Goal: Transaction & Acquisition: Purchase product/service

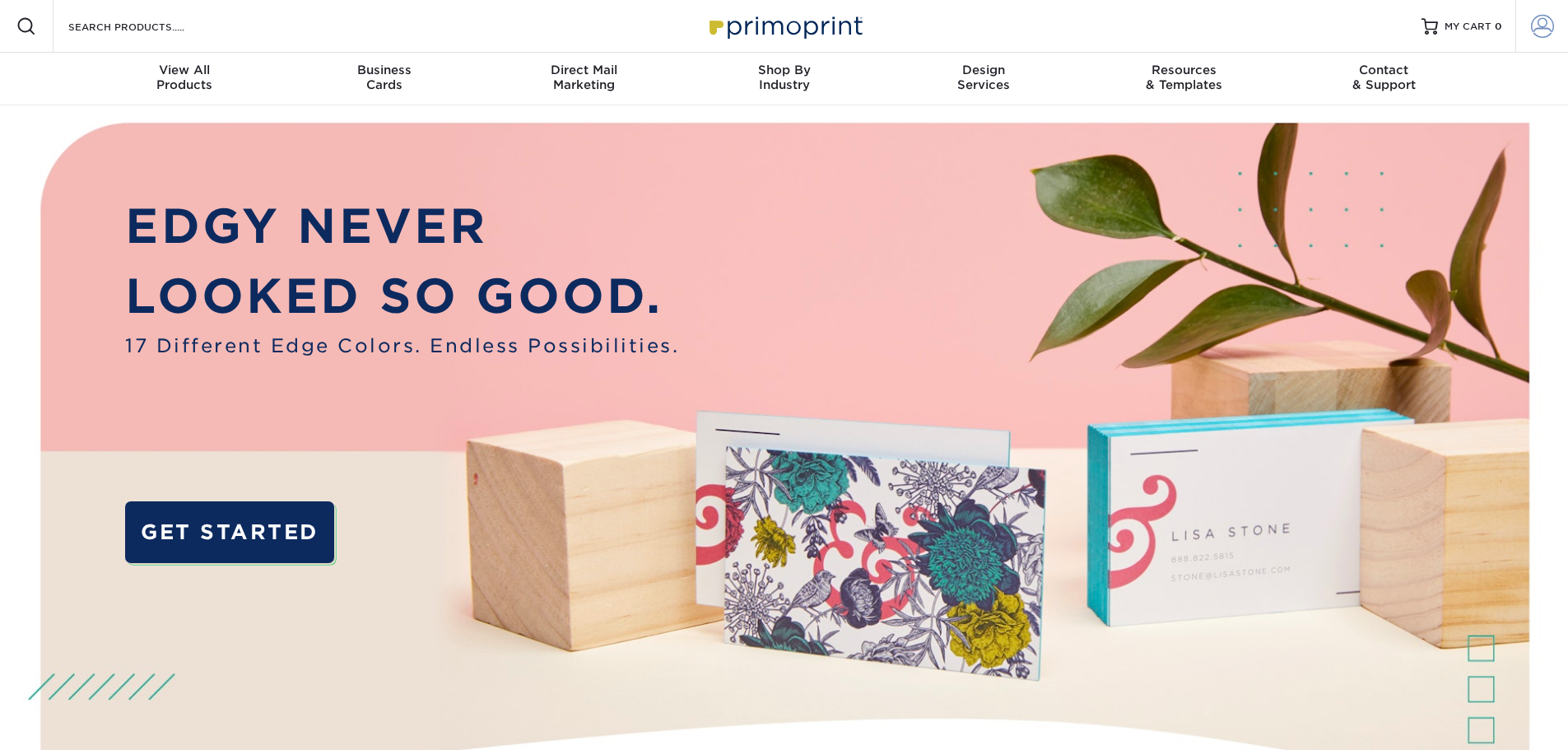
click at [1540, 27] on span at bounding box center [1542, 26] width 23 height 23
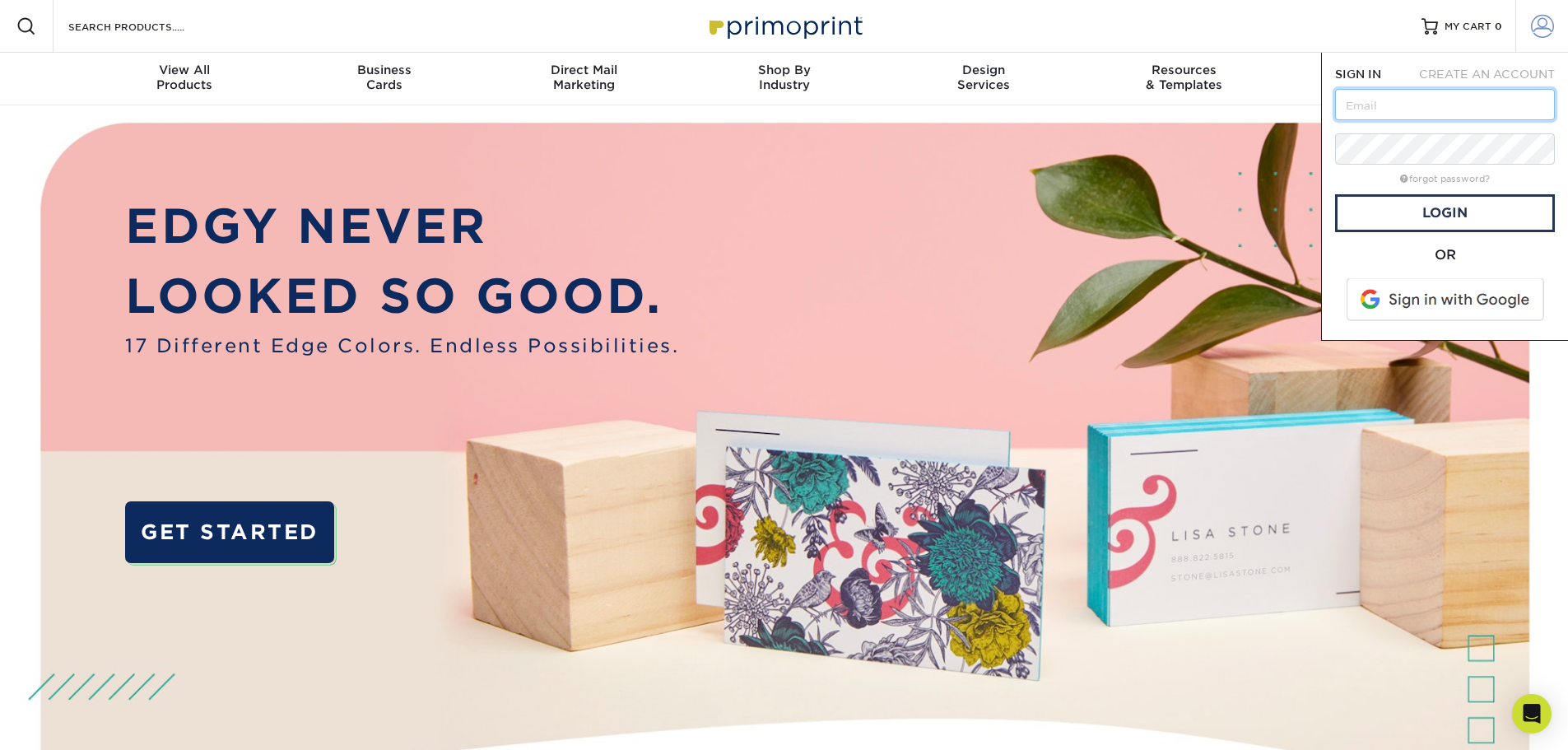
type input "rich@icebergnj.com"
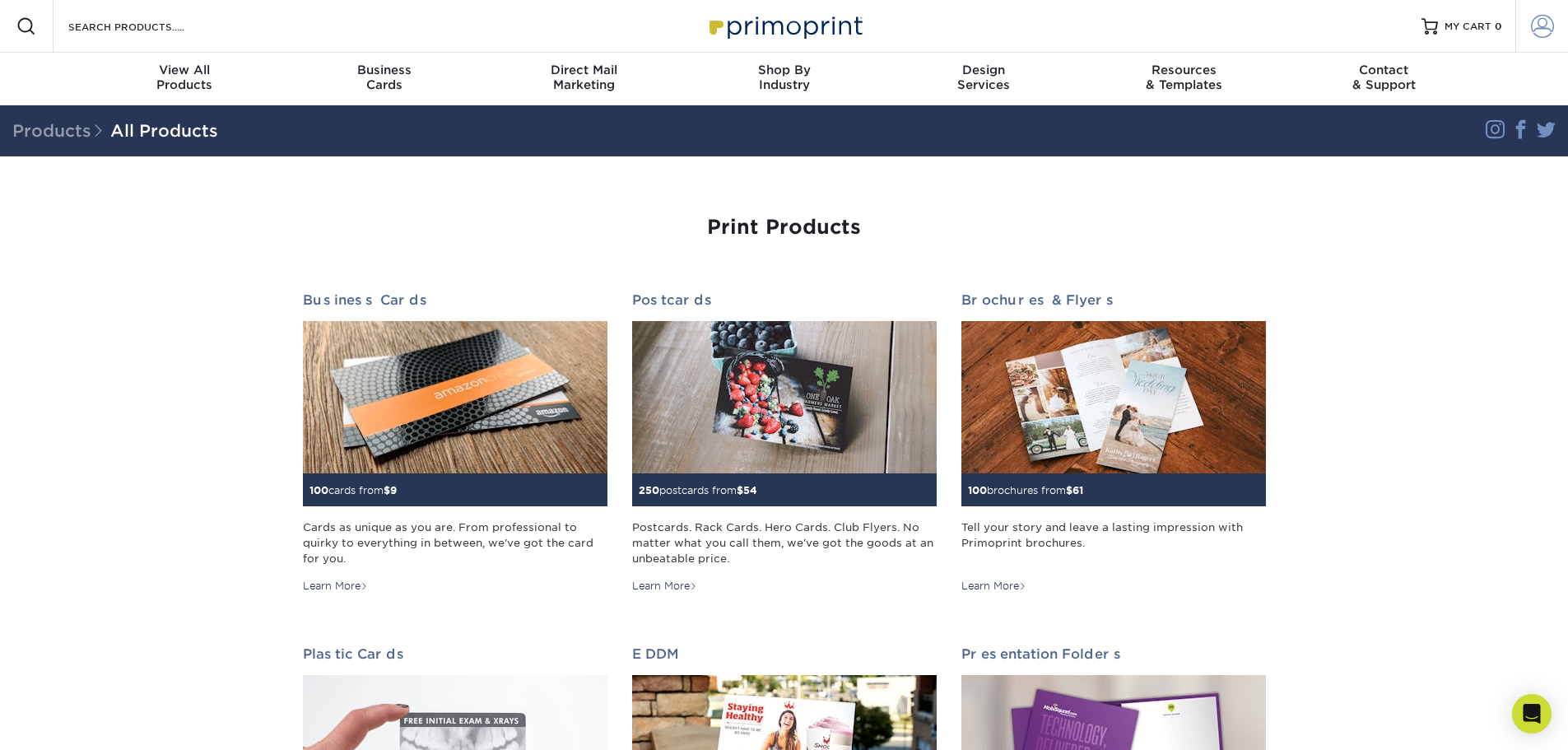
click at [1547, 28] on span at bounding box center [1542, 26] width 23 height 23
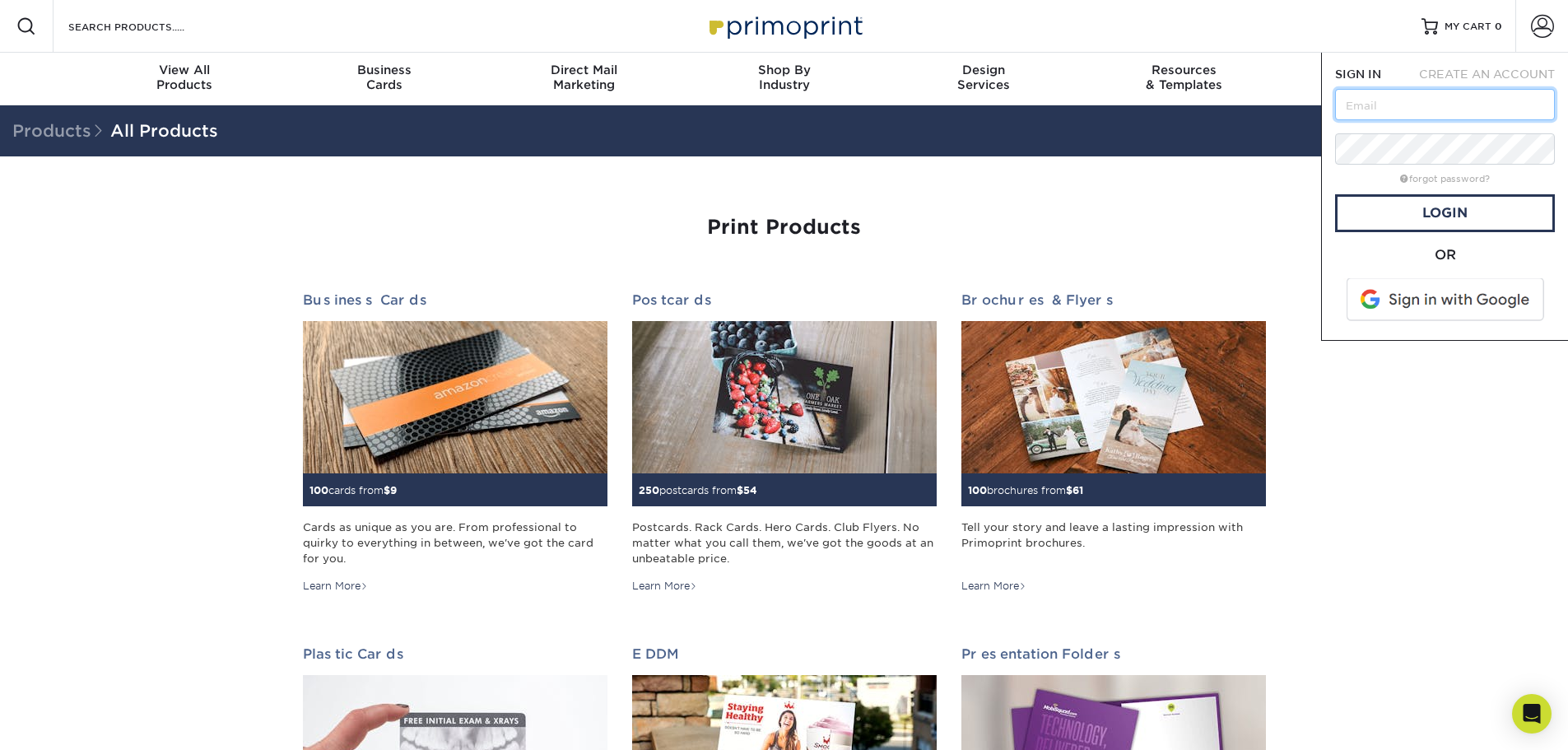
type input "rich@icebergnj.com"
click at [1467, 214] on link "Login" at bounding box center [1445, 213] width 220 height 38
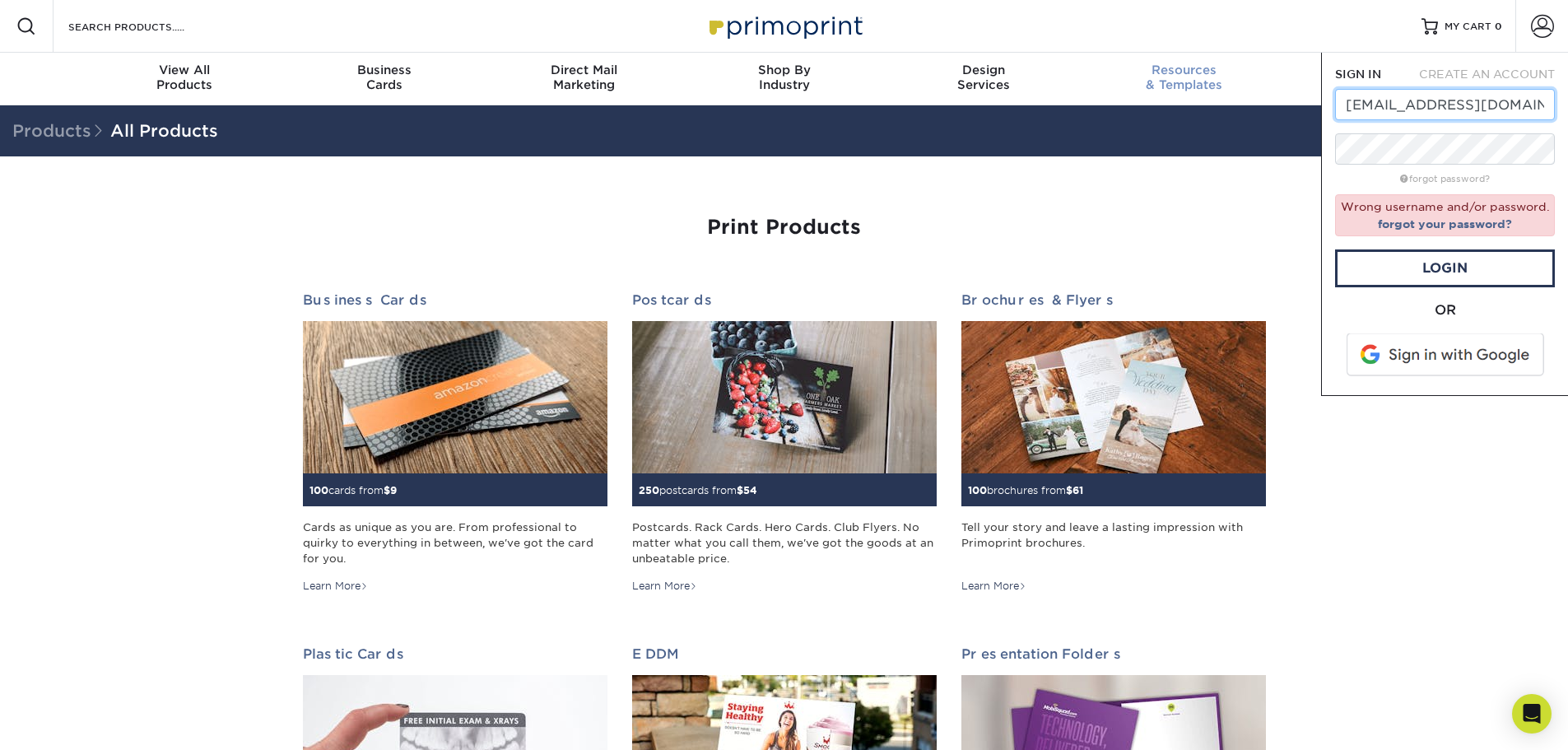
drag, startPoint x: 1491, startPoint y: 108, endPoint x: 1263, endPoint y: 101, distance: 228.1
click at [1263, 101] on nav "Resources Menu Search Products Account SIGN IN CREATE AN ACCOUNT rich@icebergnj…" at bounding box center [784, 53] width 1568 height 105
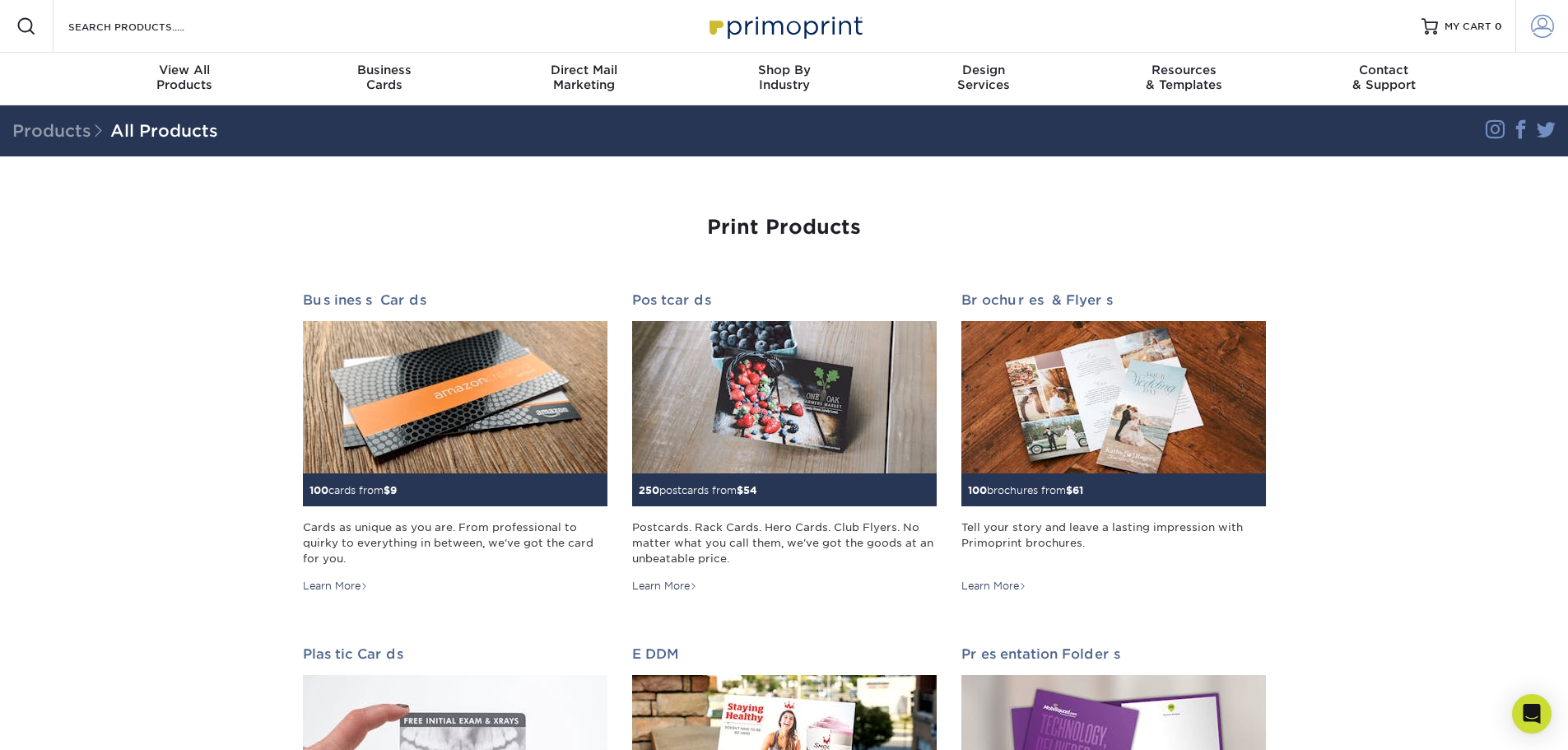
click at [1541, 18] on span at bounding box center [1542, 26] width 23 height 23
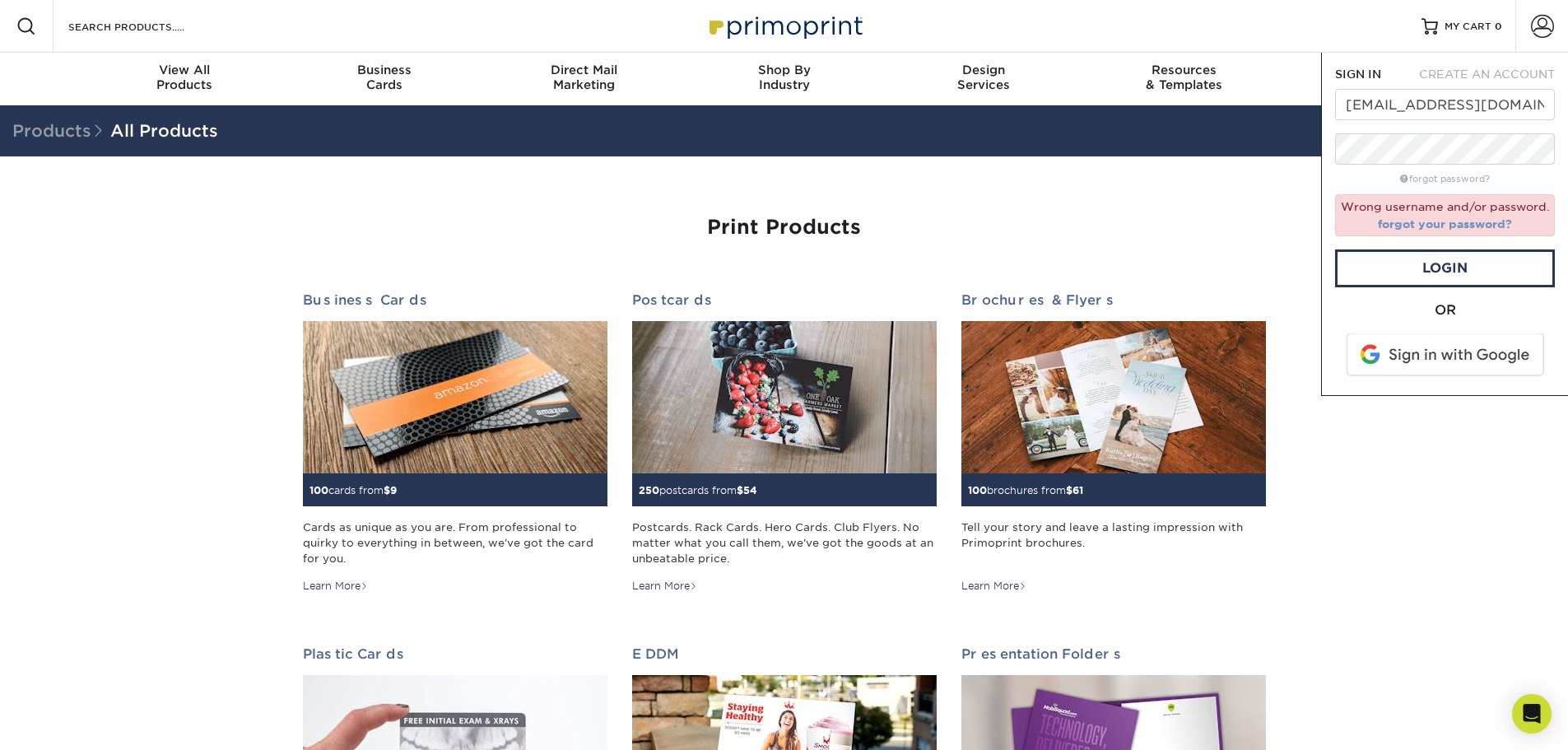
click at [1446, 218] on link "forgot your password?" at bounding box center [1445, 224] width 134 height 13
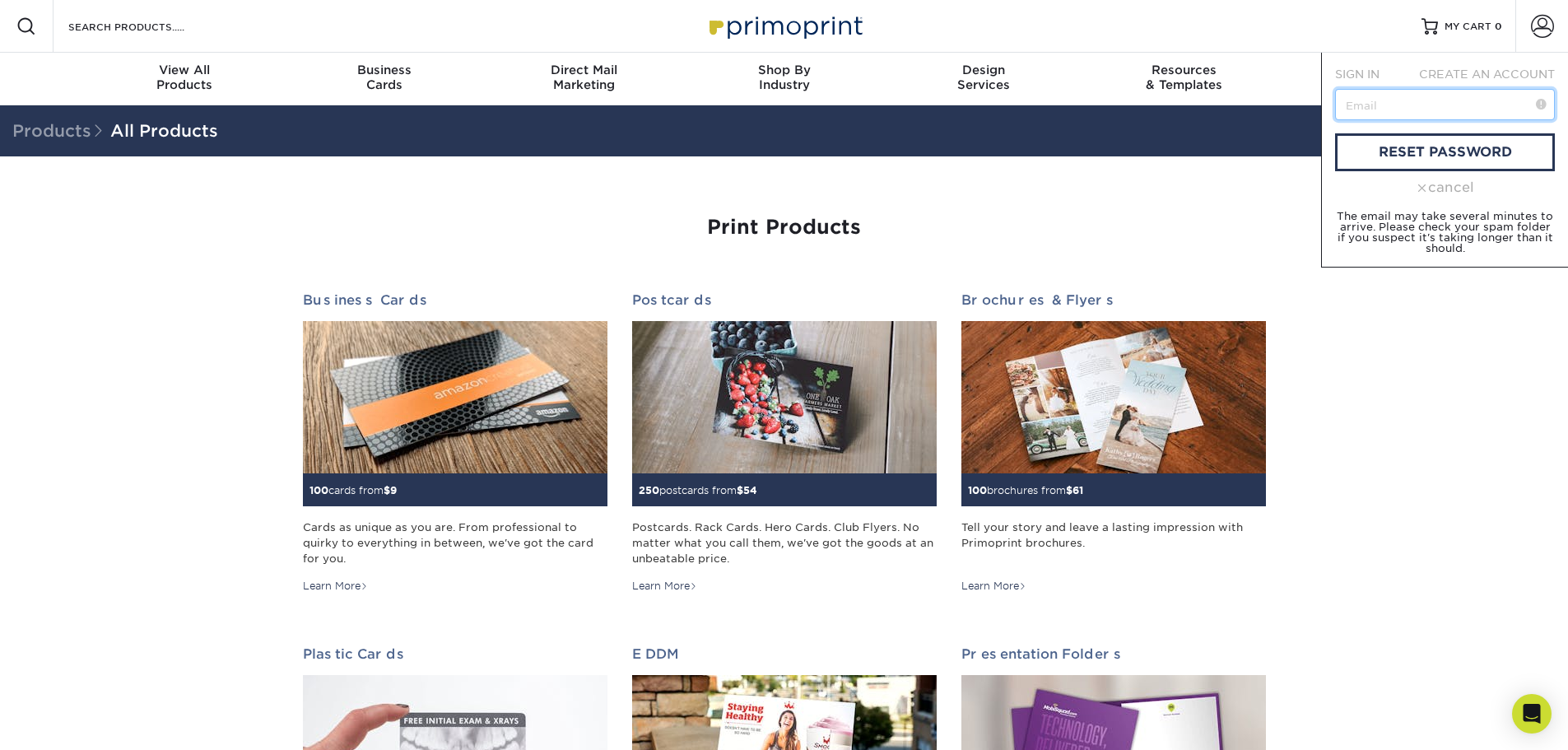
click at [1451, 103] on input "text" at bounding box center [1445, 103] width 220 height 31
paste input "rich@icebergnj.com"
click at [1449, 146] on link "reset password" at bounding box center [1445, 152] width 220 height 38
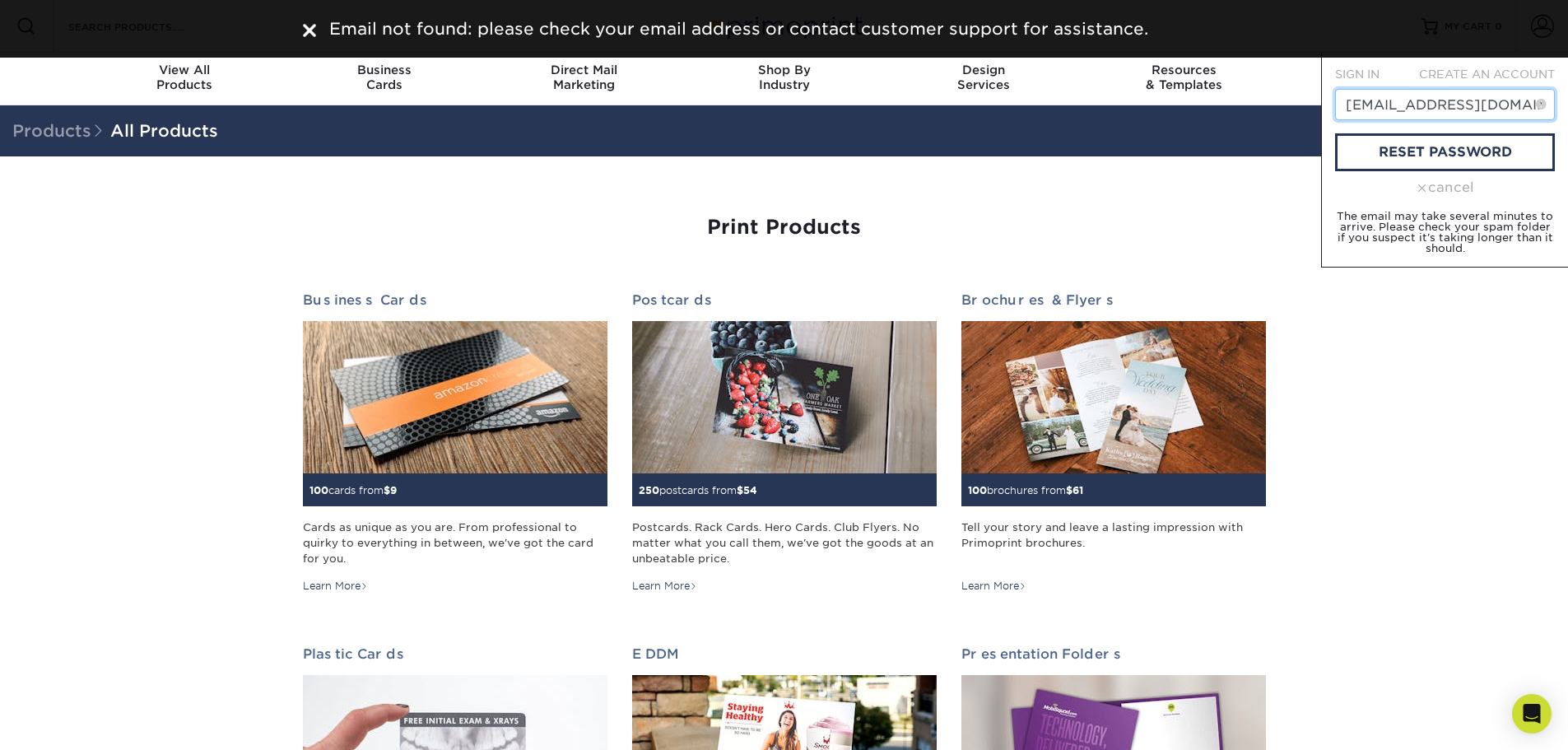
click at [1441, 106] on input "rich@icebergnj.com" at bounding box center [1445, 103] width 220 height 31
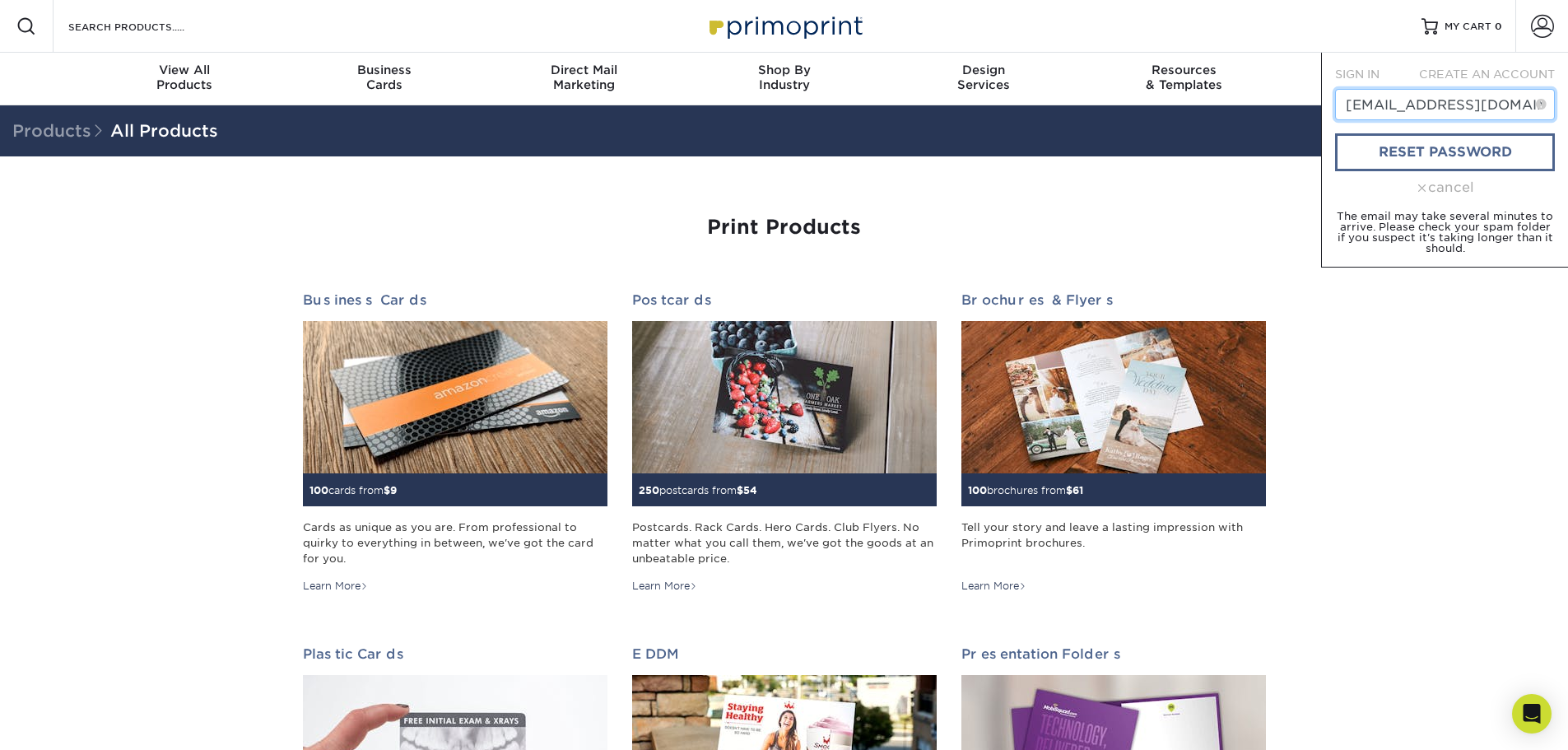
type input "rich@icebergUSA.com"
click at [1452, 157] on link "reset password" at bounding box center [1445, 152] width 220 height 38
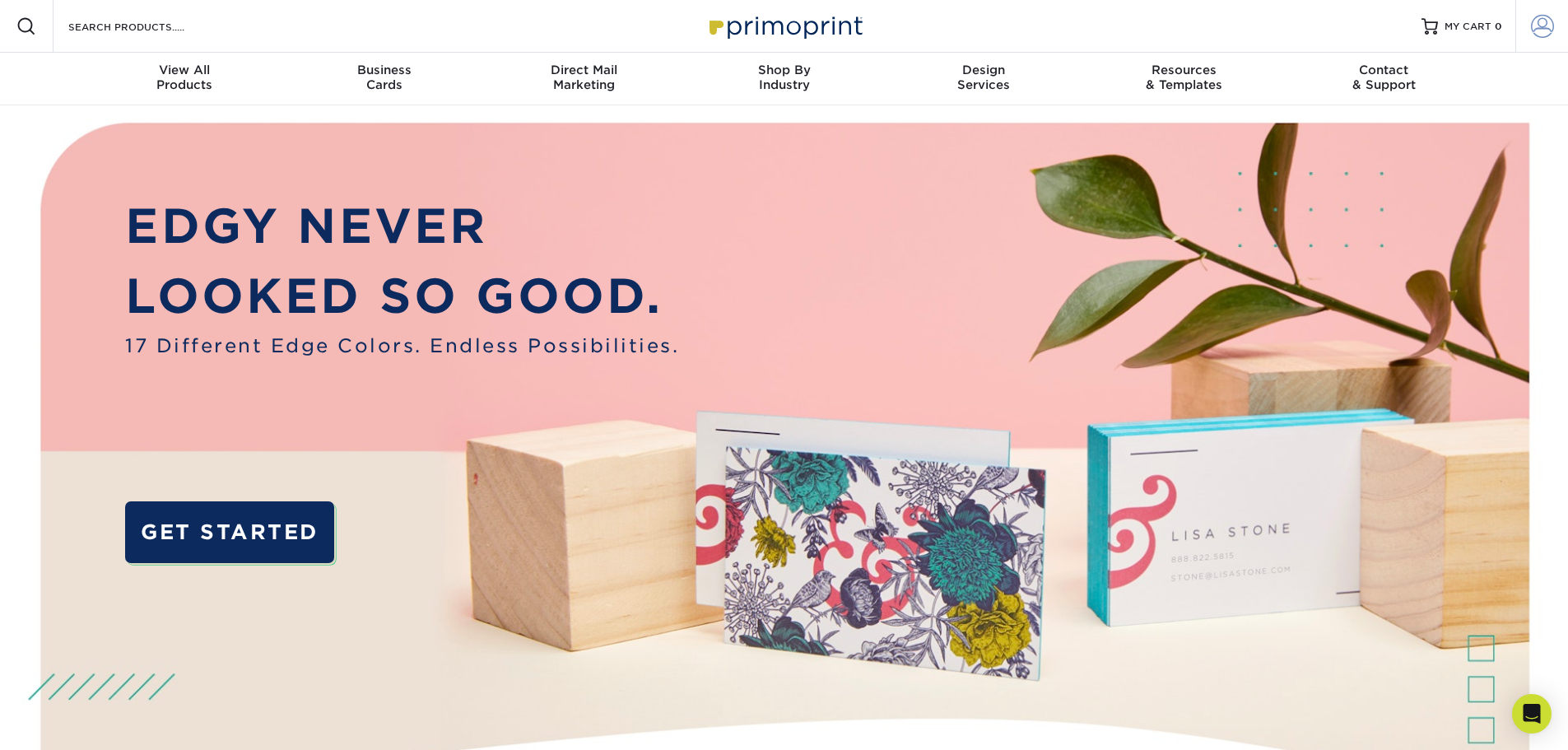
click at [1544, 36] on span at bounding box center [1542, 26] width 23 height 23
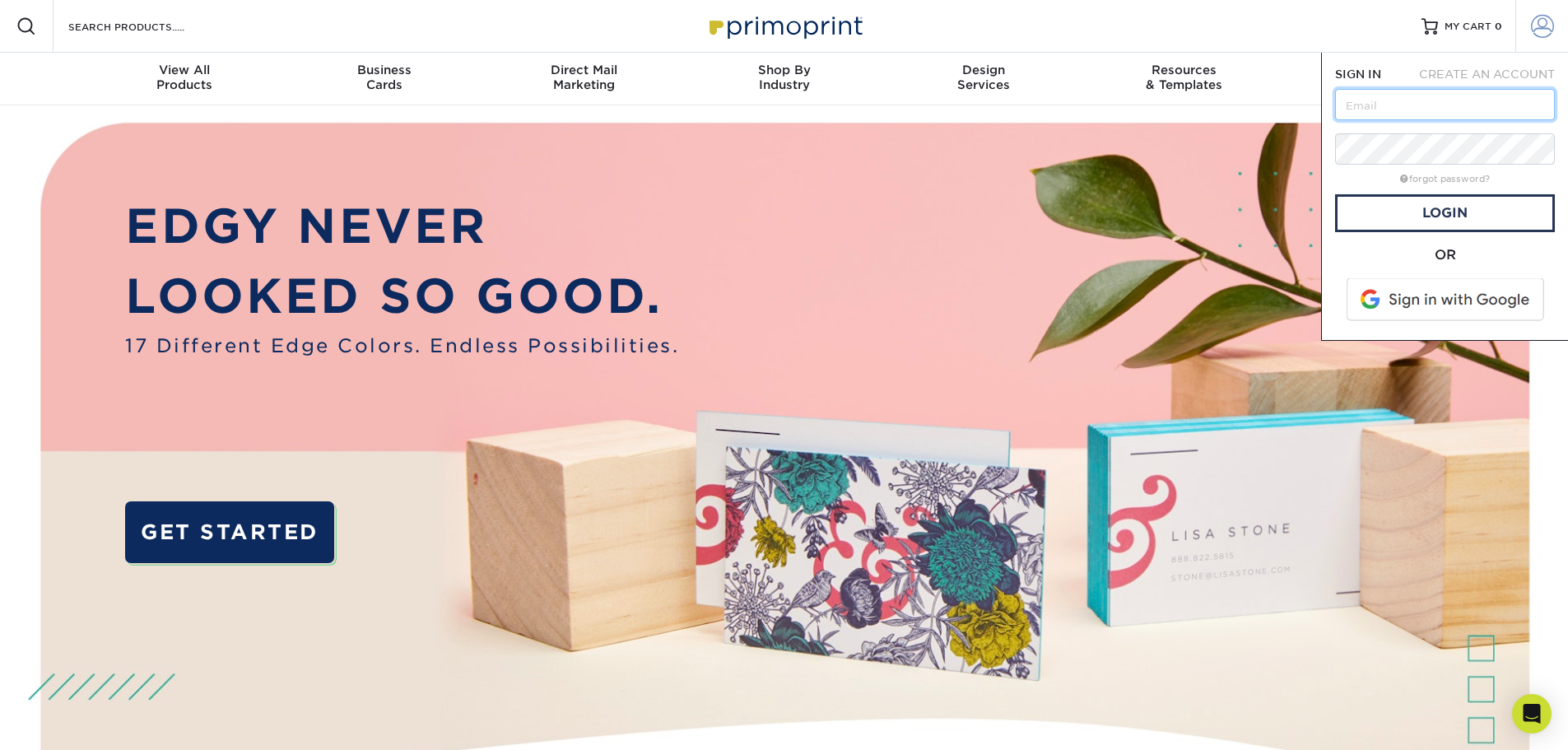
type input "rich@icebergusa.com"
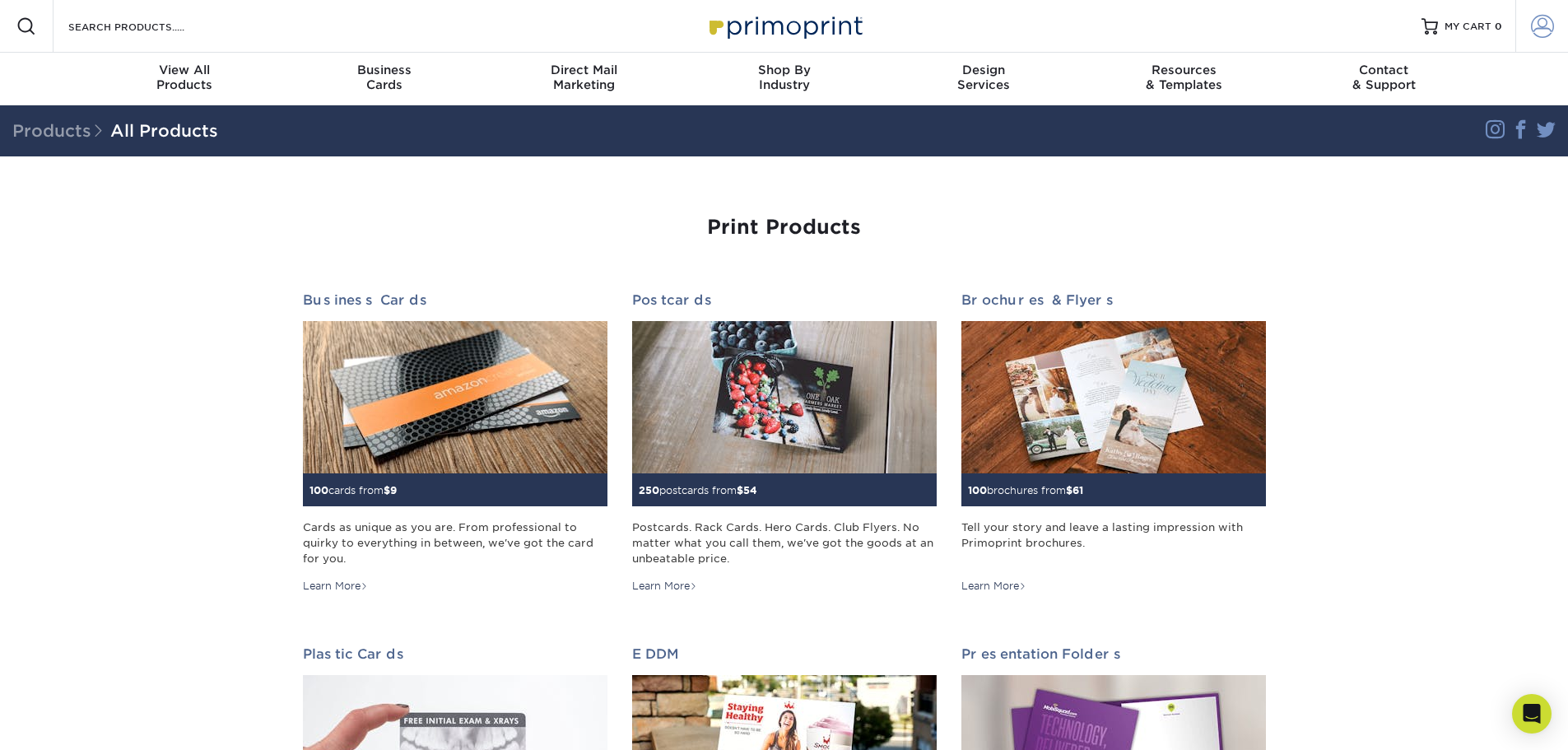
click at [1534, 27] on span at bounding box center [1542, 26] width 23 height 23
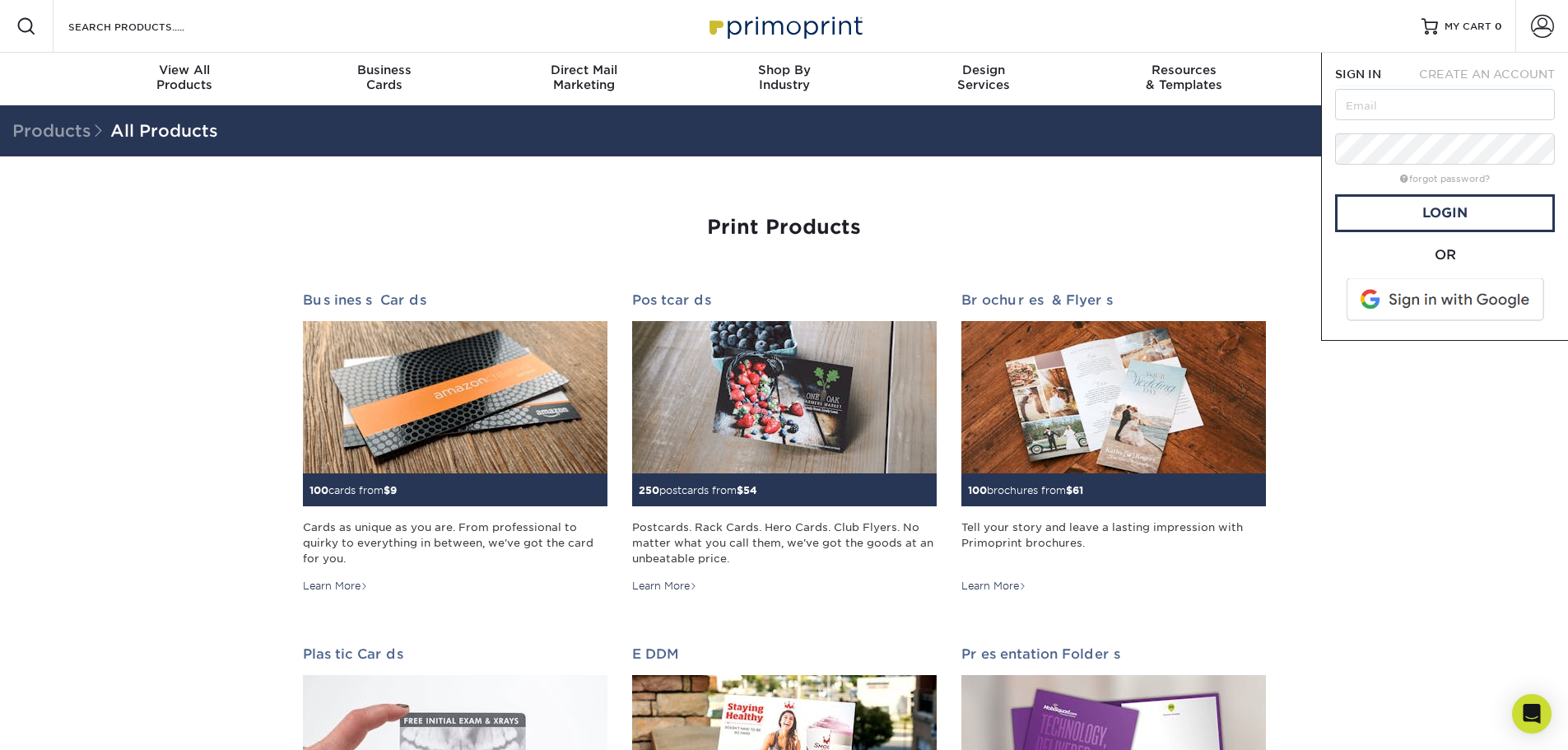
click at [1170, 239] on div "Print Products" at bounding box center [784, 247] width 963 height 64
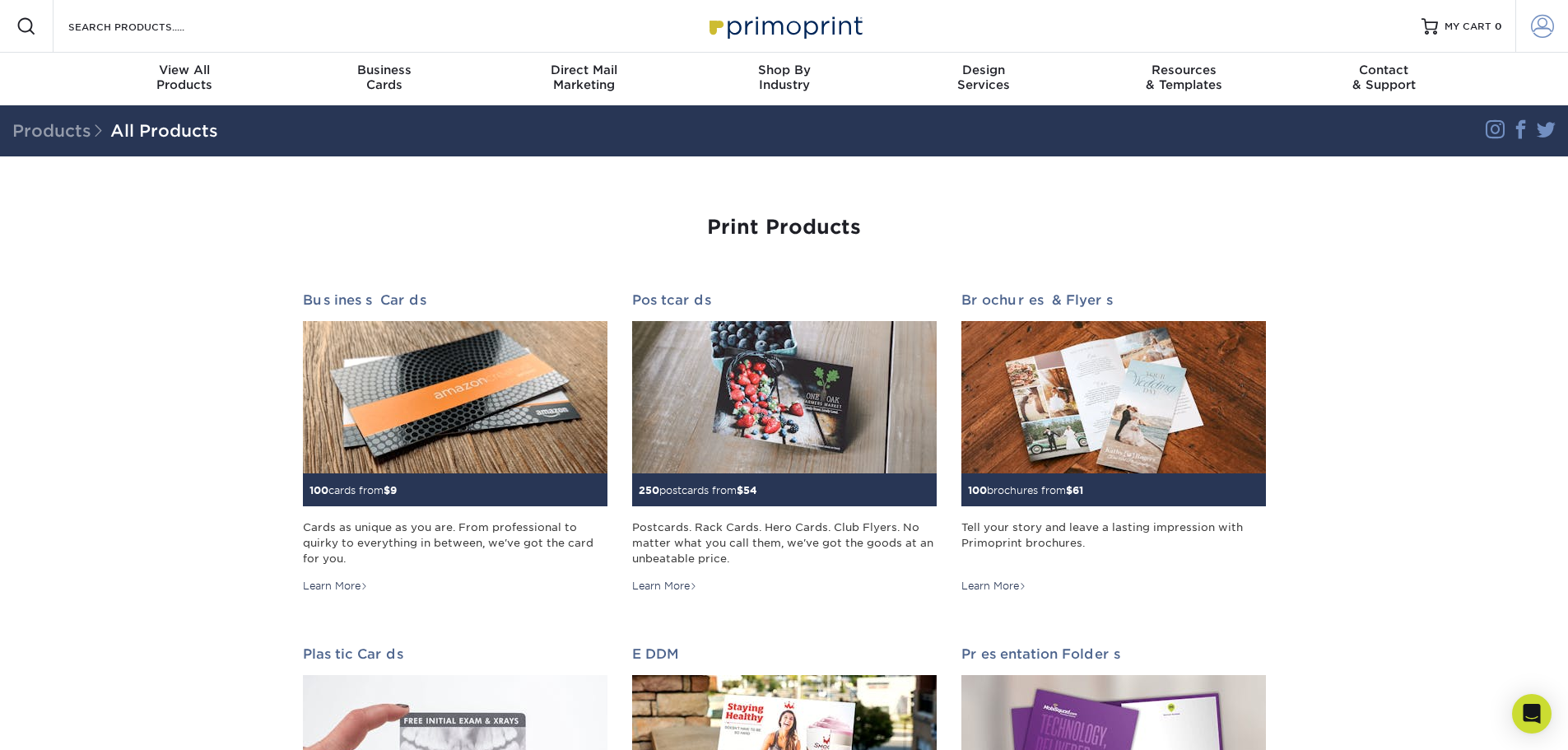
click at [1542, 21] on span at bounding box center [1542, 26] width 23 height 23
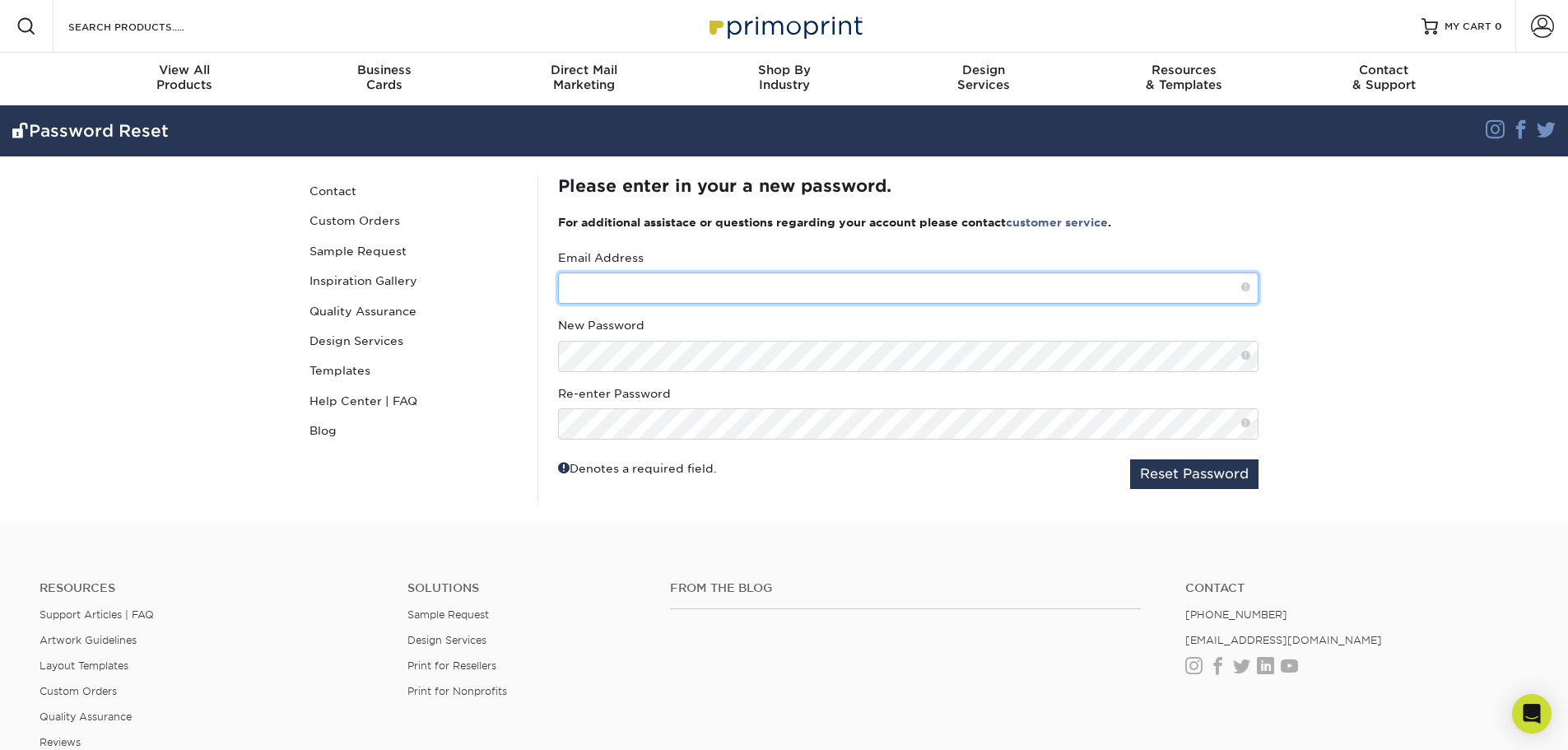
click at [1057, 295] on input "text" at bounding box center [908, 287] width 701 height 31
type input "rich@icebergusa.com"
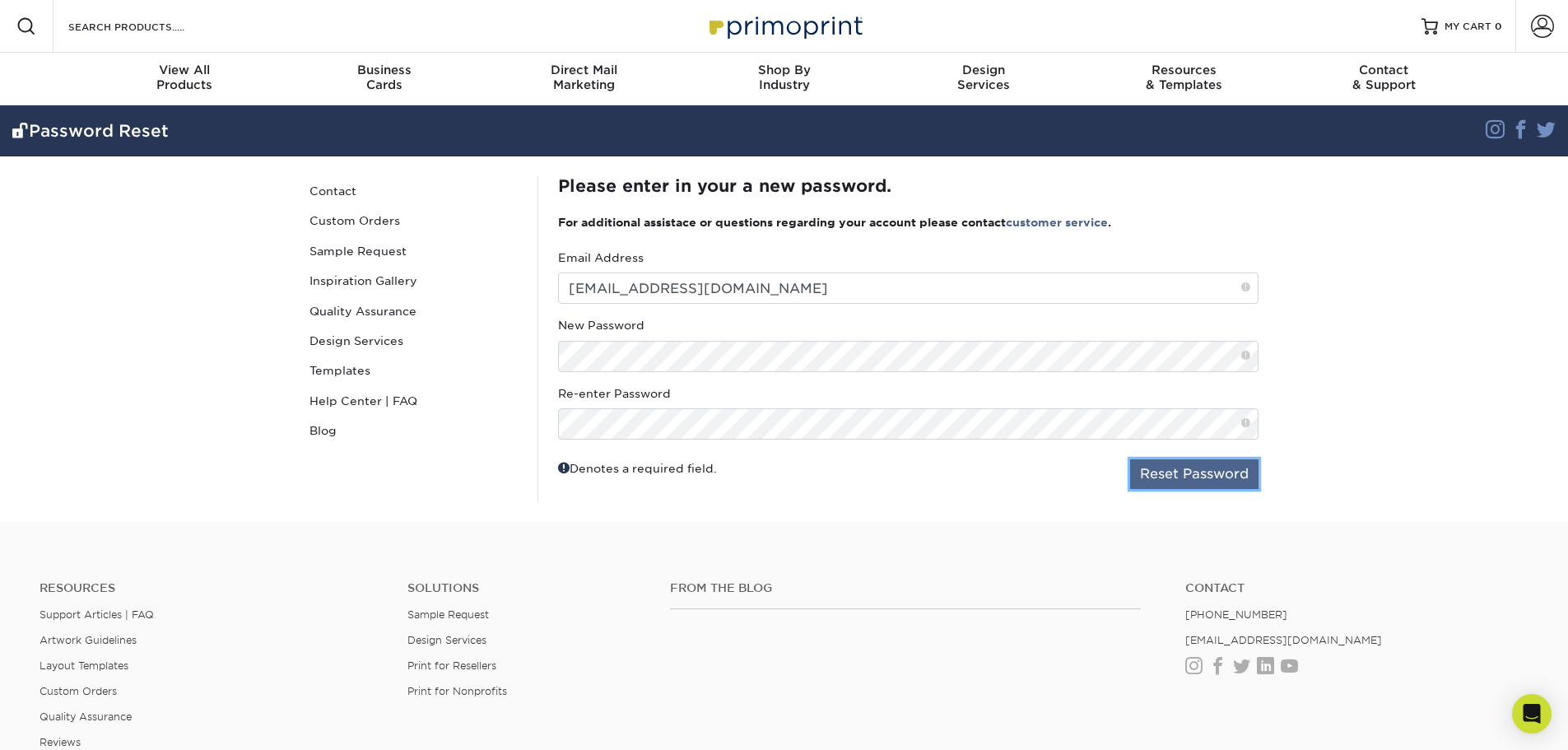
click at [1162, 477] on button "Reset Password" at bounding box center [1193, 474] width 128 height 30
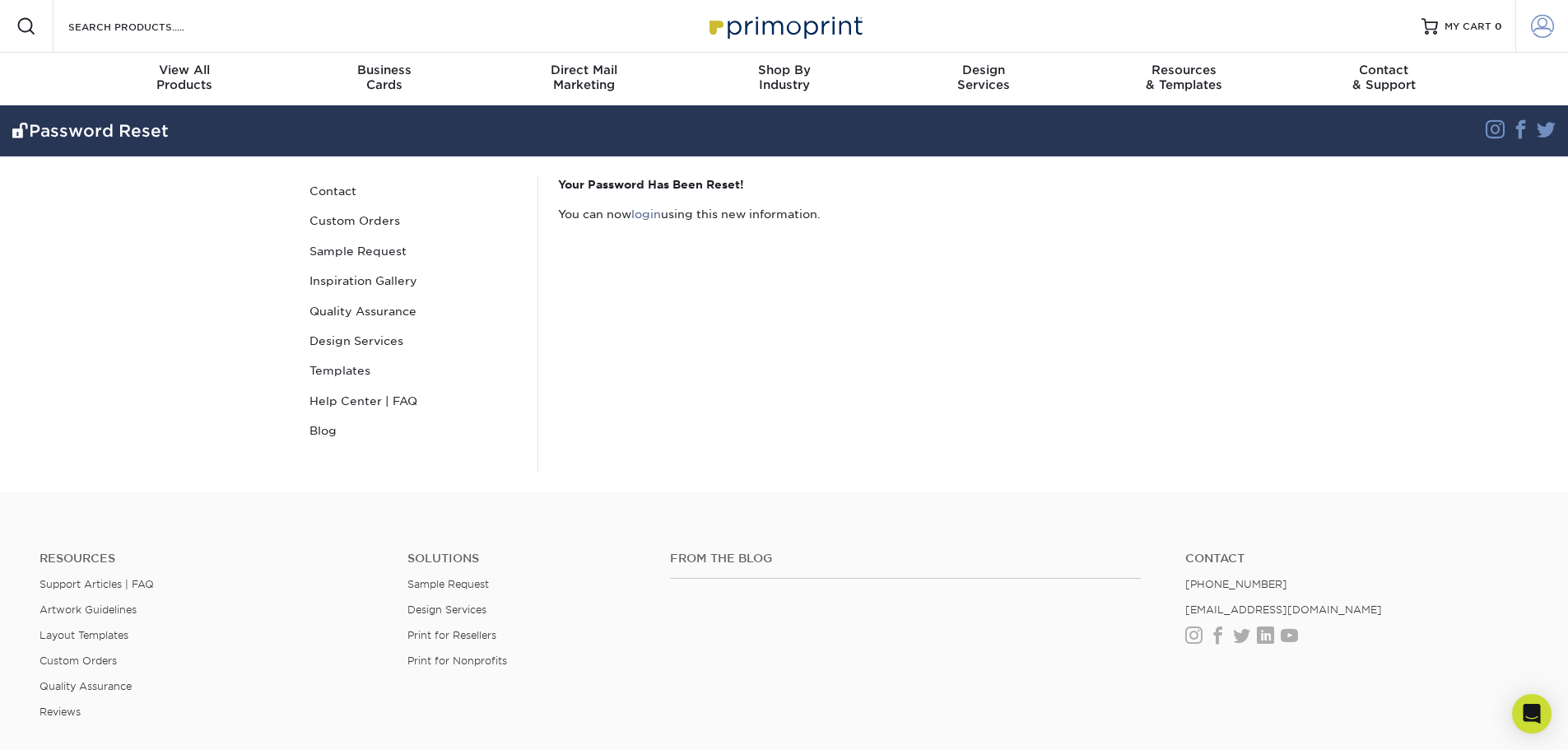
click at [1549, 15] on span at bounding box center [1542, 26] width 23 height 23
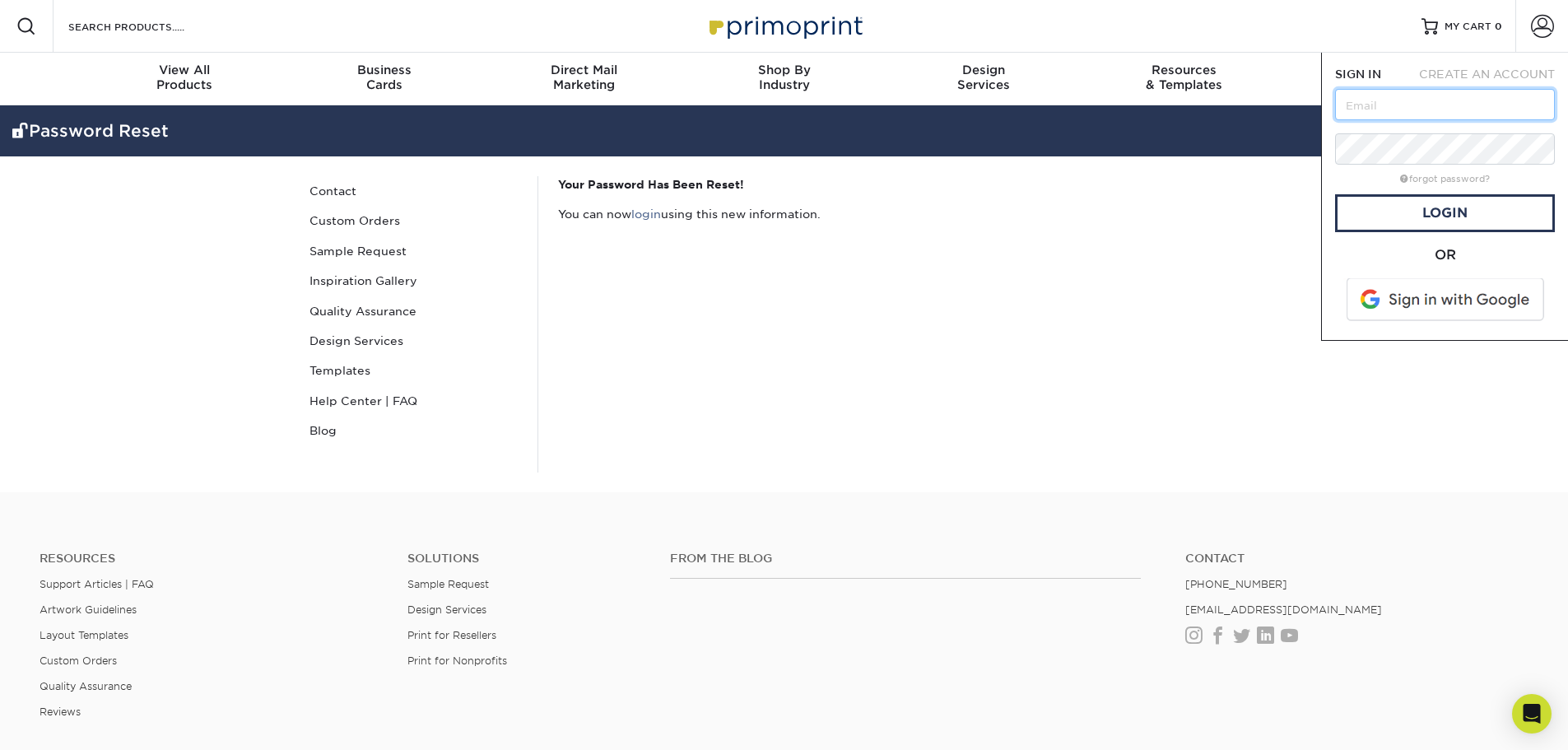
type input "[EMAIL_ADDRESS][DOMAIN_NAME]"
click at [1423, 212] on link "Login" at bounding box center [1445, 213] width 220 height 38
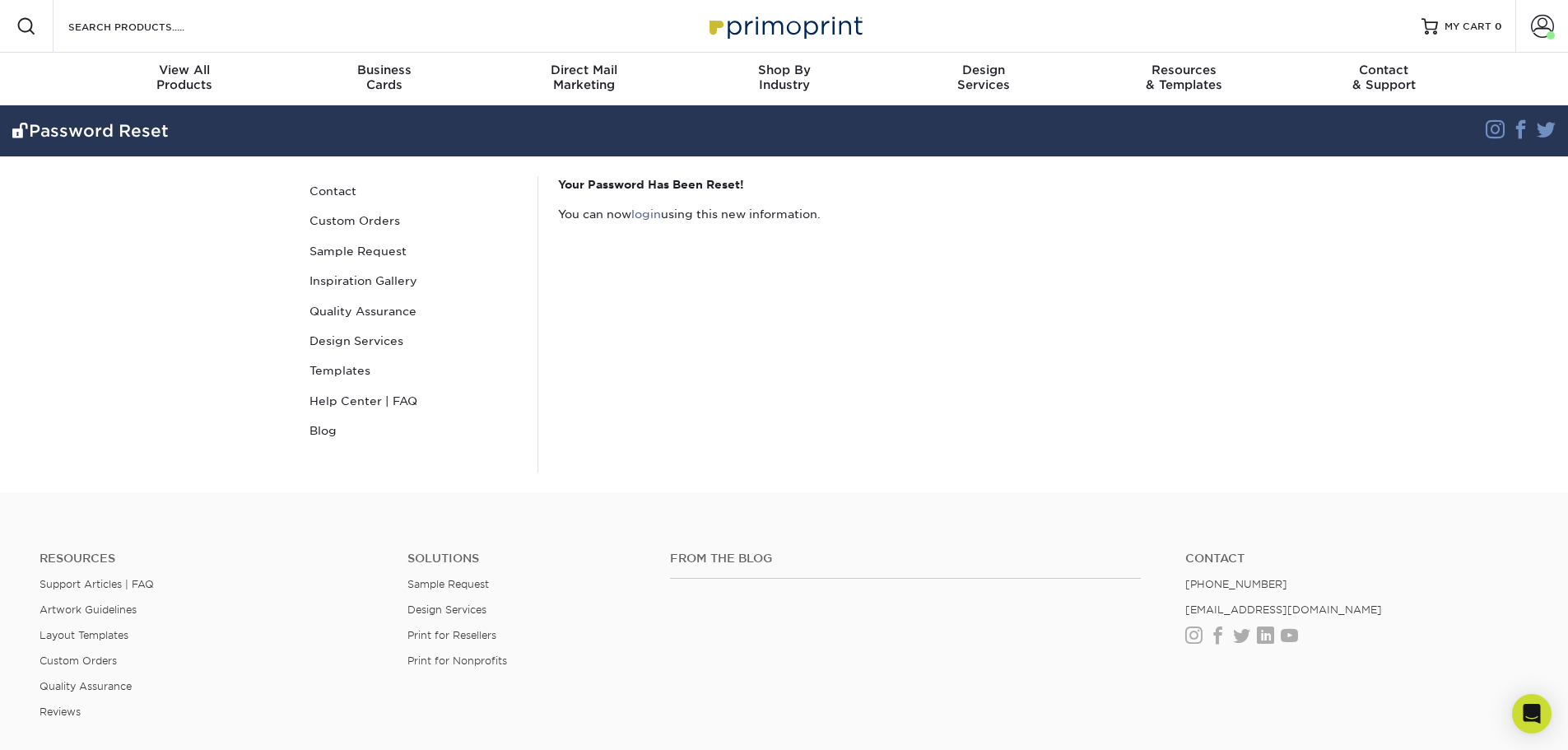
click at [1450, 277] on section "Password Reset Instagram Facebook Twitter Password Reset Contact Custom Orders …" at bounding box center [784, 298] width 1568 height 386
click at [1489, 204] on section "Password Reset Instagram Facebook Twitter Password Reset Contact Custom Orders …" at bounding box center [784, 298] width 1568 height 386
click at [1556, 22] on link "Account" at bounding box center [1541, 26] width 53 height 53
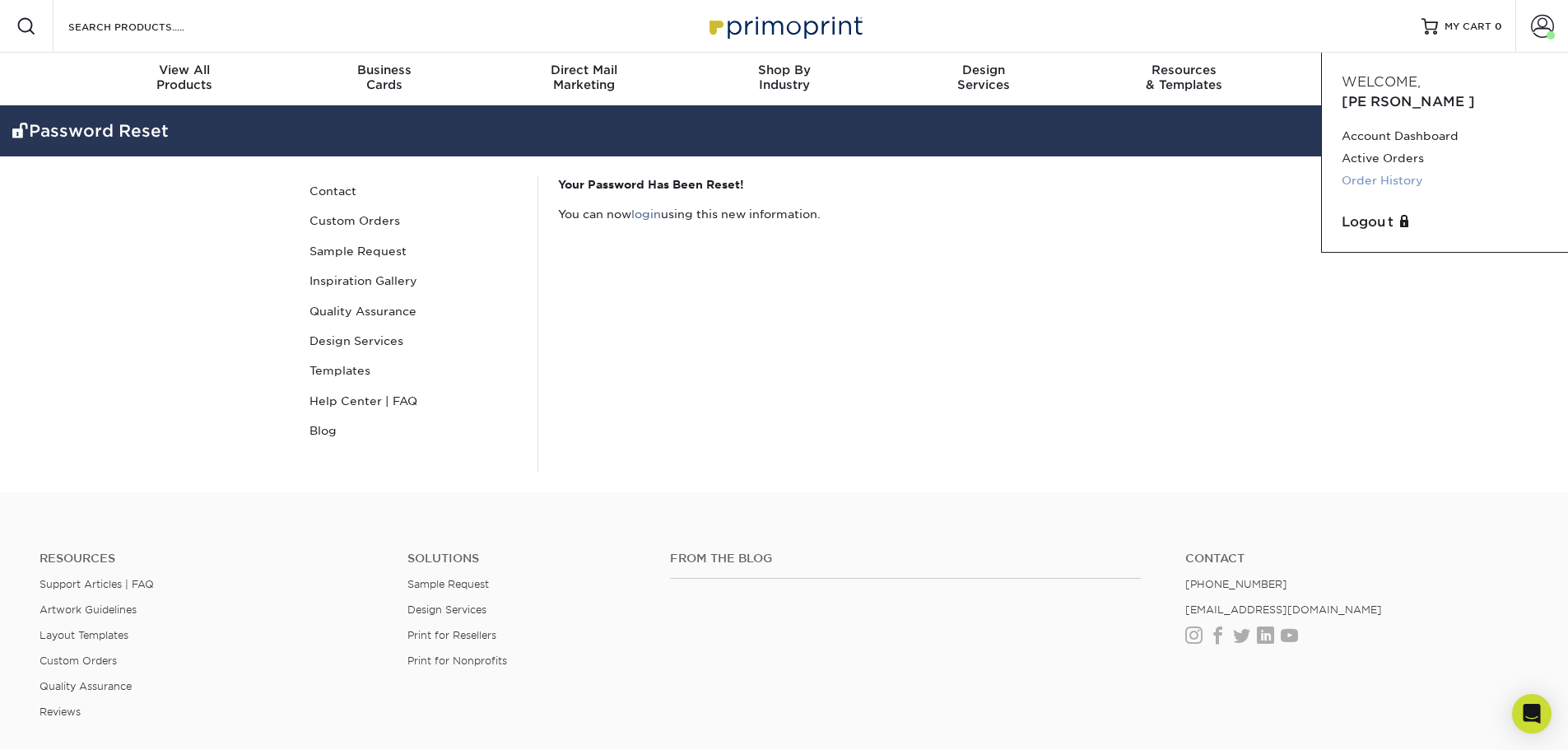
click at [1397, 170] on link "Order History" at bounding box center [1445, 181] width 207 height 22
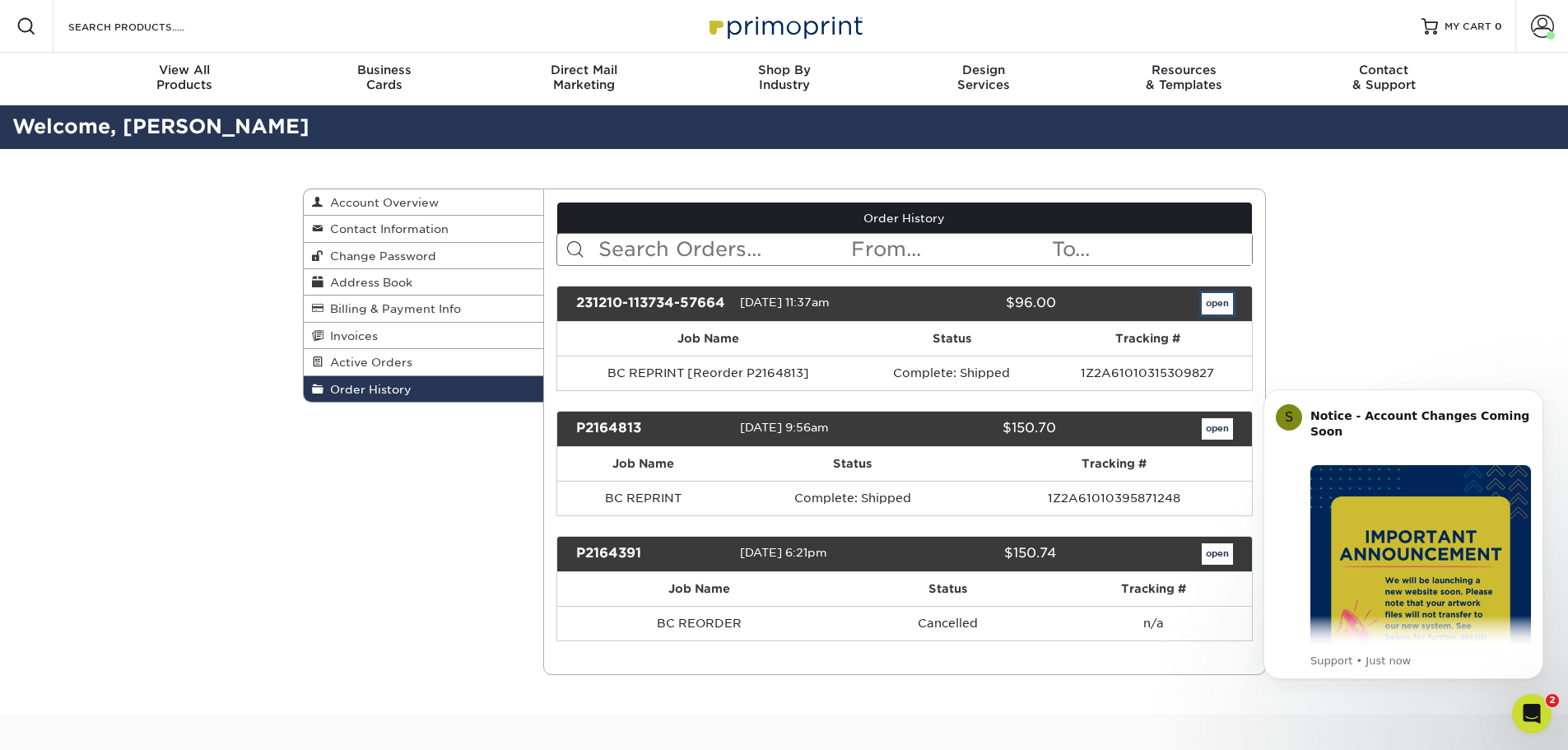
click at [1220, 298] on link "open" at bounding box center [1216, 304] width 31 height 22
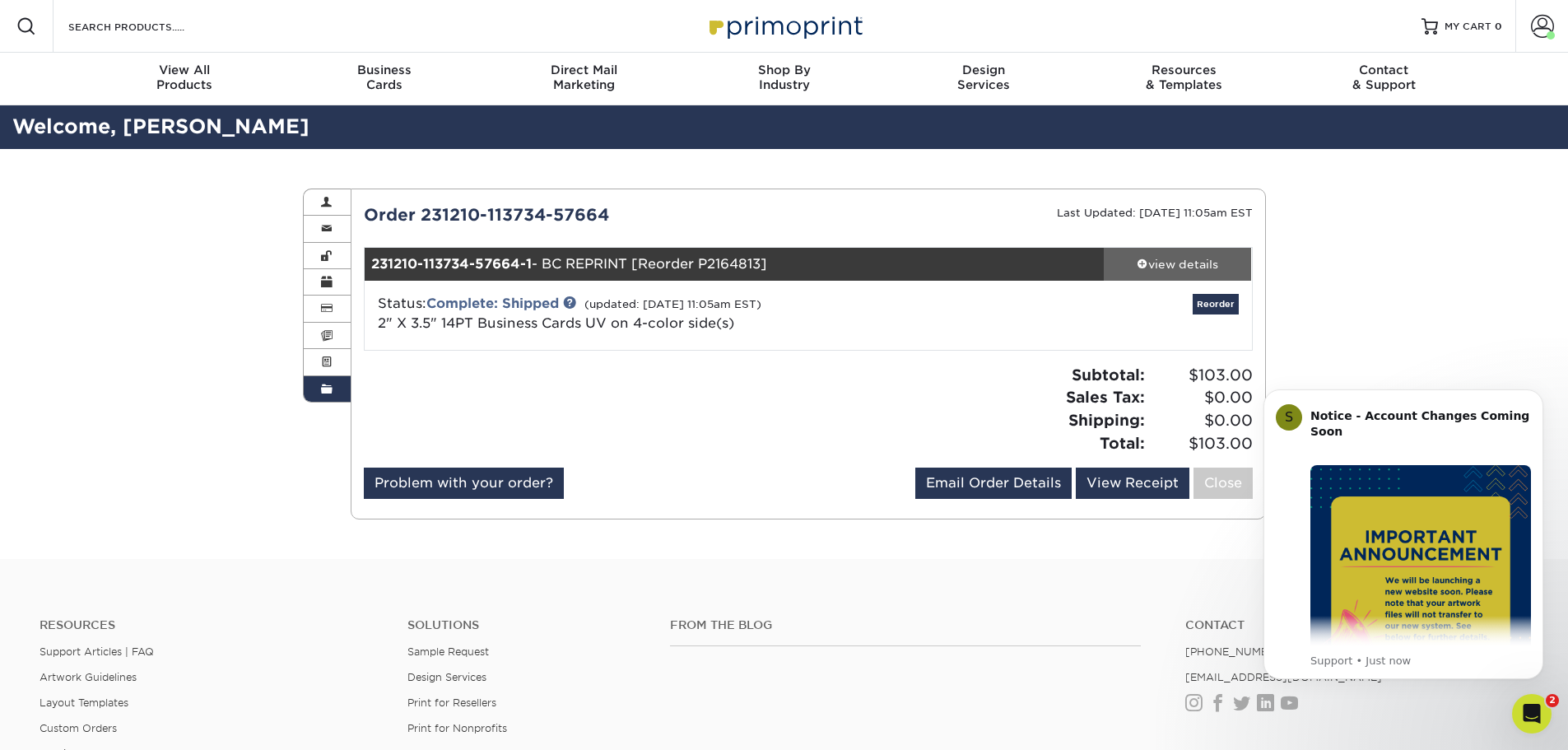
click at [1153, 257] on div "view details" at bounding box center [1177, 264] width 148 height 17
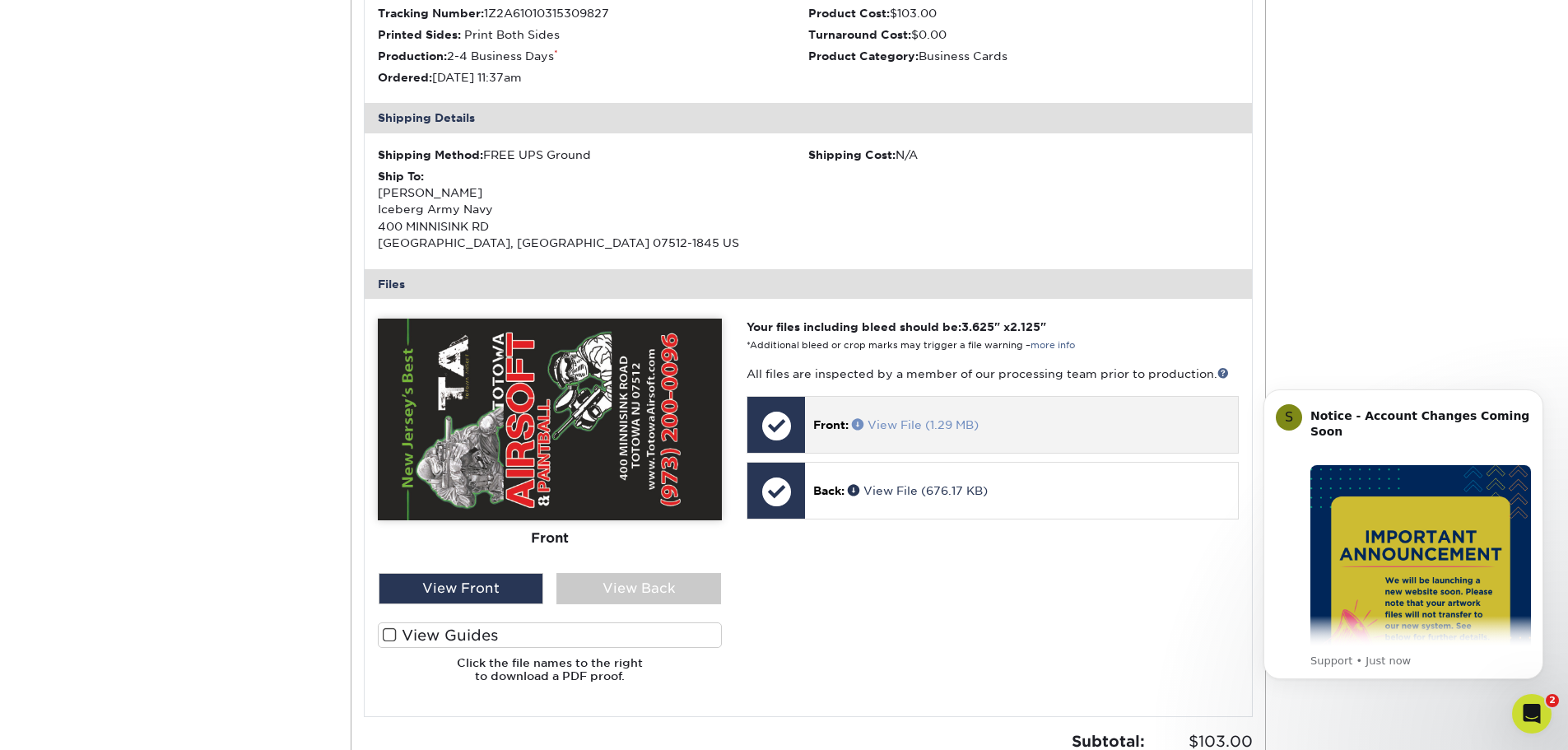
scroll to position [411, 0]
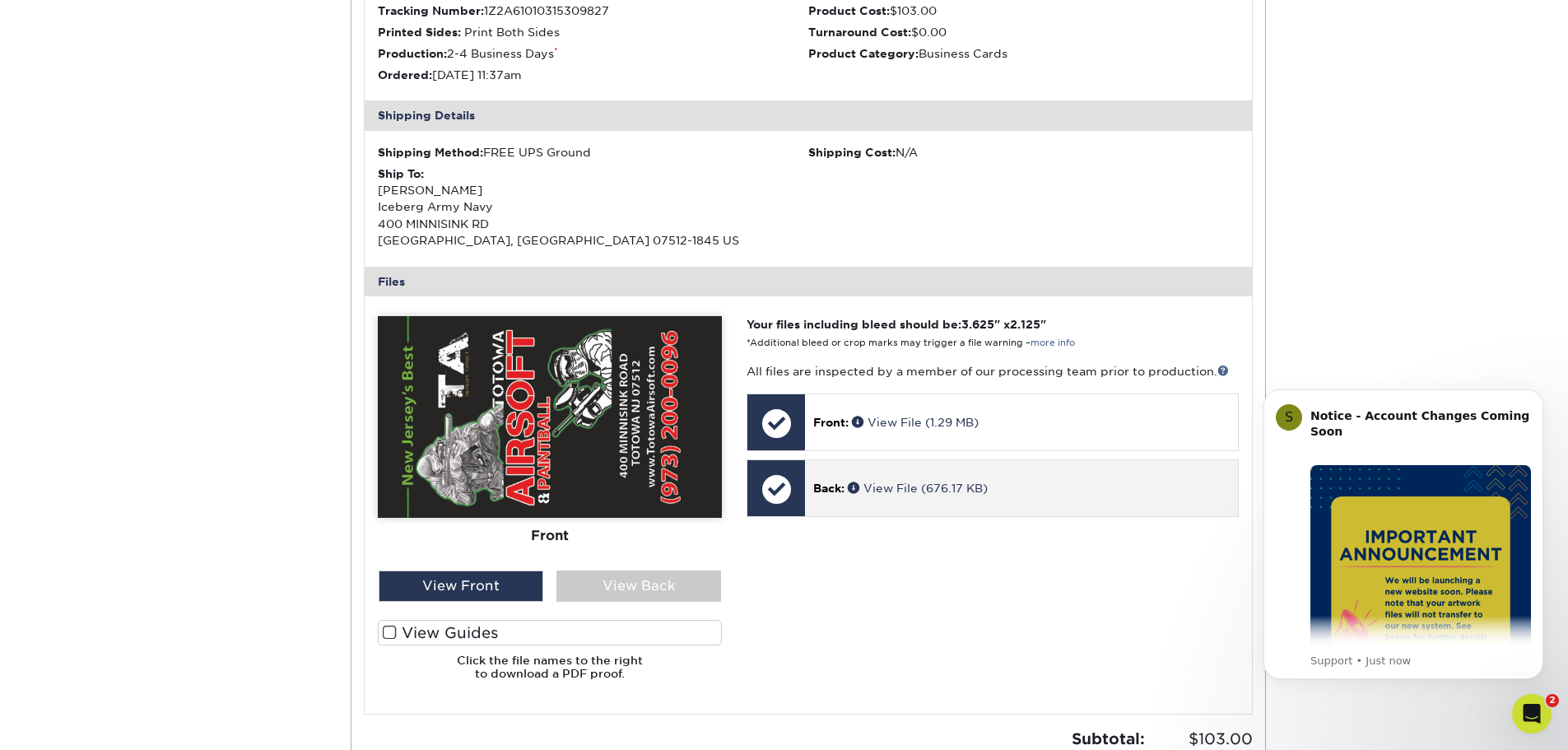
click at [1056, 482] on p "Back: View File (676.17 KB)" at bounding box center [1020, 488] width 415 height 17
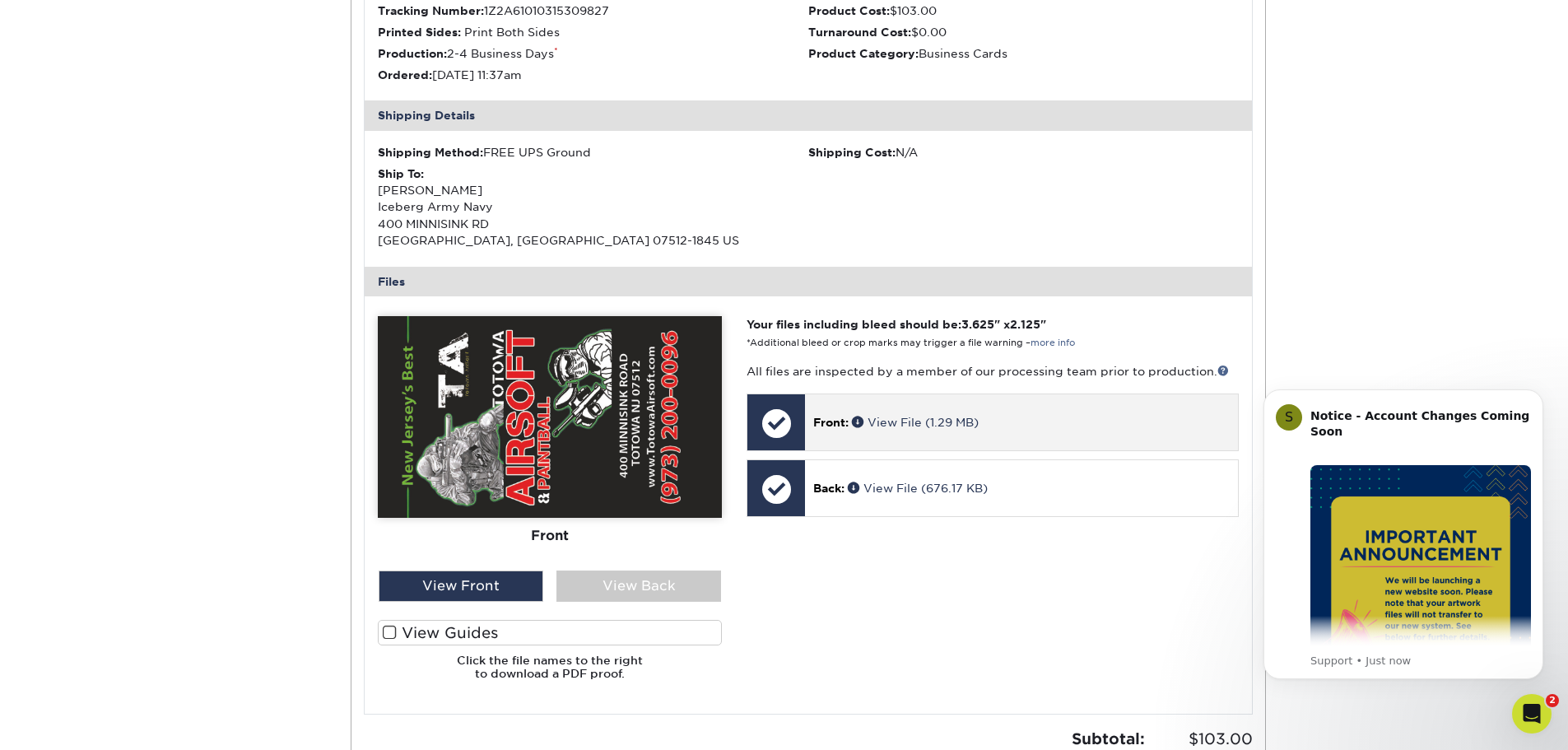
click at [1057, 414] on p "Front: View File (1.29 MB)" at bounding box center [1020, 422] width 415 height 17
click at [789, 425] on div at bounding box center [776, 423] width 58 height 58
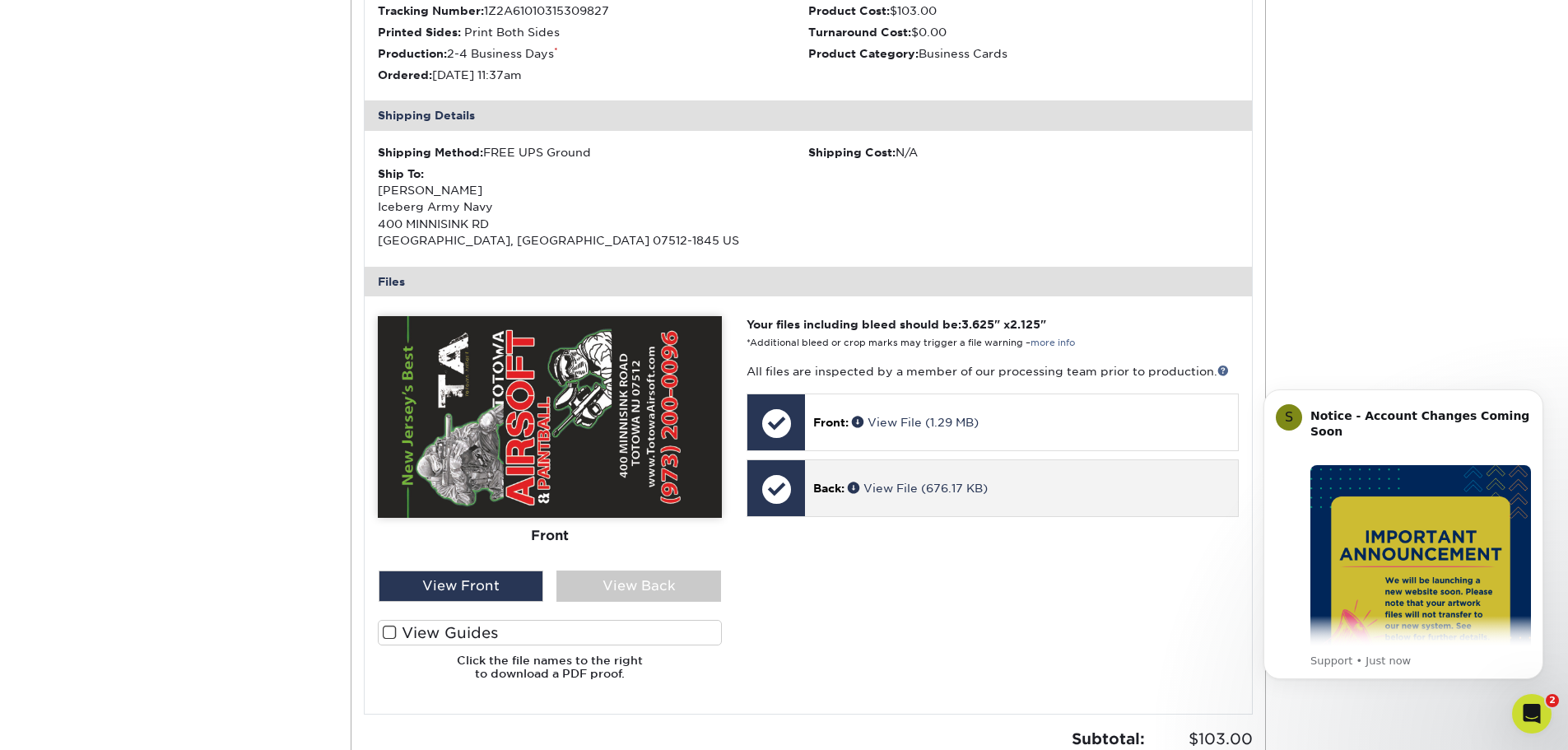
click at [770, 480] on div at bounding box center [776, 489] width 58 height 58
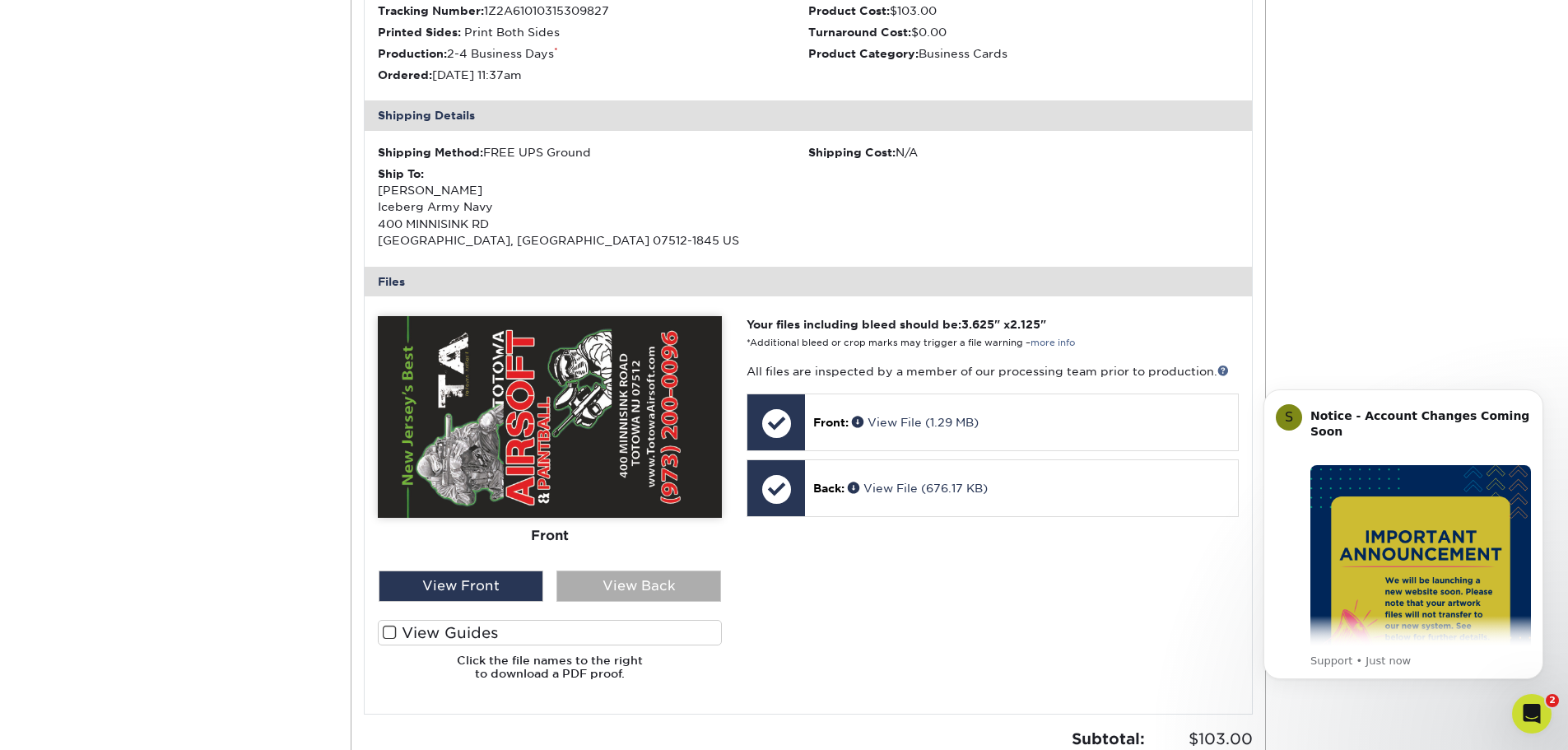
click at [660, 582] on div "View Back" at bounding box center [639, 585] width 165 height 31
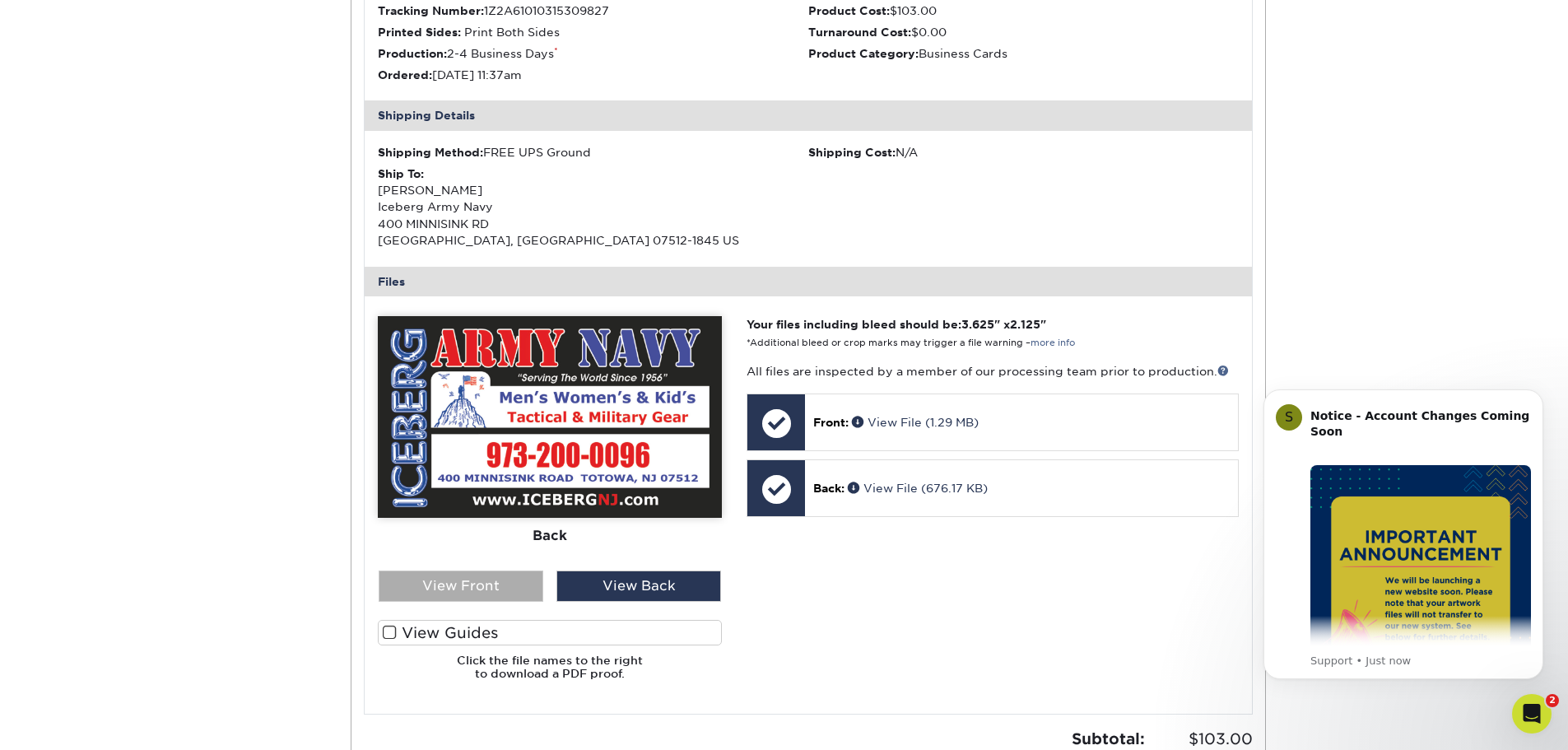
click at [491, 578] on div "View Front" at bounding box center [461, 585] width 165 height 31
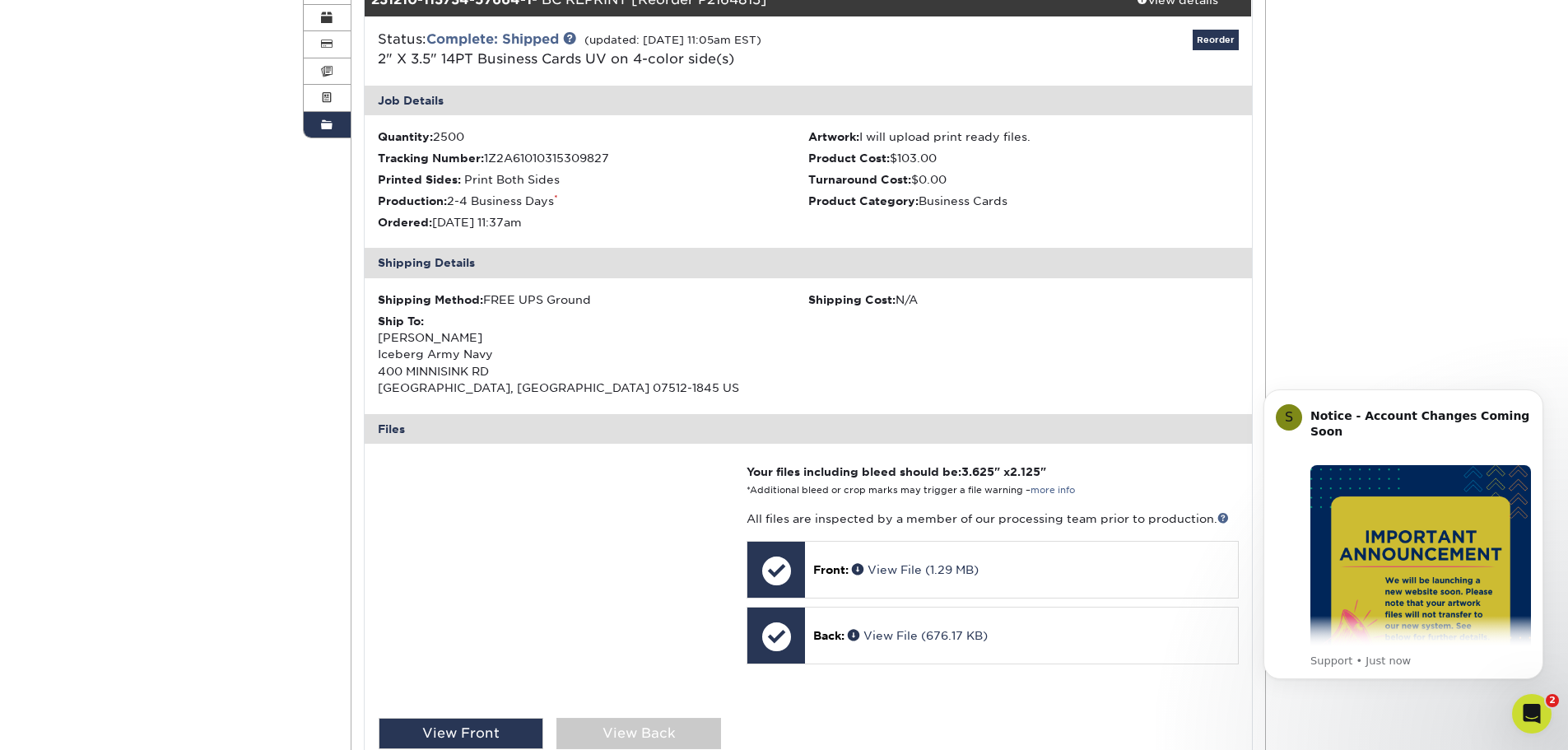
scroll to position [246, 0]
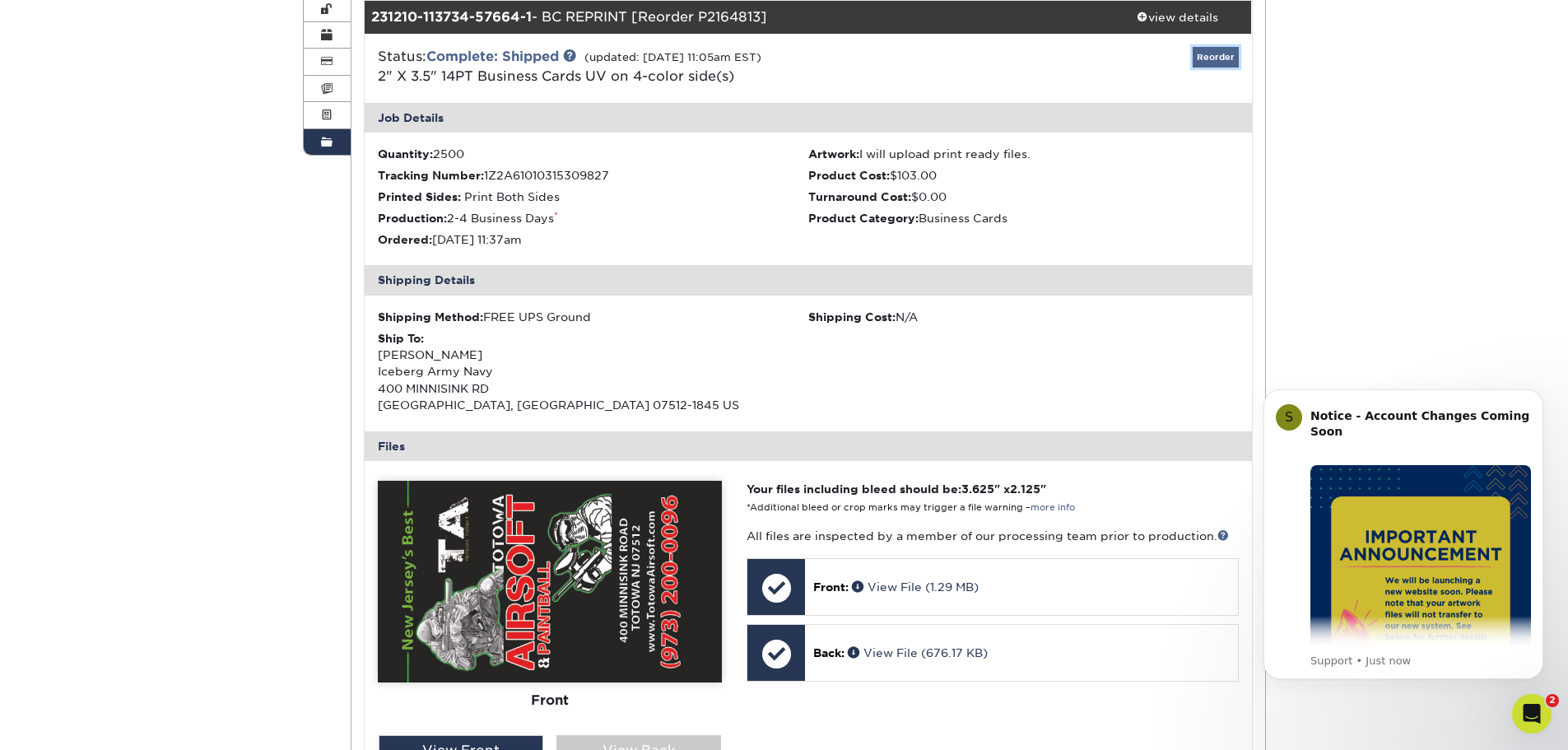
click at [1222, 58] on link "Reorder" at bounding box center [1215, 57] width 46 height 21
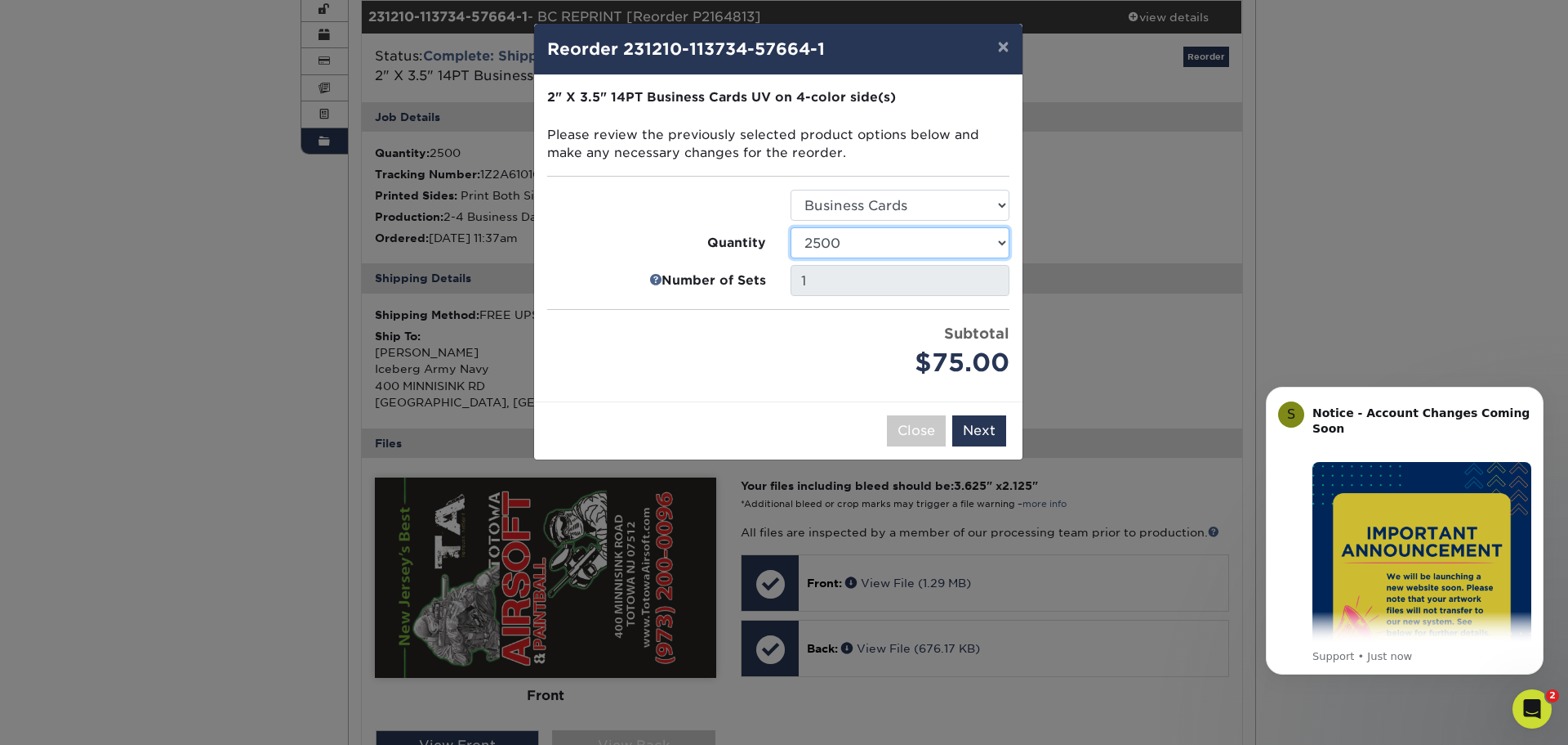
click at [837, 243] on select "25 50 100 250 500 1000 2500 5000 7500 10000 15000 20000 25000 30000 35000 40000…" at bounding box center [900, 242] width 219 height 31
click at [791, 227] on select "25 50 100 250 500 1000 2500 5000 7500 10000 15000 20000 25000 30000 35000 40000…" at bounding box center [900, 242] width 219 height 31
click at [878, 241] on select "25 50 100 250 500 1000 2500 5000 7500 10000 15000 20000 25000 30000 35000 40000…" at bounding box center [900, 242] width 219 height 31
select select "02d8d163-ee8f-41cc-acce-9863ad0deb38"
click at [791, 227] on select "25 50 100 250 500 1000 2500 5000 7500 10000 15000 20000 25000 30000 35000 40000…" at bounding box center [900, 242] width 219 height 31
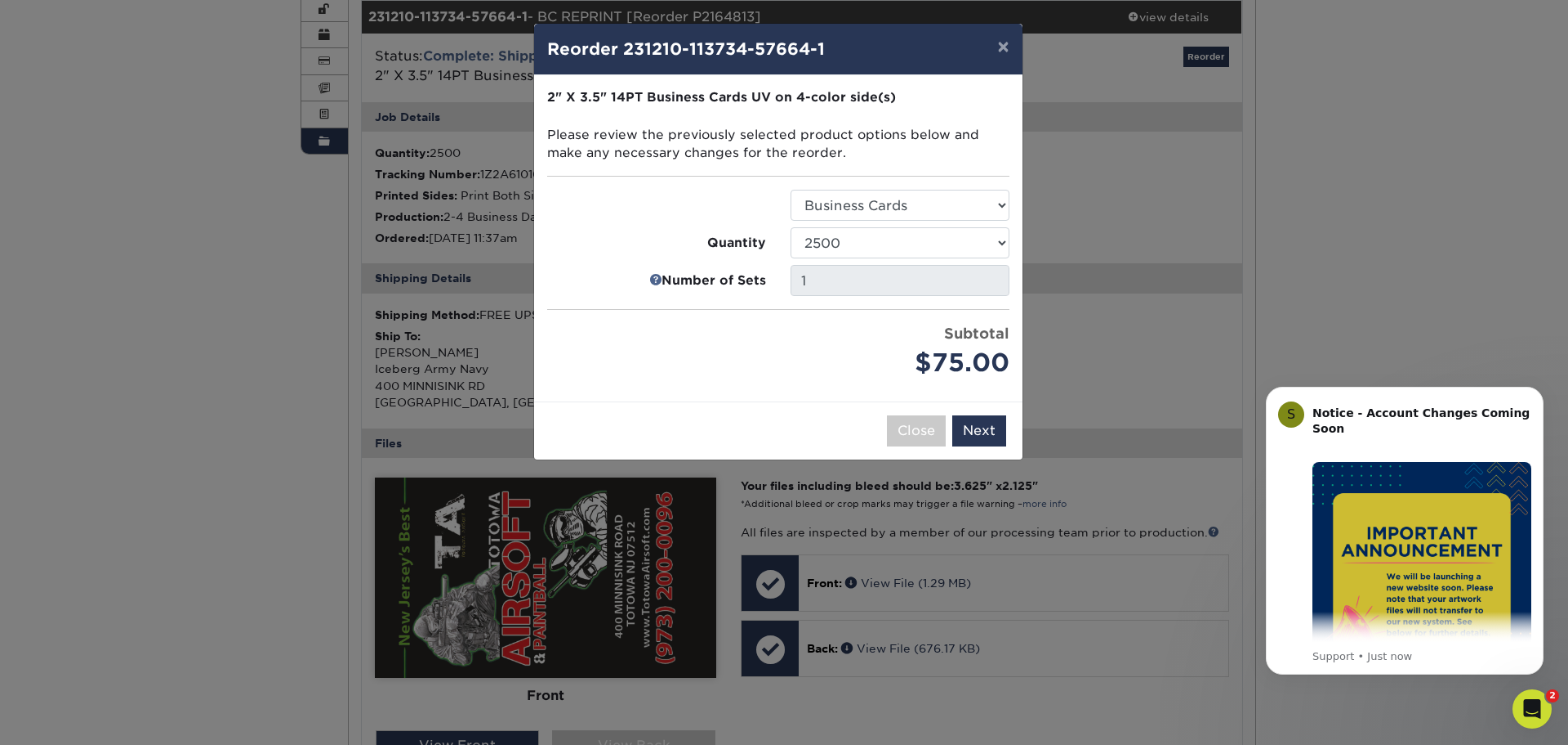
click at [1358, 149] on div "× Reorder 231210-113734-57664-1 Please select all options to continue. Only qua…" at bounding box center [784, 372] width 1568 height 745
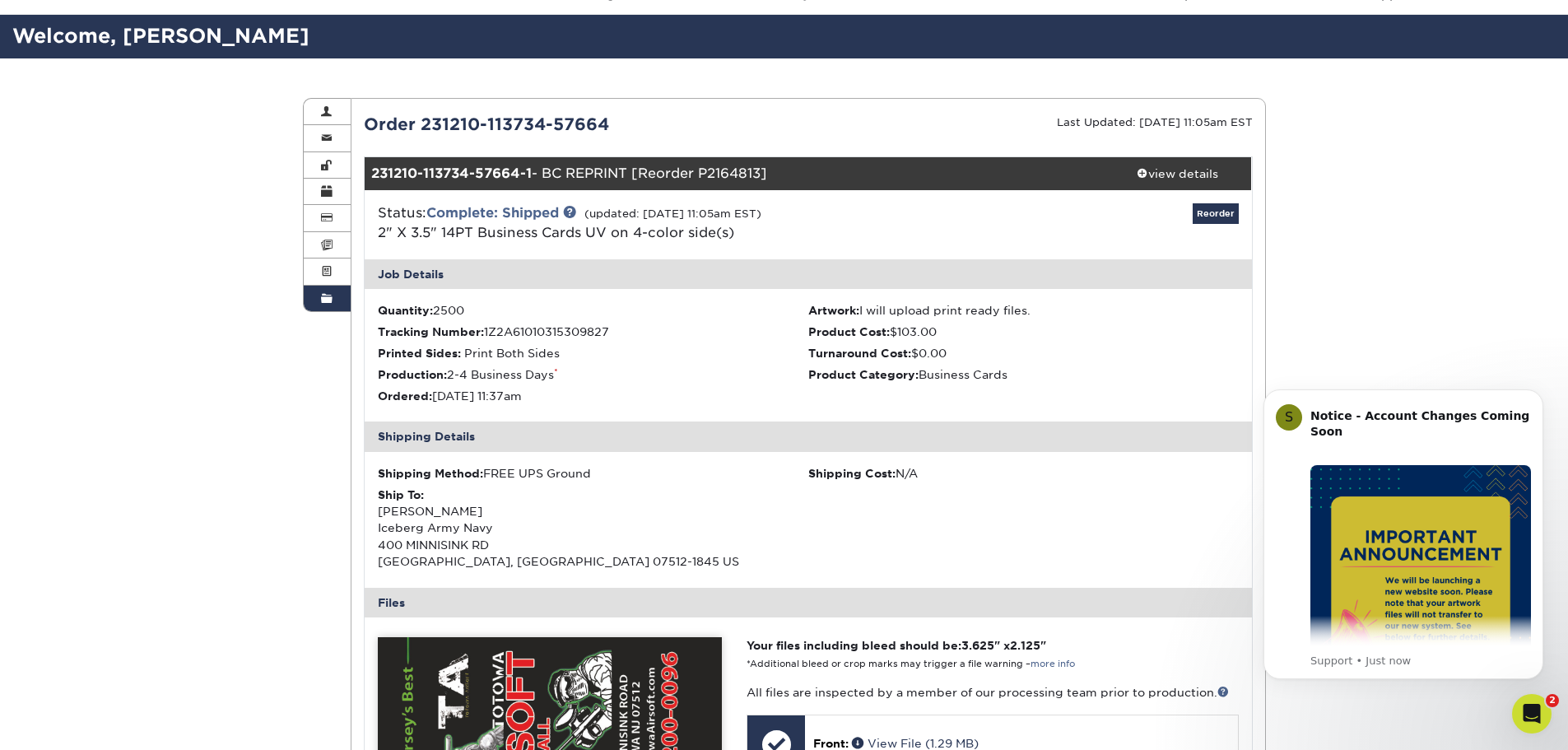
scroll to position [0, 0]
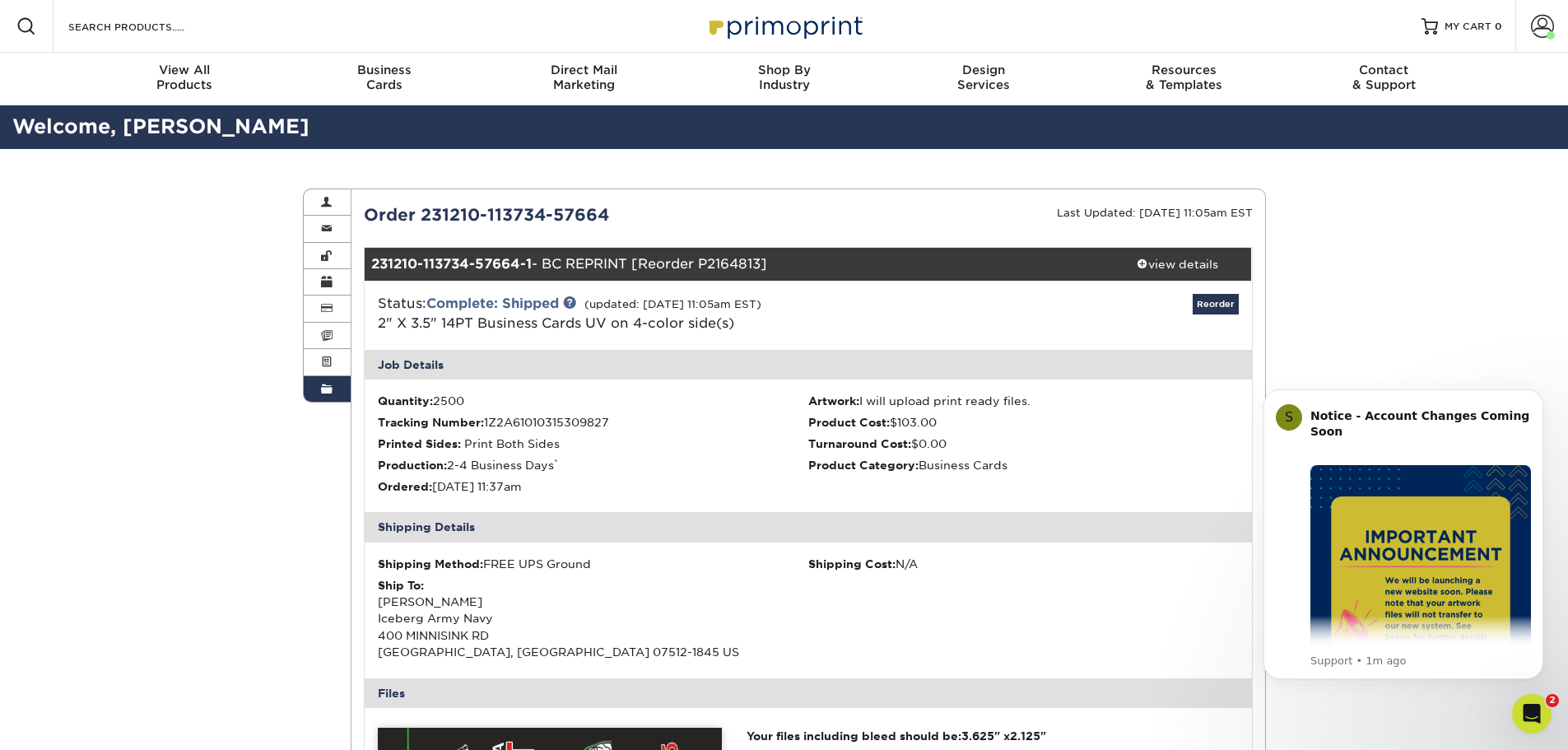
drag, startPoint x: 380, startPoint y: 321, endPoint x: 685, endPoint y: 322, distance: 305.0
click at [685, 322] on span "2" X 3.5" 14PT Business Cards UV on 4-color side(s)" at bounding box center [555, 323] width 357 height 16
copy span "2" X 3.5" 14PT Business Cards UV on 4-color"
click at [172, 21] on input "Search Products" at bounding box center [147, 27] width 161 height 20
paste input "2" X 3.5" 14PT Business Cards UV on 4-color"
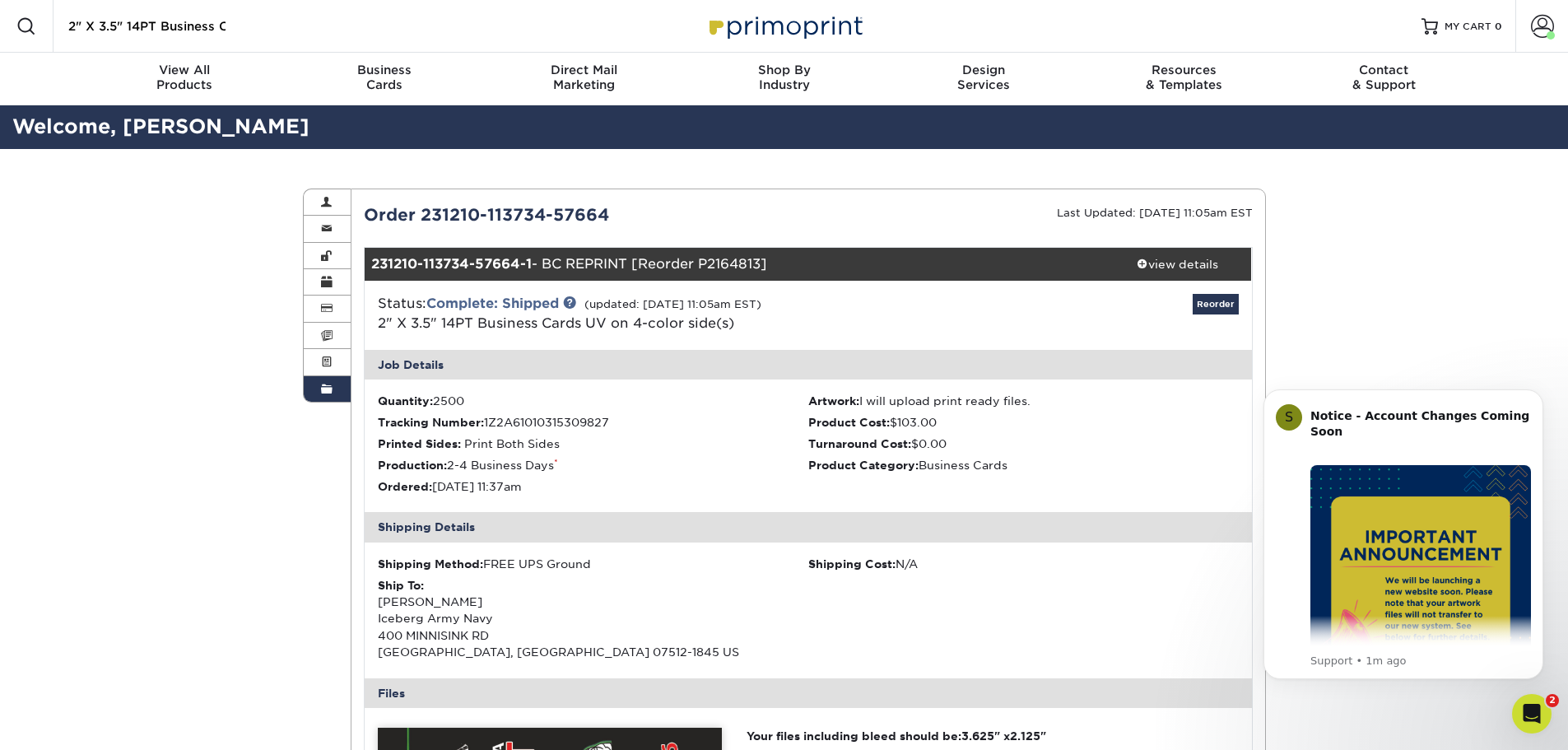
scroll to position [0, 123]
type input "2" X 3.5" 14PT Business Cards UV on 4-color"
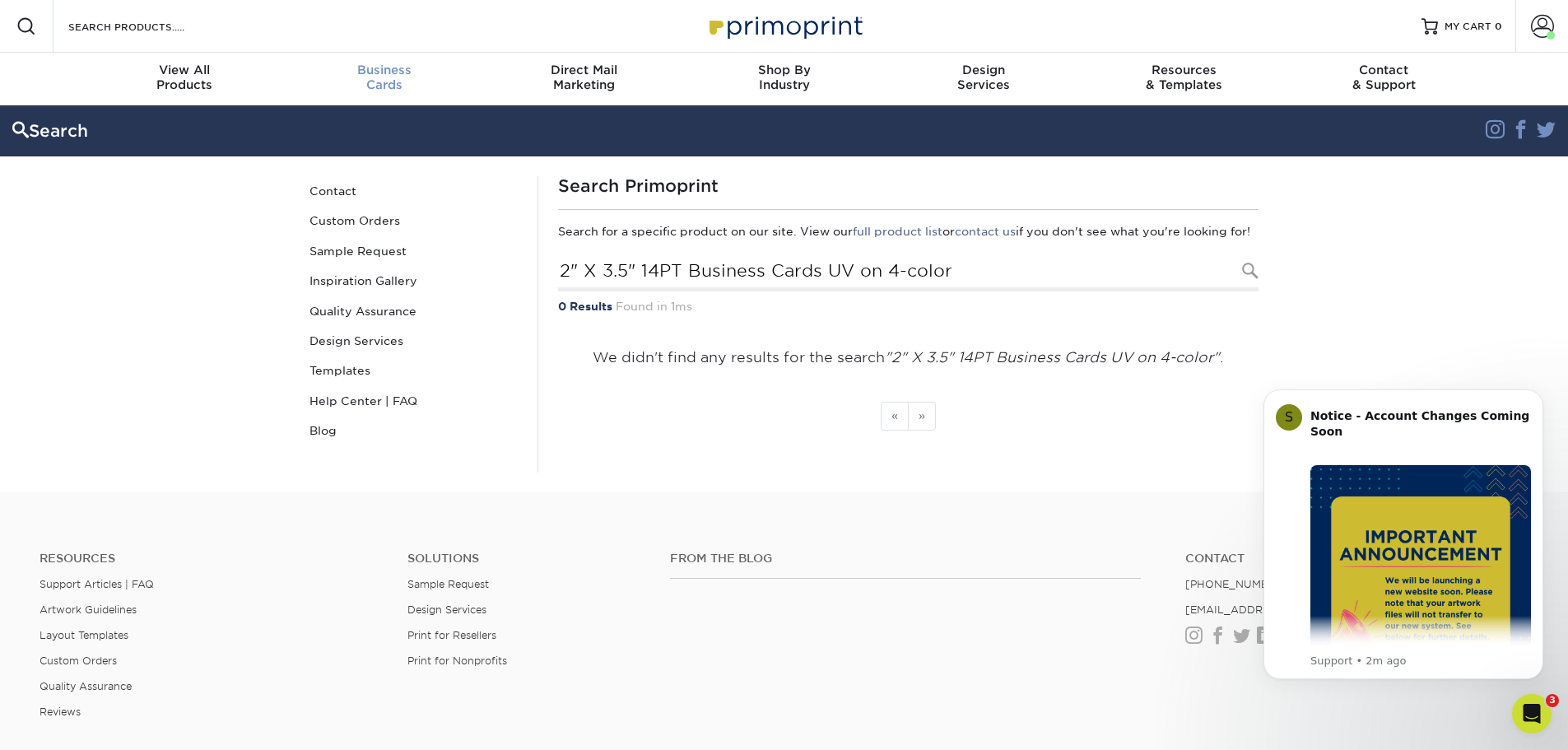
click at [389, 81] on div "Business Cards" at bounding box center [384, 77] width 200 height 30
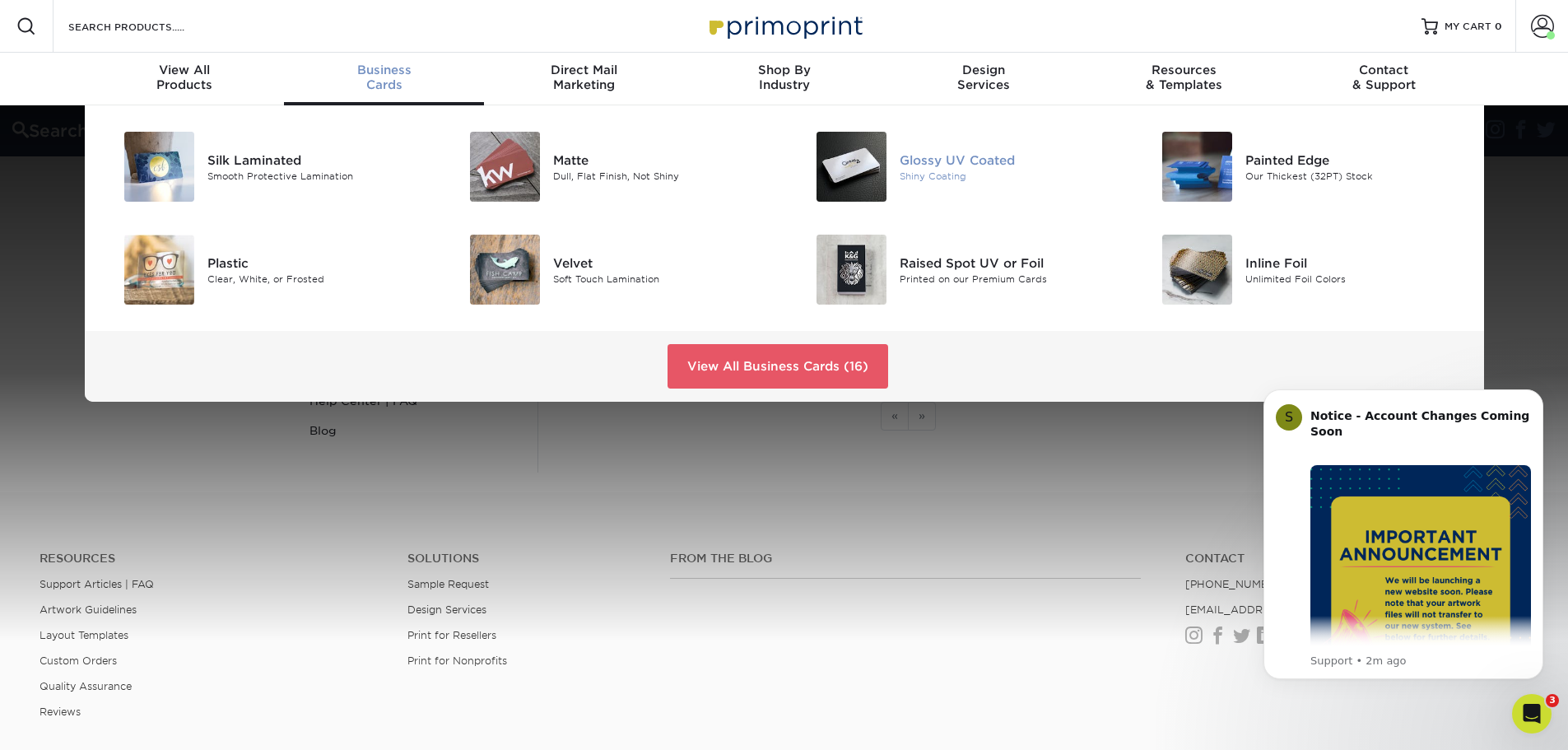
click at [990, 160] on div "Glossy UV Coated" at bounding box center [1009, 160] width 219 height 18
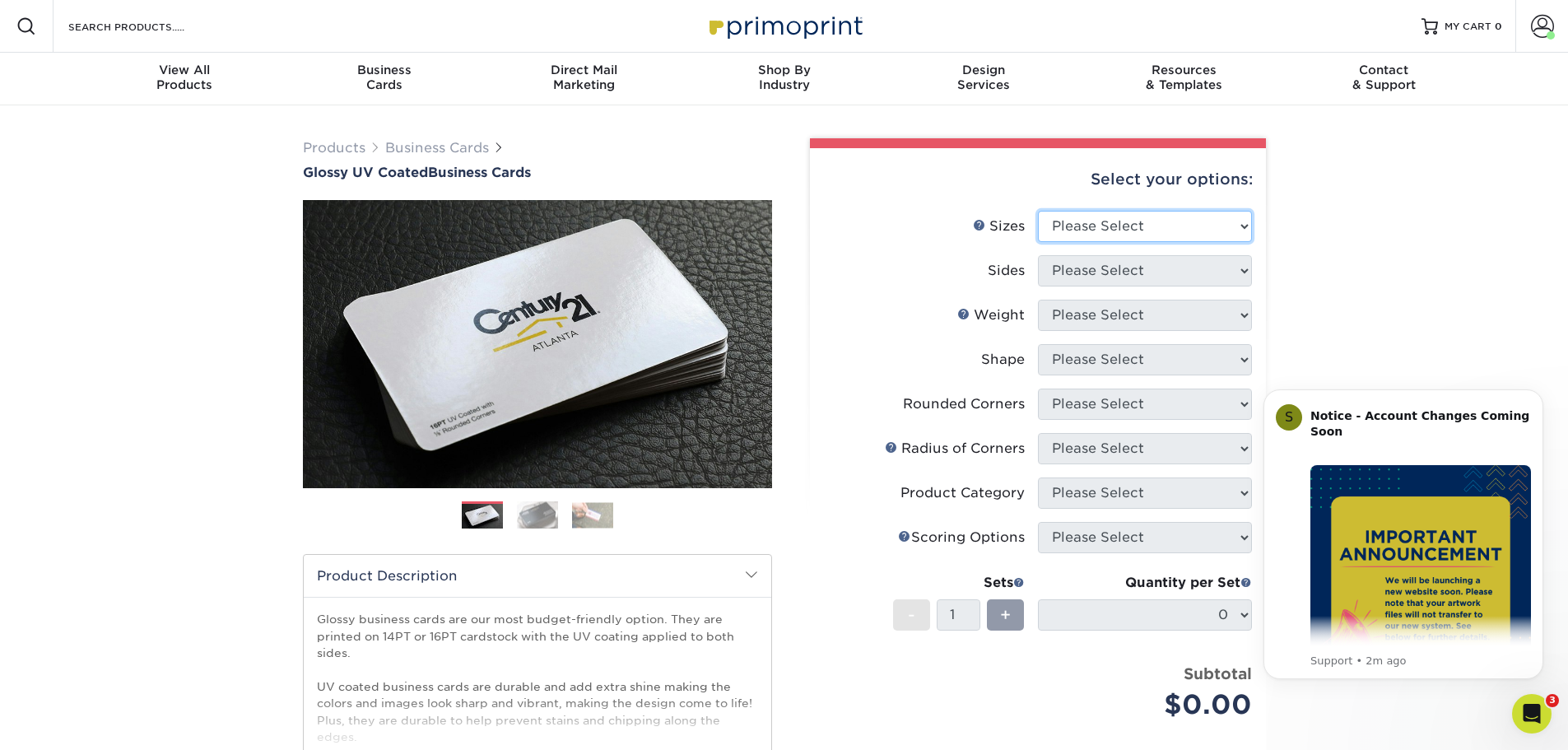
click at [1165, 232] on select "Please Select 1.5" x 3.5" - Mini 1.75" x 3.5" - Mini 2" x 2" - Square 2" x 3" -…" at bounding box center [1144, 225] width 214 height 31
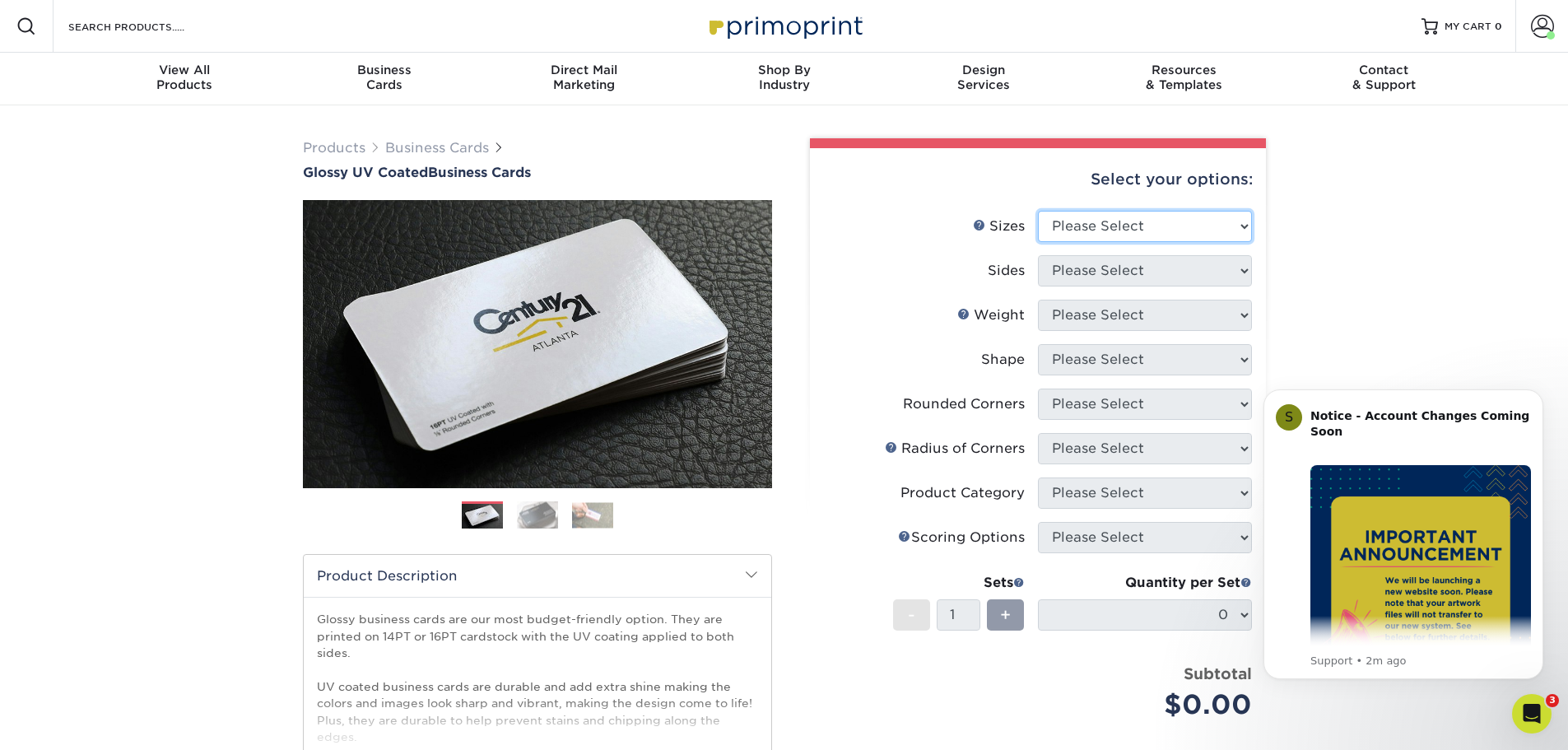
select select "2.00x3.50"
click at [1037, 211] on select "Please Select 1.5" x 3.5" - Mini 1.75" x 3.5" - Mini 2" x 2" - Square 2" x 3" -…" at bounding box center [1144, 225] width 214 height 31
click at [1160, 267] on select "Please Select Print Both Sides Print Front Only" at bounding box center [1144, 270] width 214 height 31
select select "13abbda7-1d64-4f25-8bb2-c179b224825d"
click at [1037, 255] on select "Please Select Print Both Sides Print Front Only" at bounding box center [1144, 270] width 214 height 31
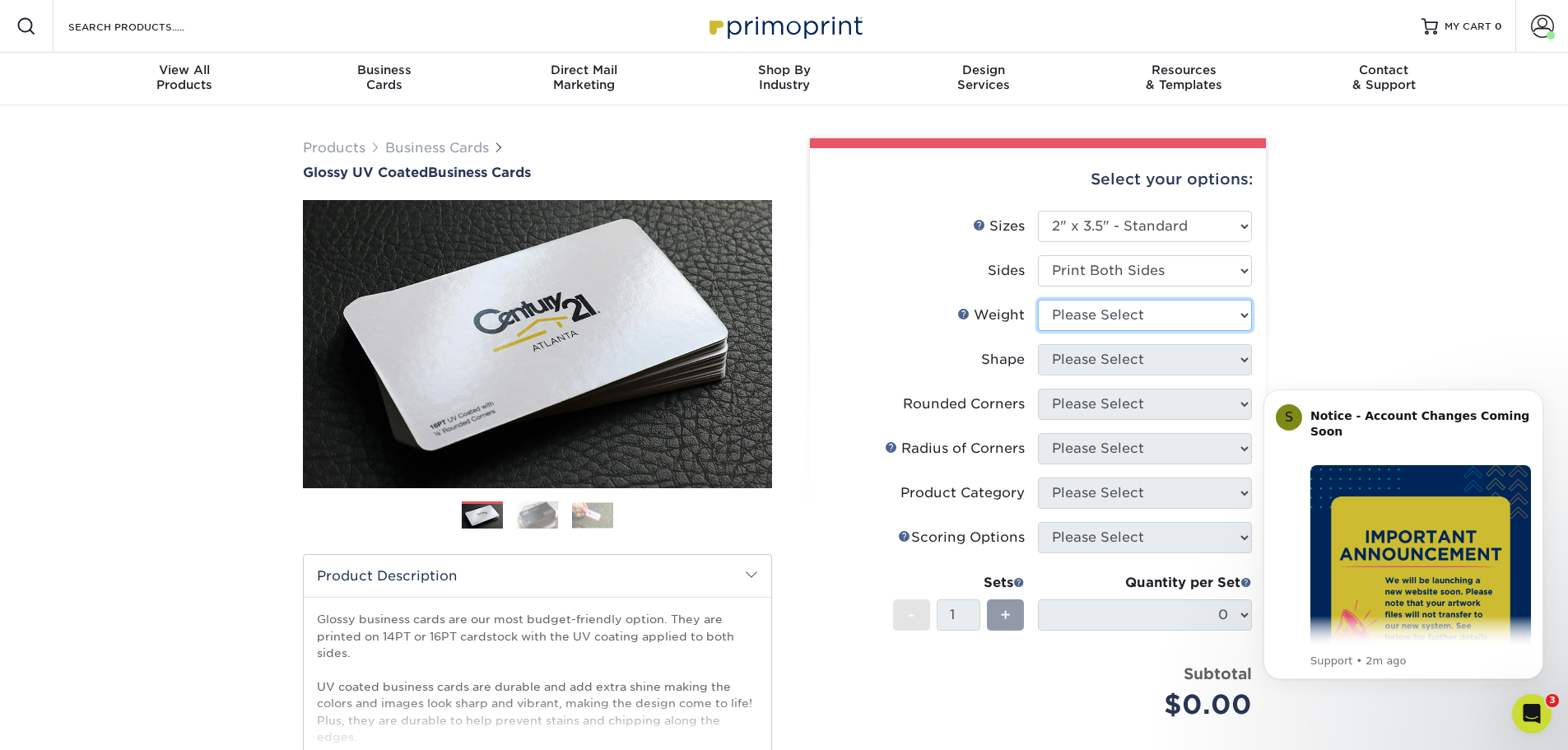
click at [1148, 328] on select "Please Select 16PT 14PT" at bounding box center [1144, 315] width 214 height 31
select select "14PT"
click at [1037, 300] on select "Please Select 16PT 14PT" at bounding box center [1144, 315] width 214 height 31
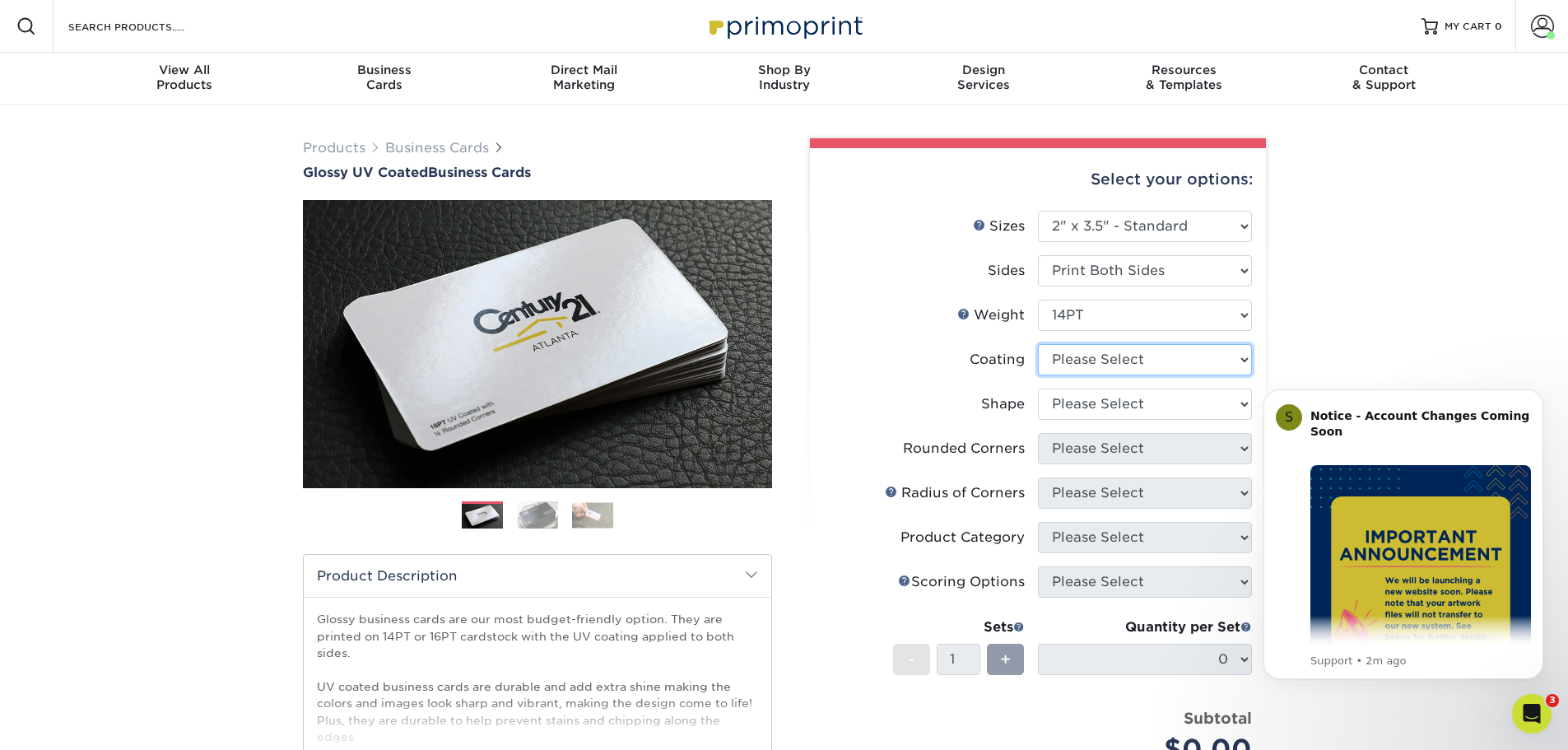
click at [1133, 364] on select at bounding box center [1144, 359] width 214 height 31
select select "ae367451-b2b8-45df-a344-0f05b6a12993"
click at [1037, 344] on select at bounding box center [1144, 359] width 214 height 31
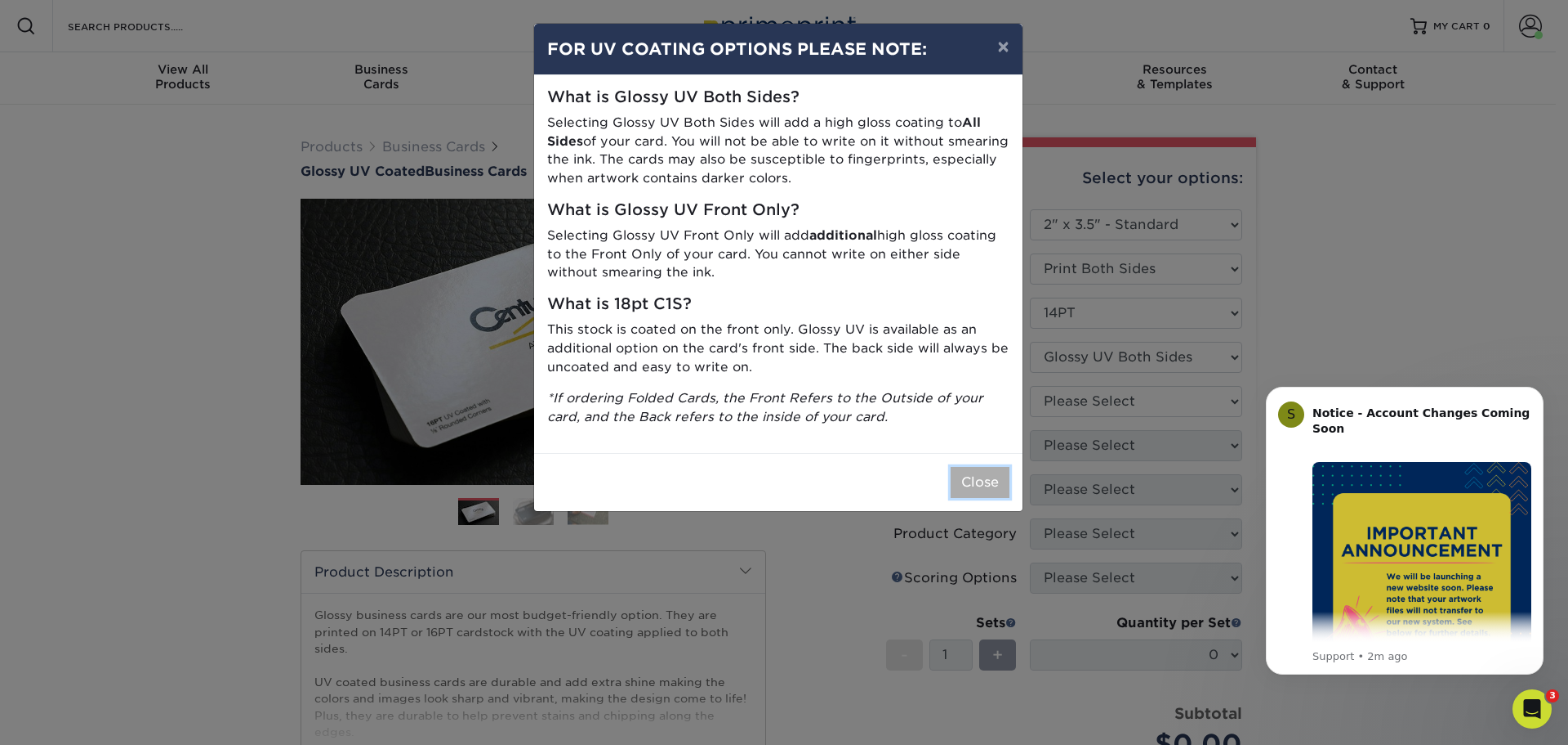
click at [977, 484] on button "Close" at bounding box center [980, 482] width 59 height 31
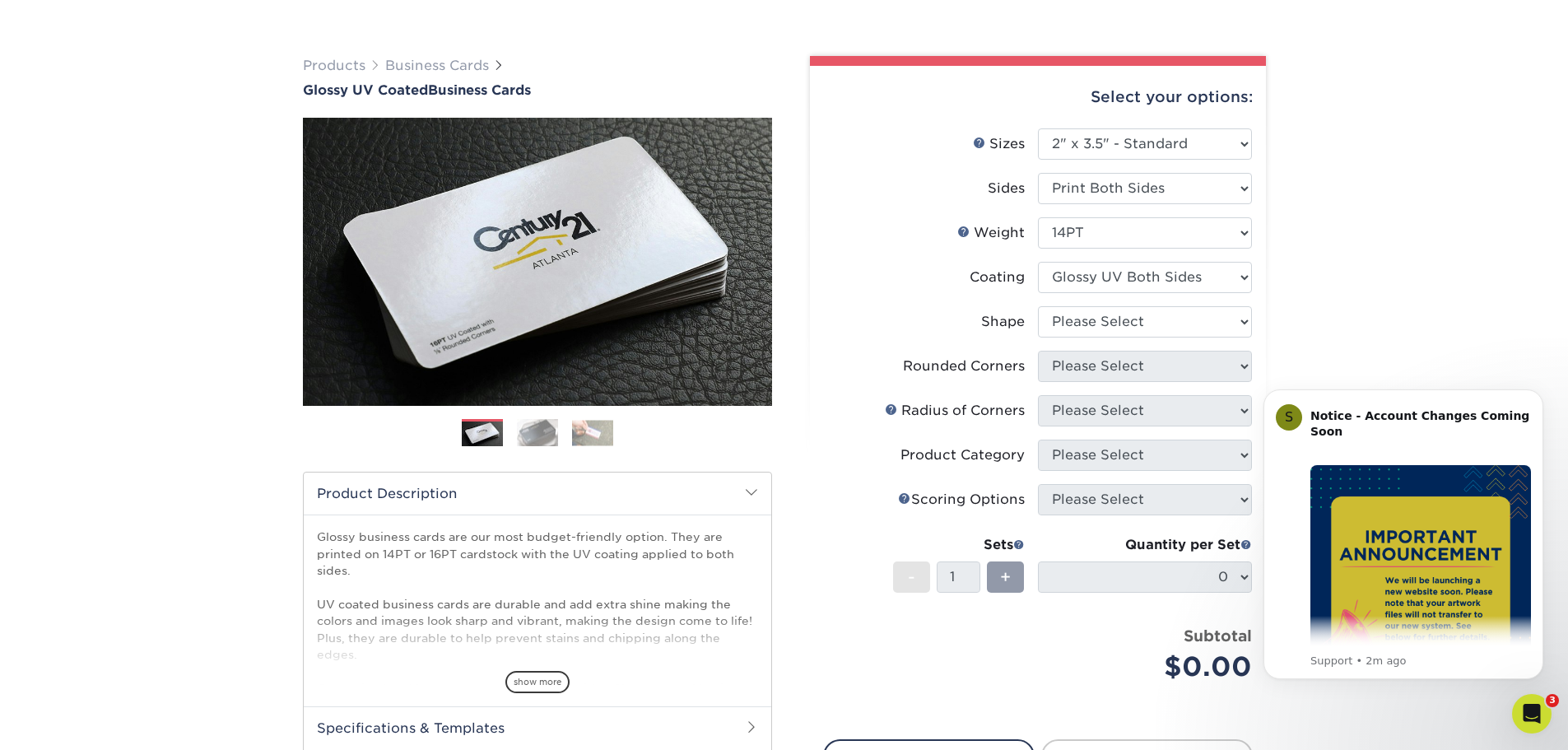
scroll to position [165, 0]
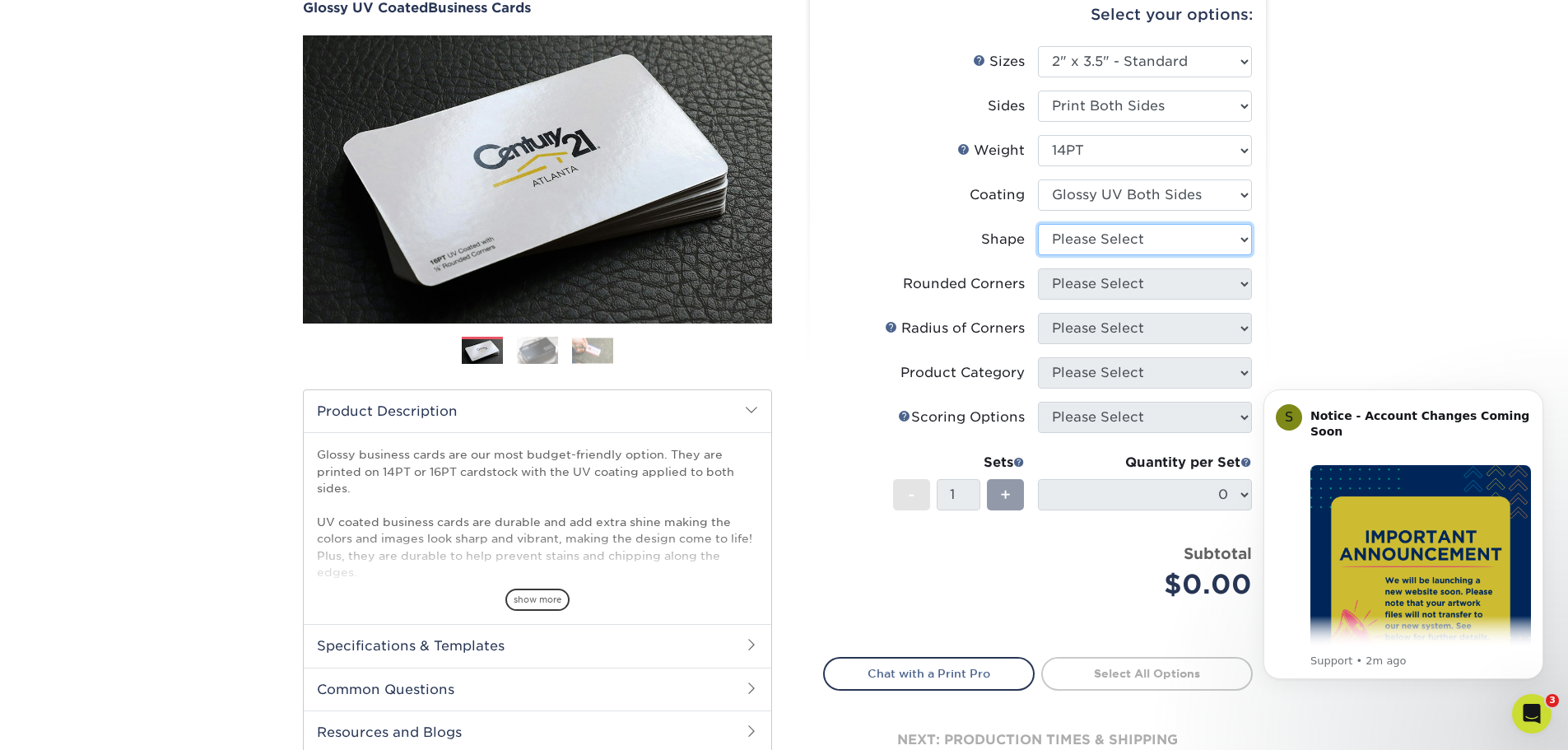
click at [1177, 239] on select "Please Select Standard" at bounding box center [1144, 238] width 214 height 31
select select "standard"
click at [1037, 224] on select "Please Select Standard" at bounding box center [1144, 238] width 214 height 31
click at [1149, 287] on select "Please Select Yes - Round 2 Corners Yes - Round 4 Corners No" at bounding box center [1144, 283] width 214 height 31
select select "7672df9e-0e0a-464d-8e1f-920c575e4da3"
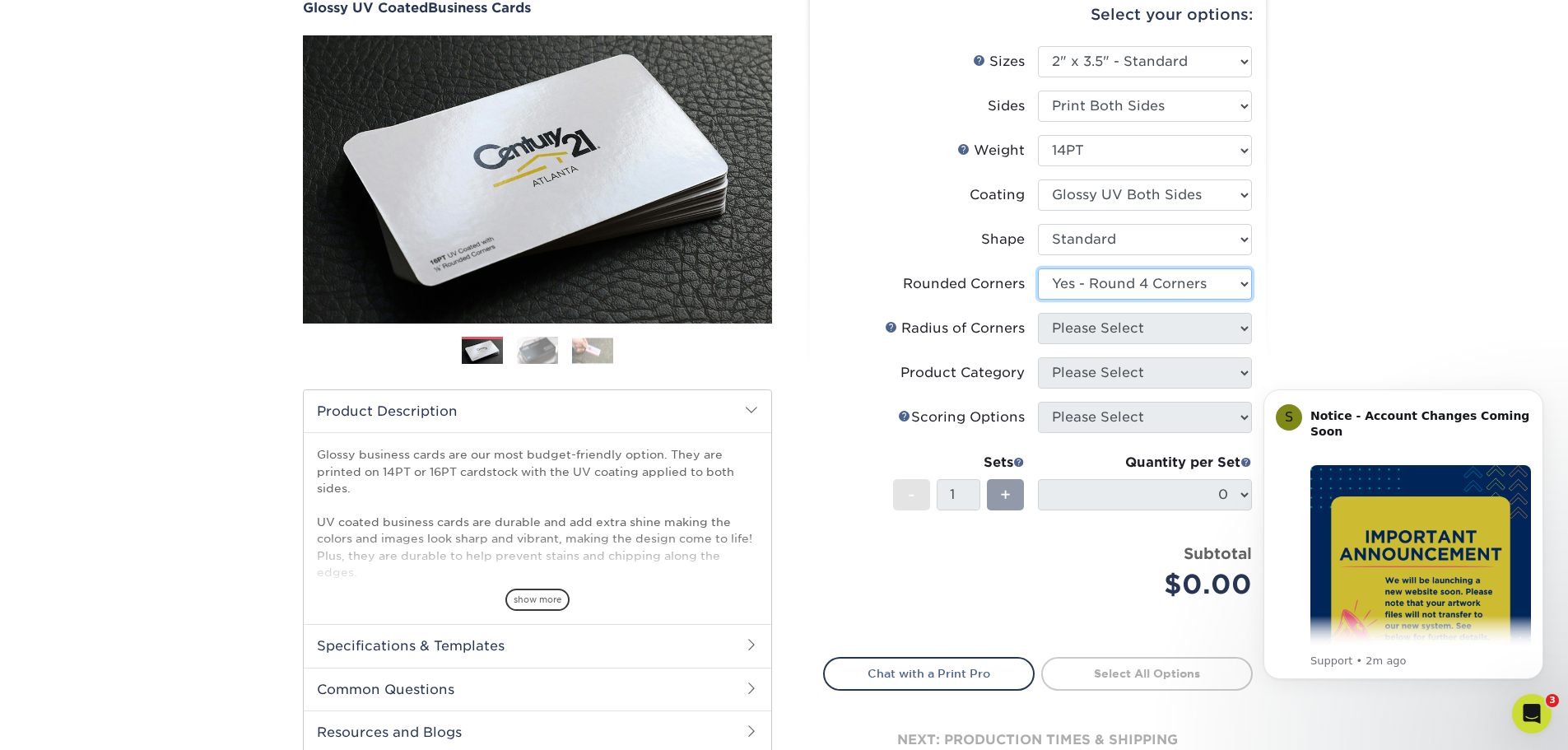
click at [1037, 268] on select "Please Select Yes - Round 2 Corners Yes - Round 4 Corners No" at bounding box center [1144, 283] width 214 height 31
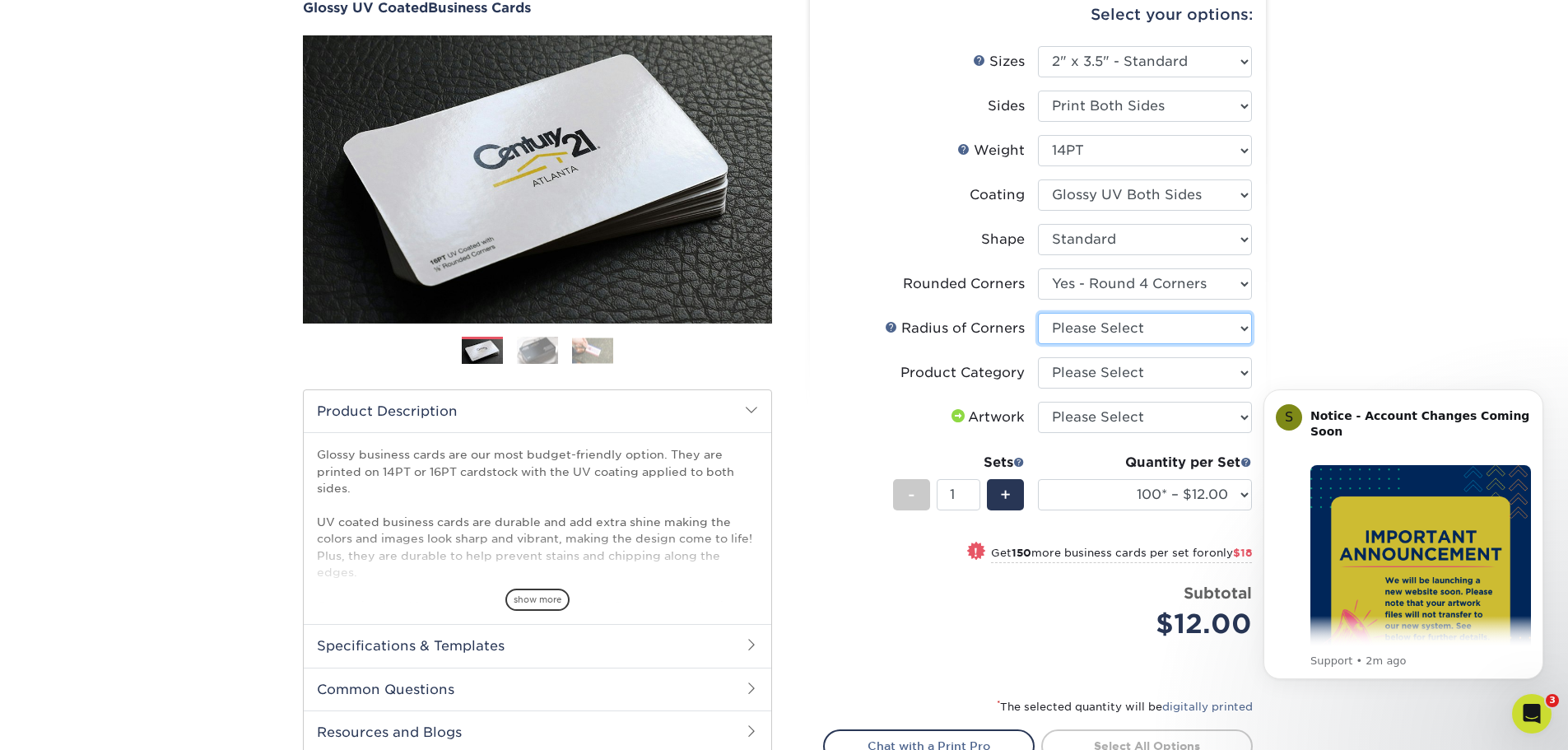
click at [1173, 325] on select "Please Select Rounded 1/8" Rounded 1/4"" at bounding box center [1144, 328] width 214 height 31
select select "589680c7-ee9a-431b-9d12-d7aeb1386a97"
click at [1037, 313] on select "Please Select Rounded 1/8" Rounded 1/4"" at bounding box center [1144, 328] width 214 height 31
click at [1209, 368] on select "Please Select Business Cards" at bounding box center [1144, 372] width 214 height 31
select select "3b5148f1-0588-4f88-a218-97bcfdce65c1"
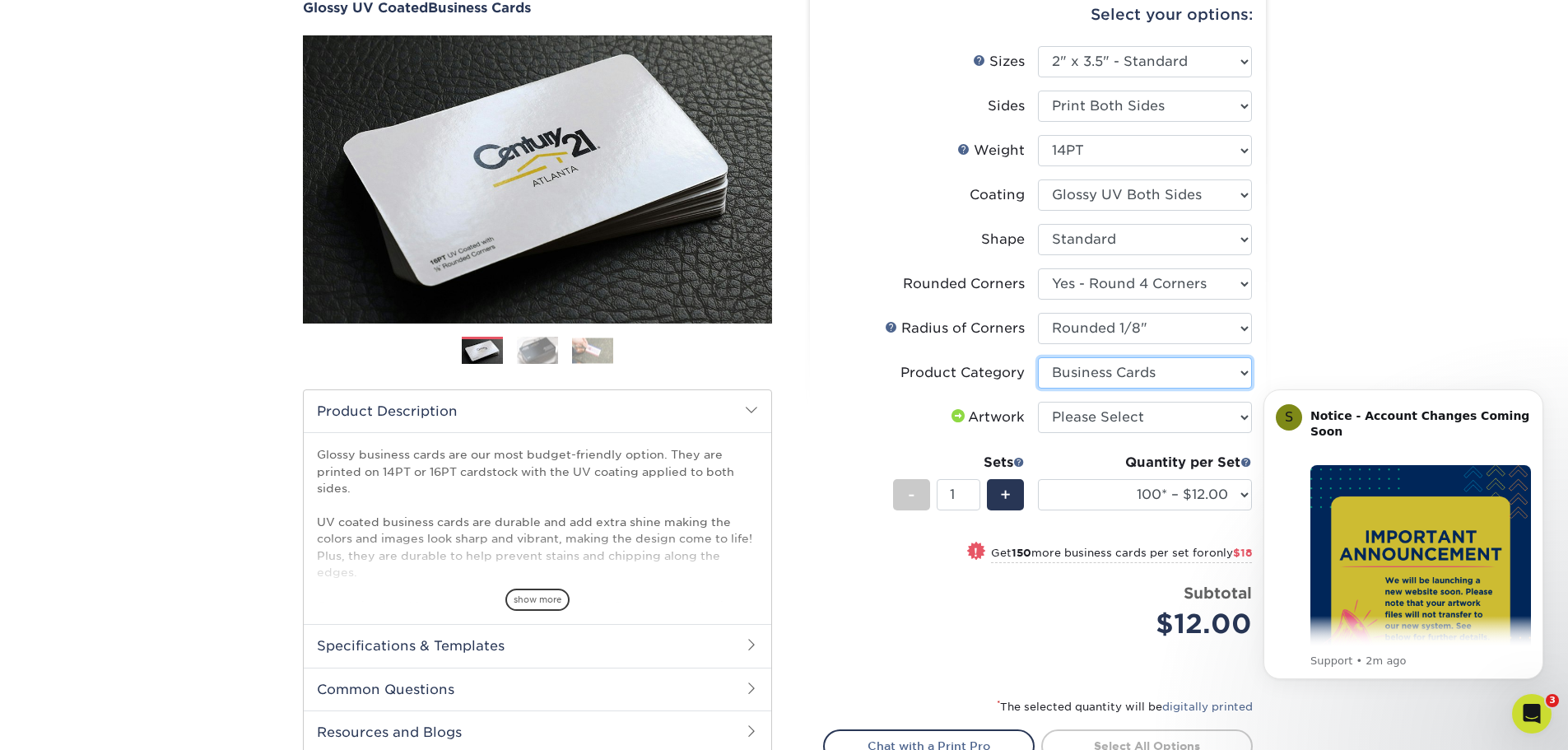
click at [1037, 357] on select "Please Select Business Cards" at bounding box center [1144, 372] width 214 height 31
click at [1158, 417] on select "Please Select I will upload files I need a design - $100" at bounding box center [1144, 416] width 214 height 31
select select "upload"
click at [1037, 401] on select "Please Select I will upload files I need a design - $100" at bounding box center [1144, 416] width 214 height 31
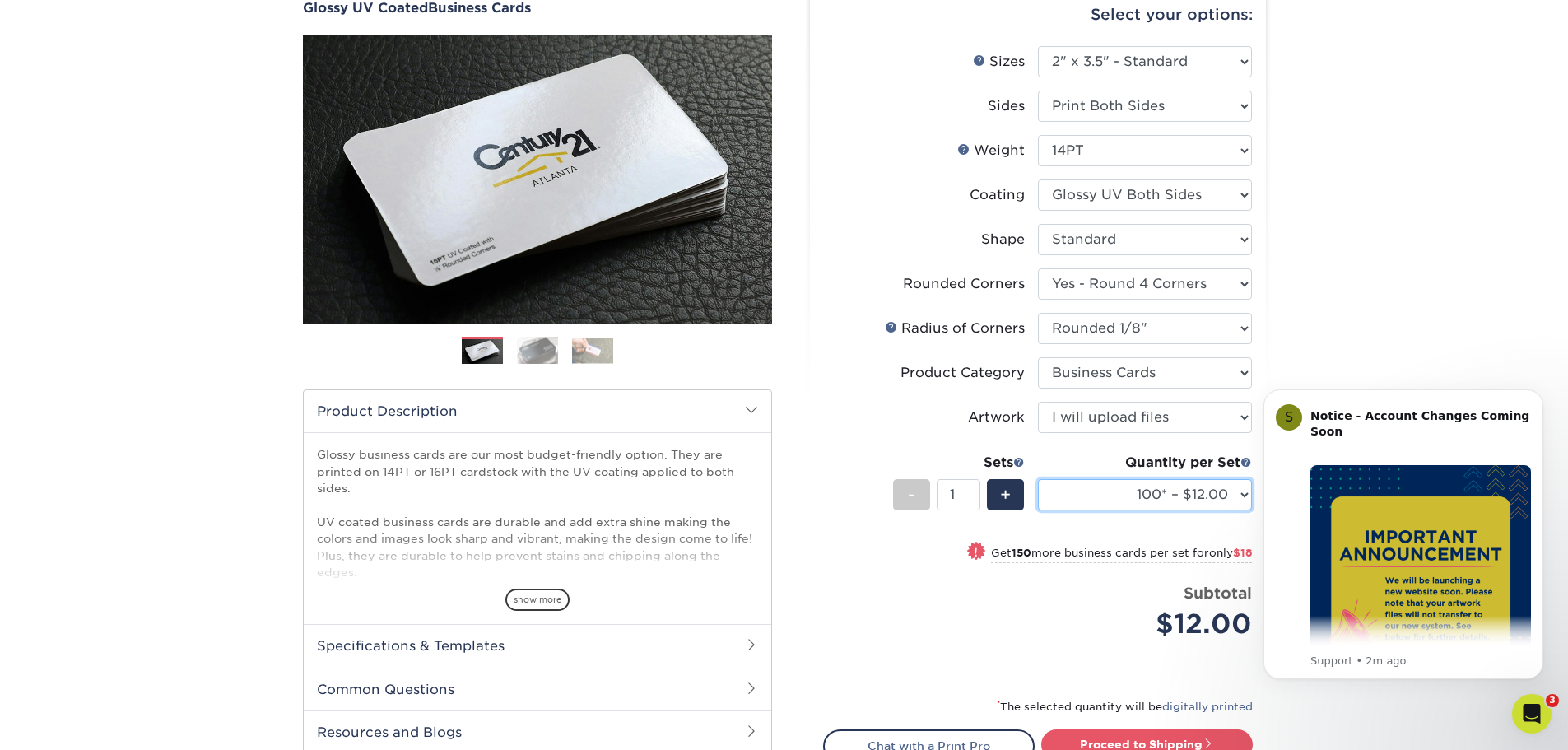
click at [1138, 496] on select "100* – $12.00 250* – $30.00 500 – $60.00 1000 – $74.00 2500 – $136.00 5000 – $2…" at bounding box center [1144, 494] width 214 height 31
select select "2500 – $136.00"
click at [1037, 479] on select "100* – $12.00 250* – $30.00 500 – $60.00 1000 – $74.00 2500 – $136.00 5000 – $2…" at bounding box center [1144, 494] width 214 height 31
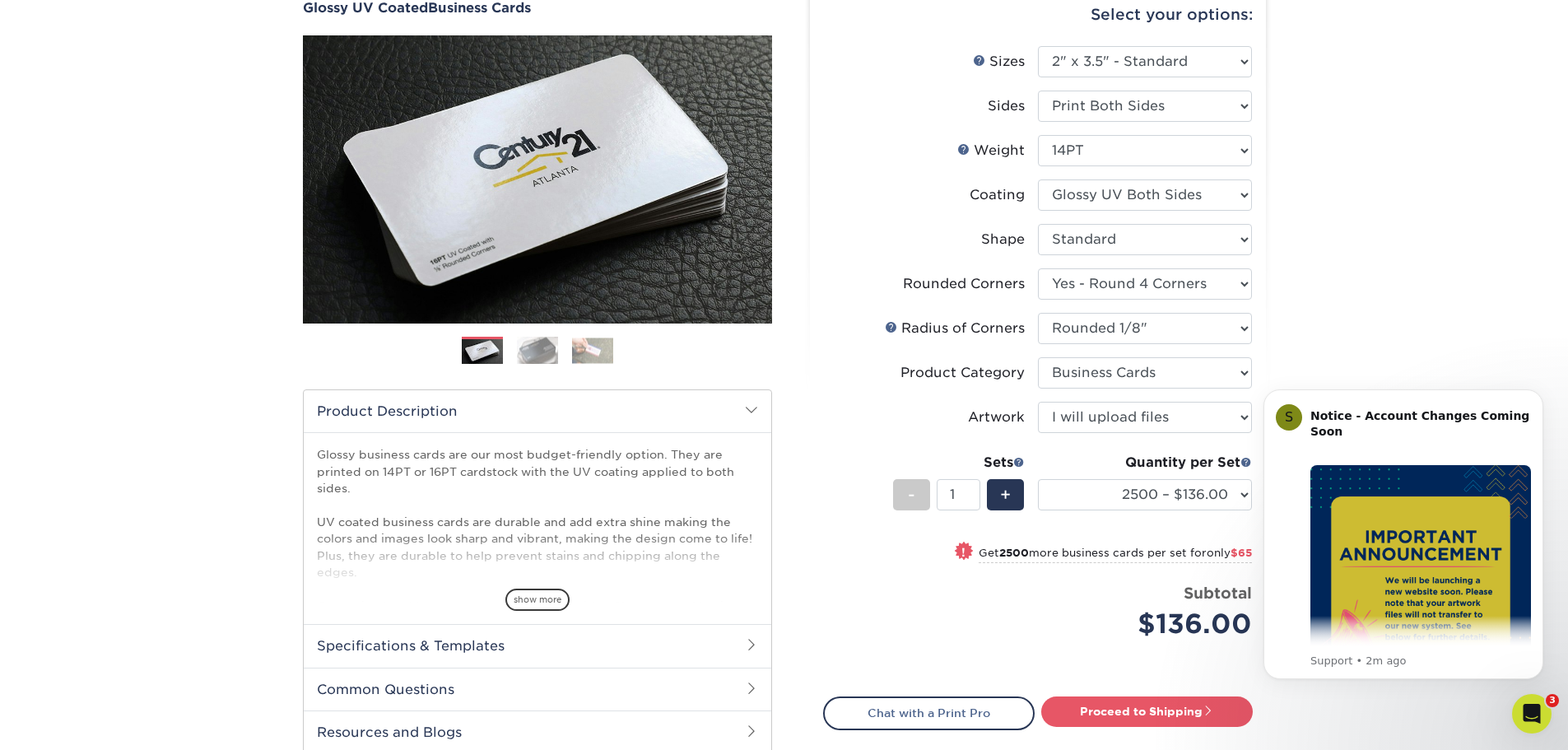
click at [552, 351] on img at bounding box center [537, 350] width 41 height 29
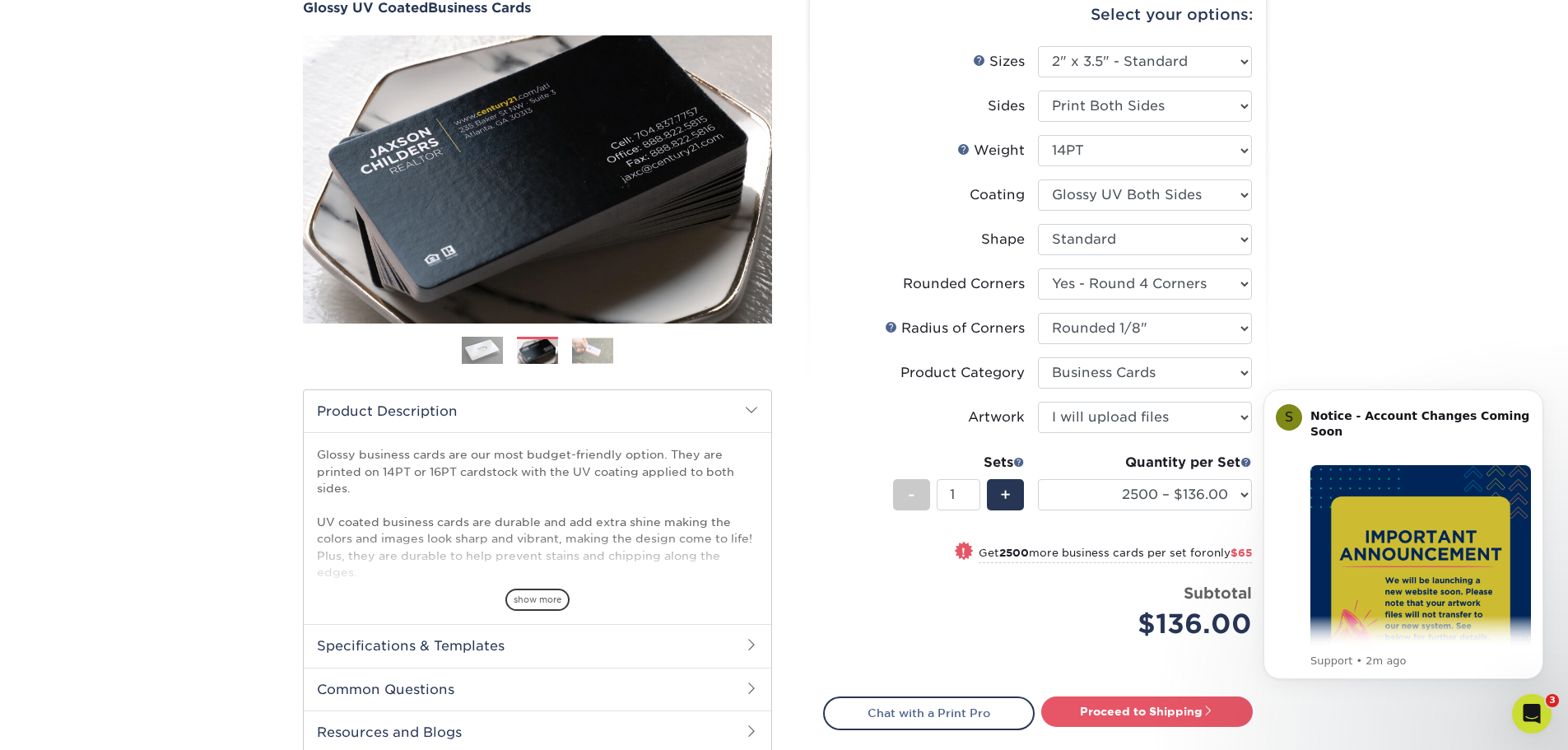
click at [605, 353] on img at bounding box center [592, 351] width 41 height 26
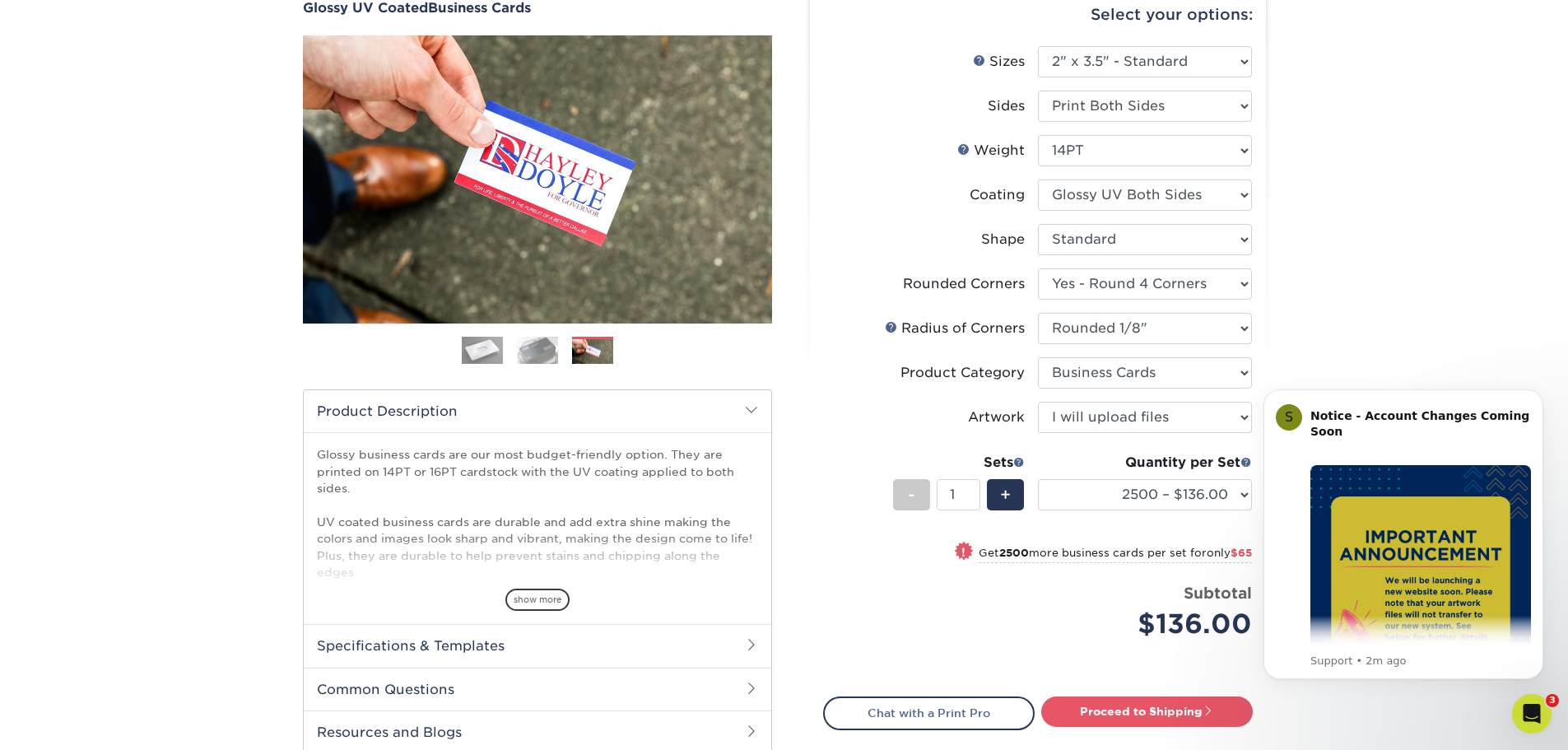
click at [491, 338] on img at bounding box center [482, 350] width 41 height 41
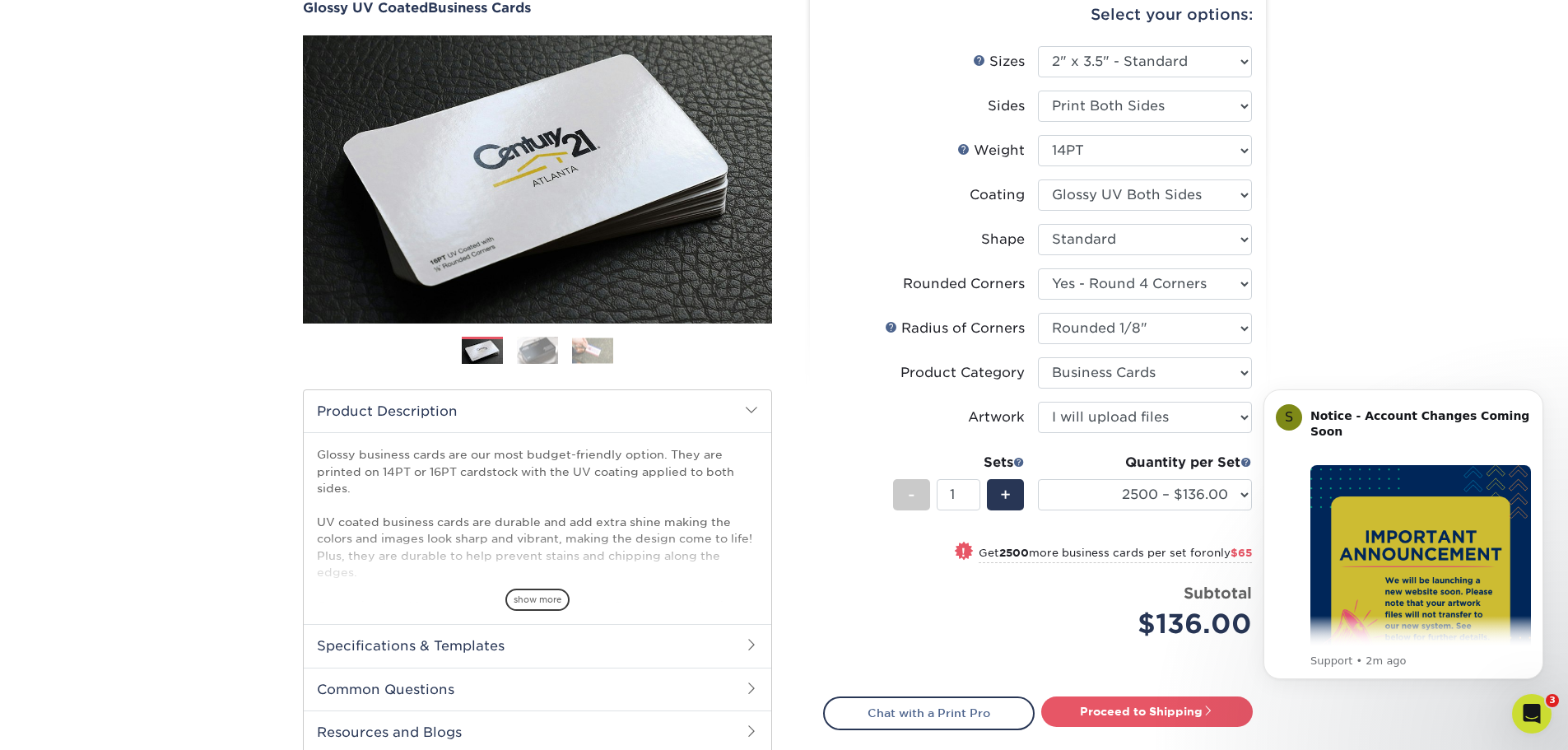
scroll to position [0, 0]
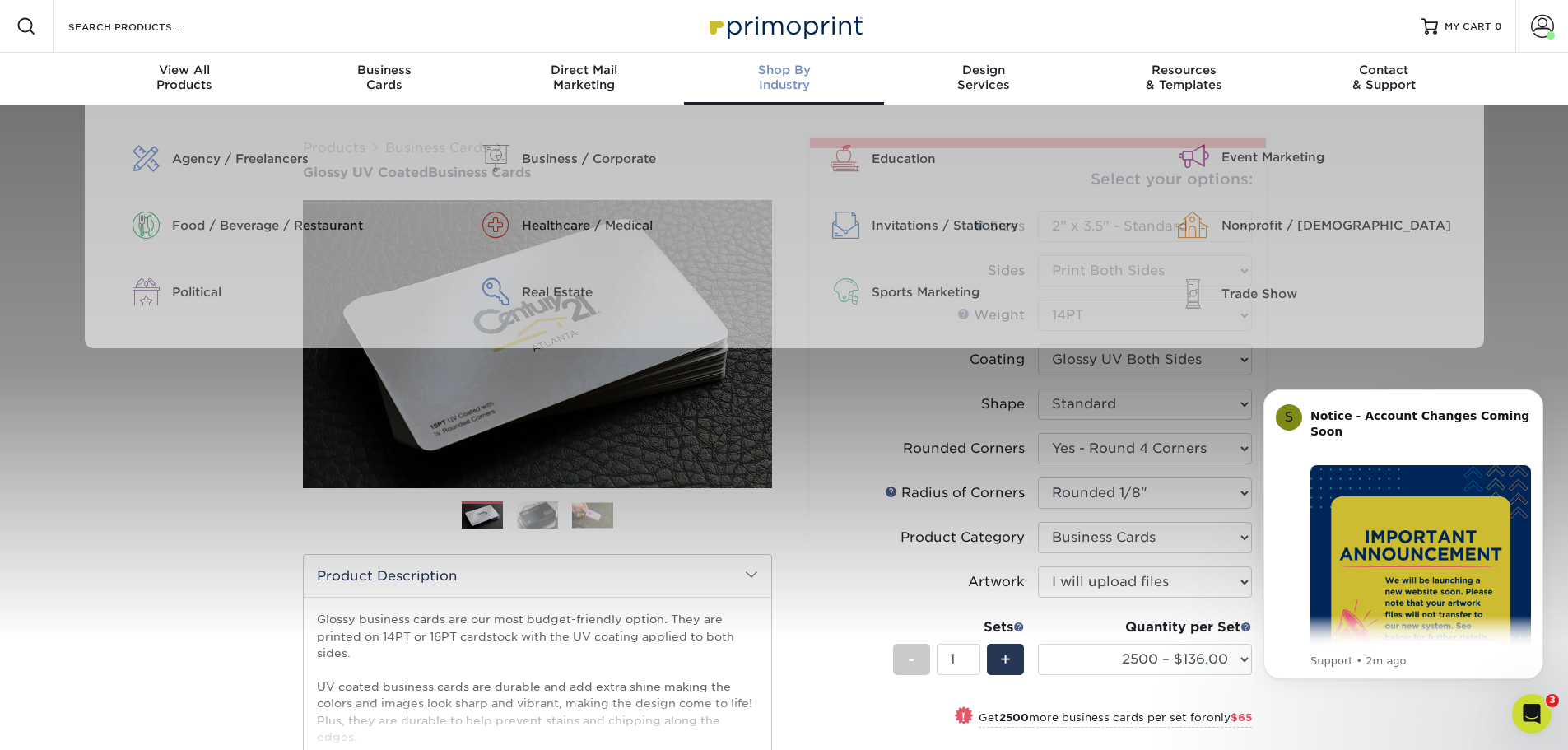
click at [793, 76] on span "Shop By" at bounding box center [783, 70] width 200 height 15
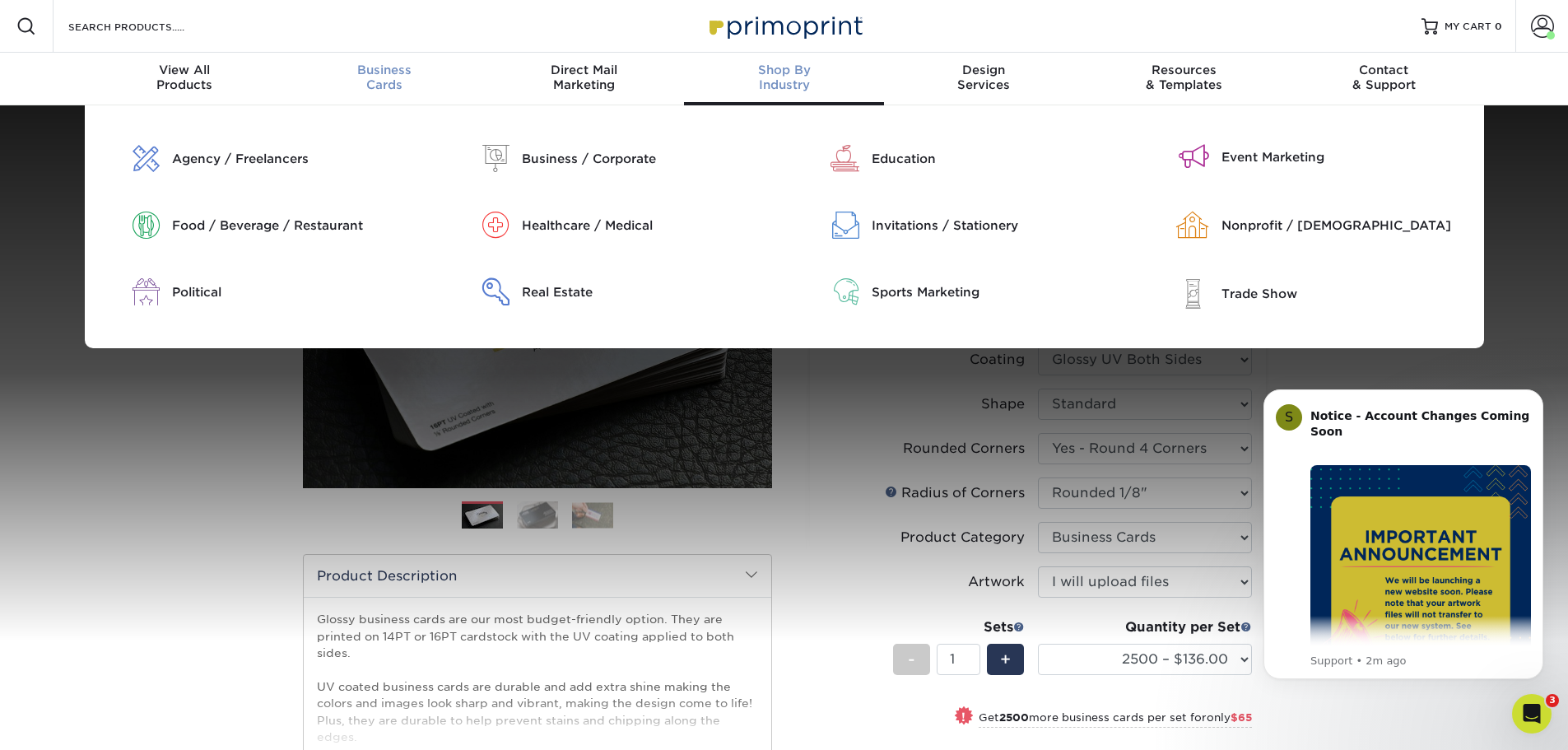
click at [382, 73] on span "Business" at bounding box center [384, 70] width 200 height 15
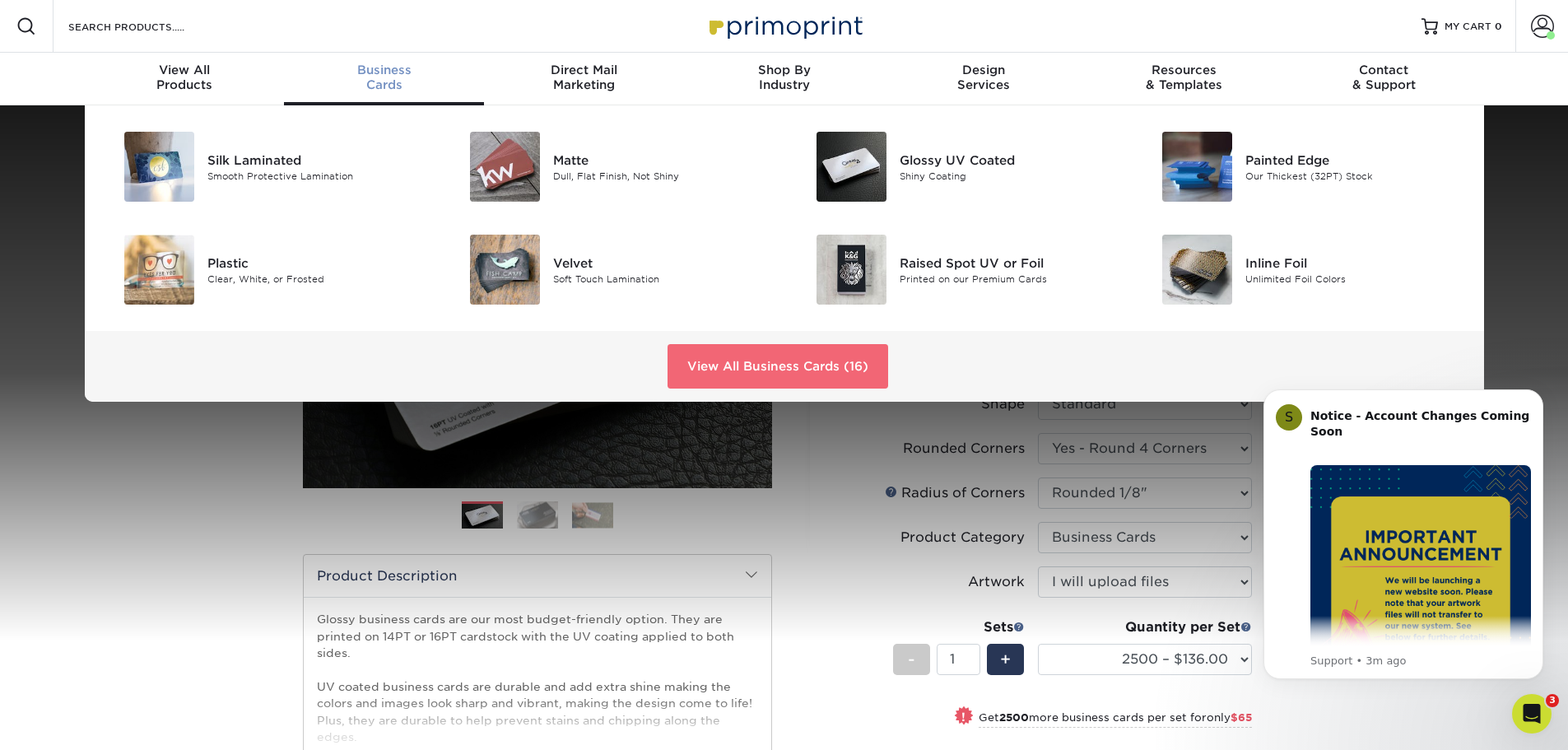
click at [740, 358] on link "View All Business Cards (16)" at bounding box center [778, 366] width 221 height 45
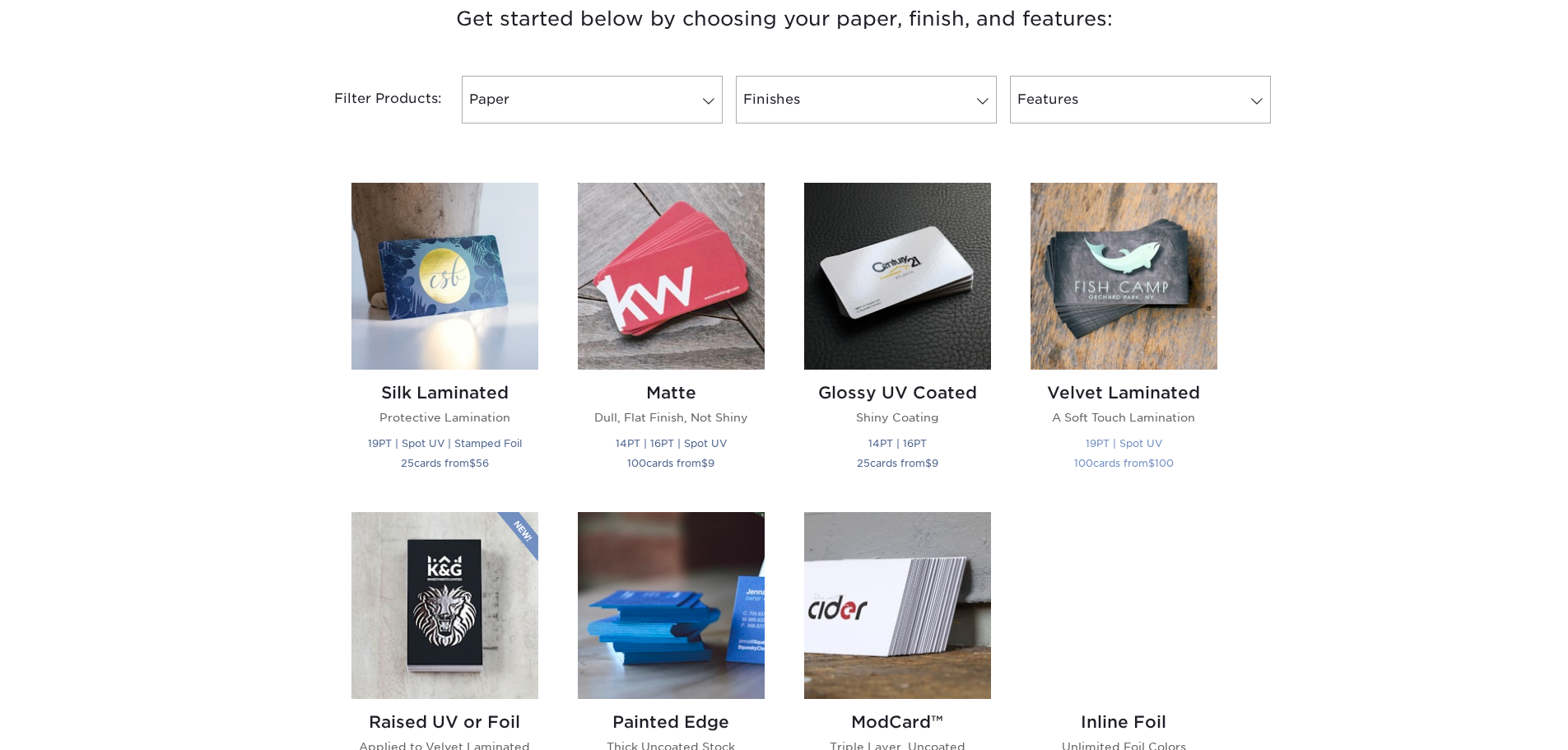
scroll to position [659, 0]
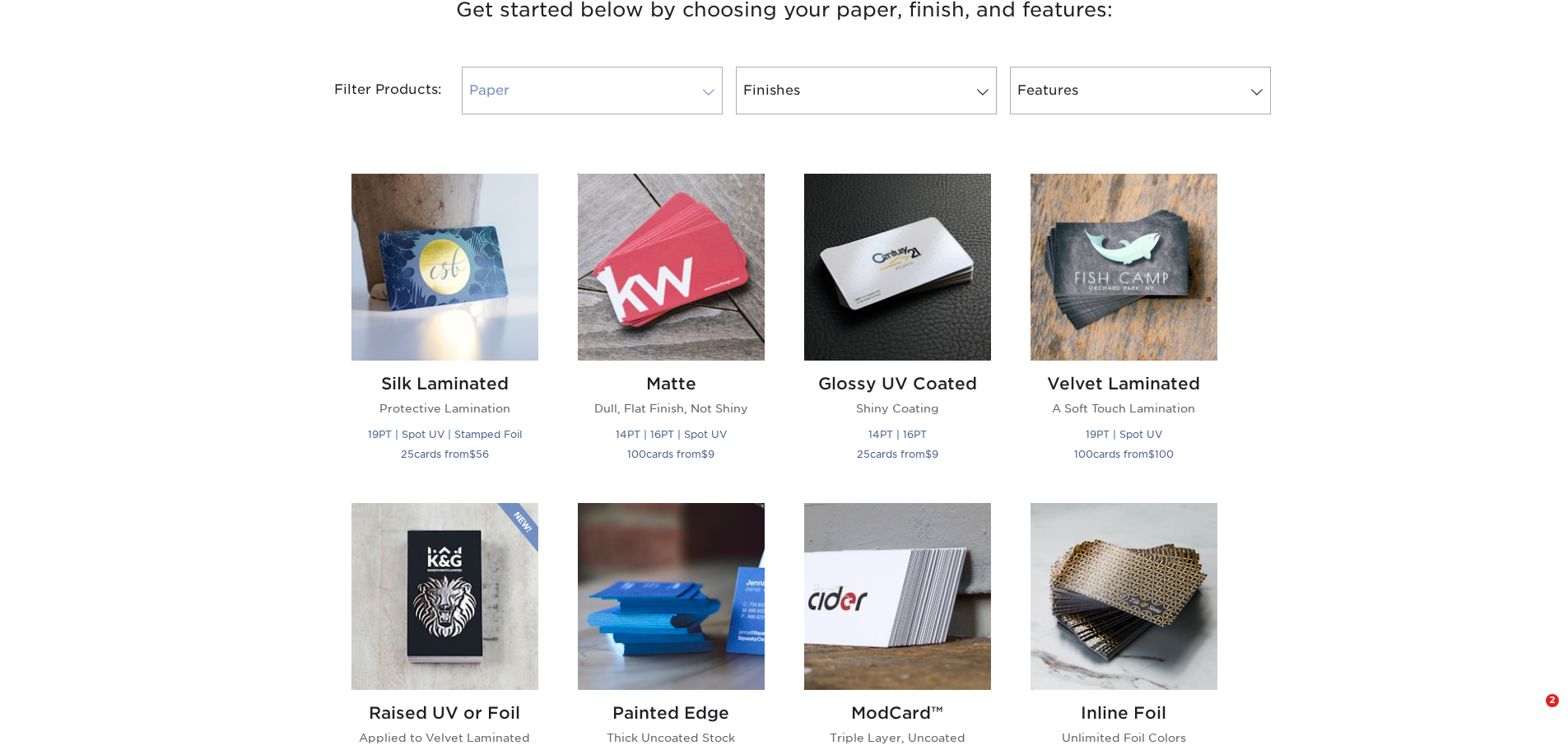
click at [609, 81] on link "Paper" at bounding box center [592, 90] width 261 height 48
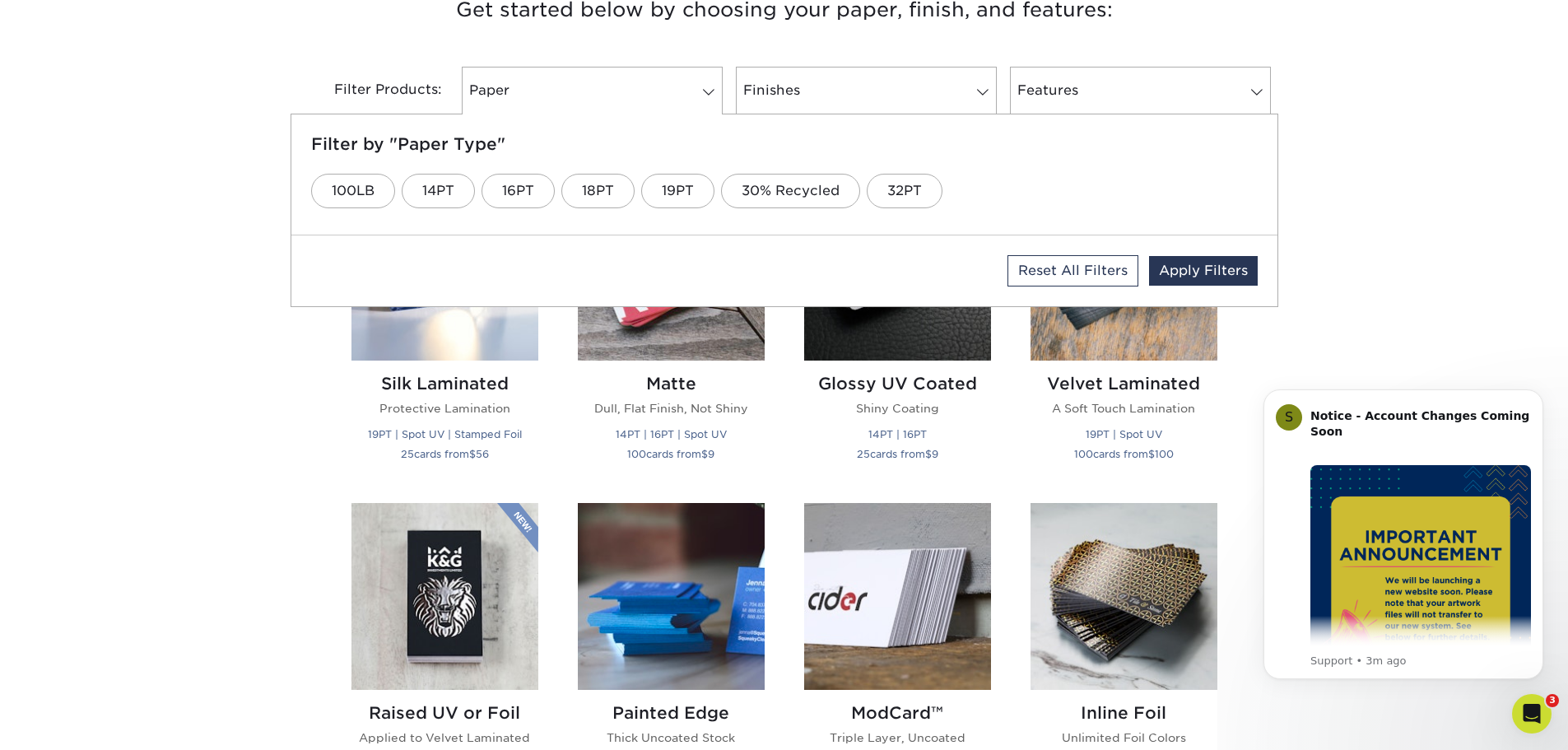
scroll to position [0, 0]
click at [438, 189] on link "14PT" at bounding box center [438, 191] width 74 height 35
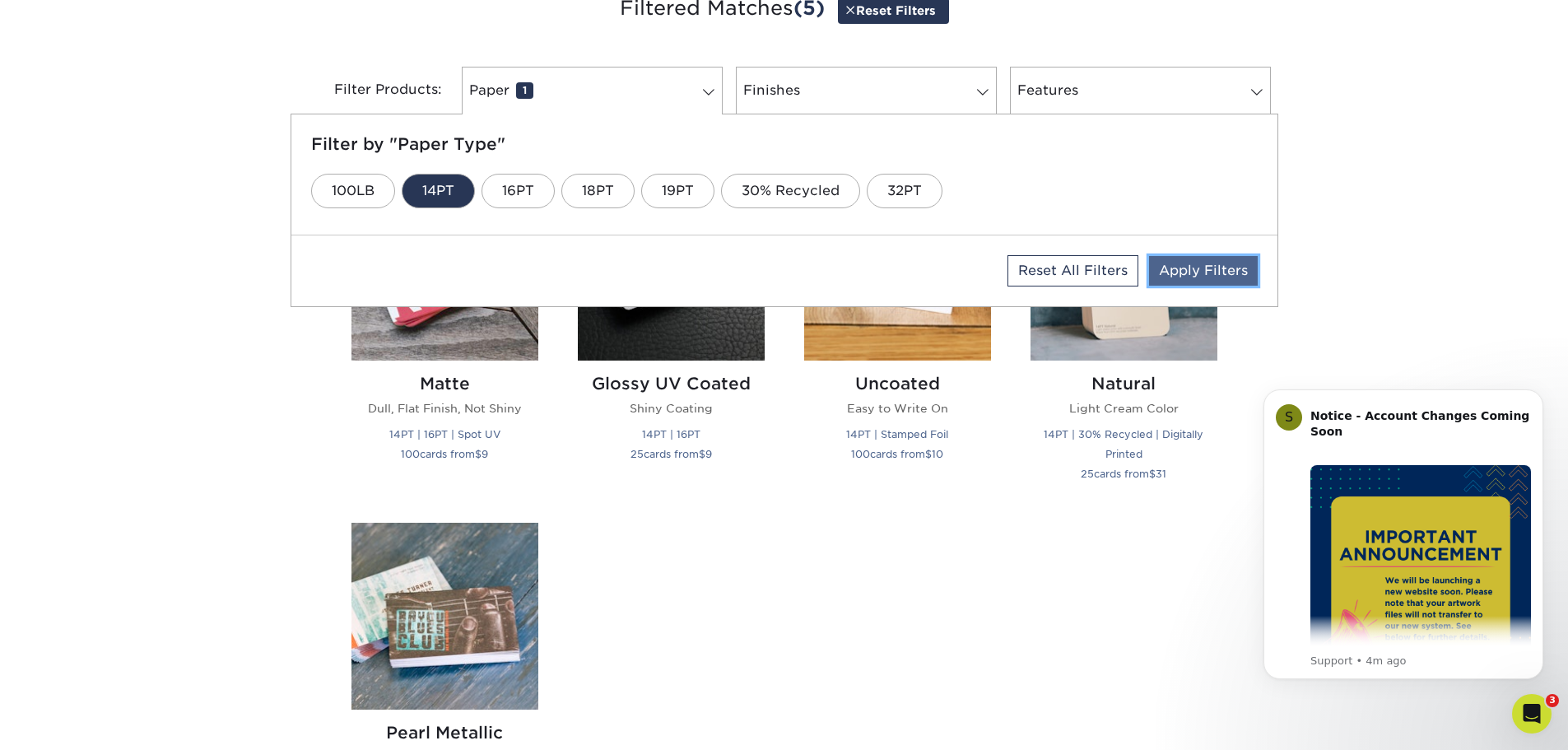
click at [1220, 271] on link "Apply Filters" at bounding box center [1202, 271] width 108 height 30
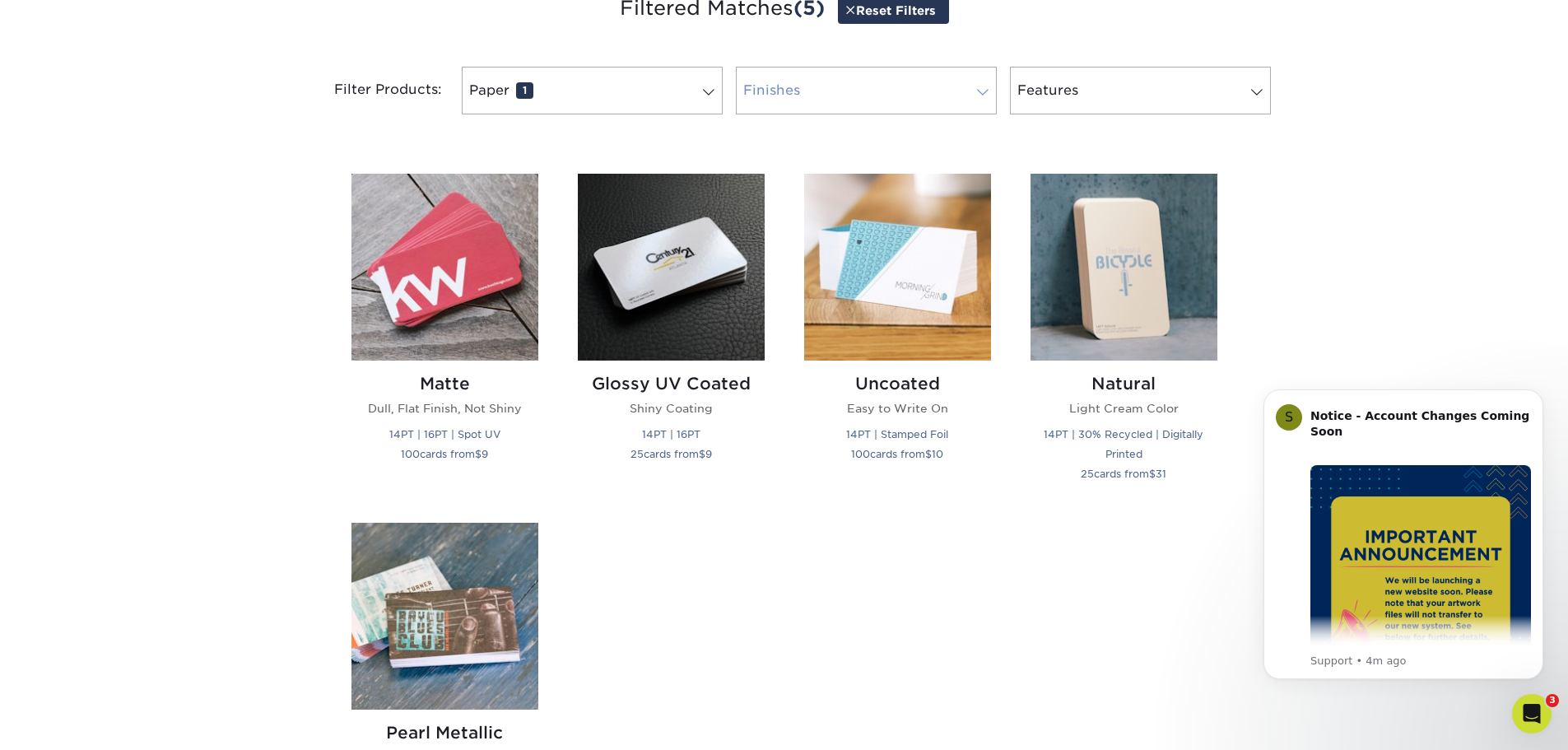
click at [816, 79] on link "Finishes 0" at bounding box center [866, 90] width 261 height 48
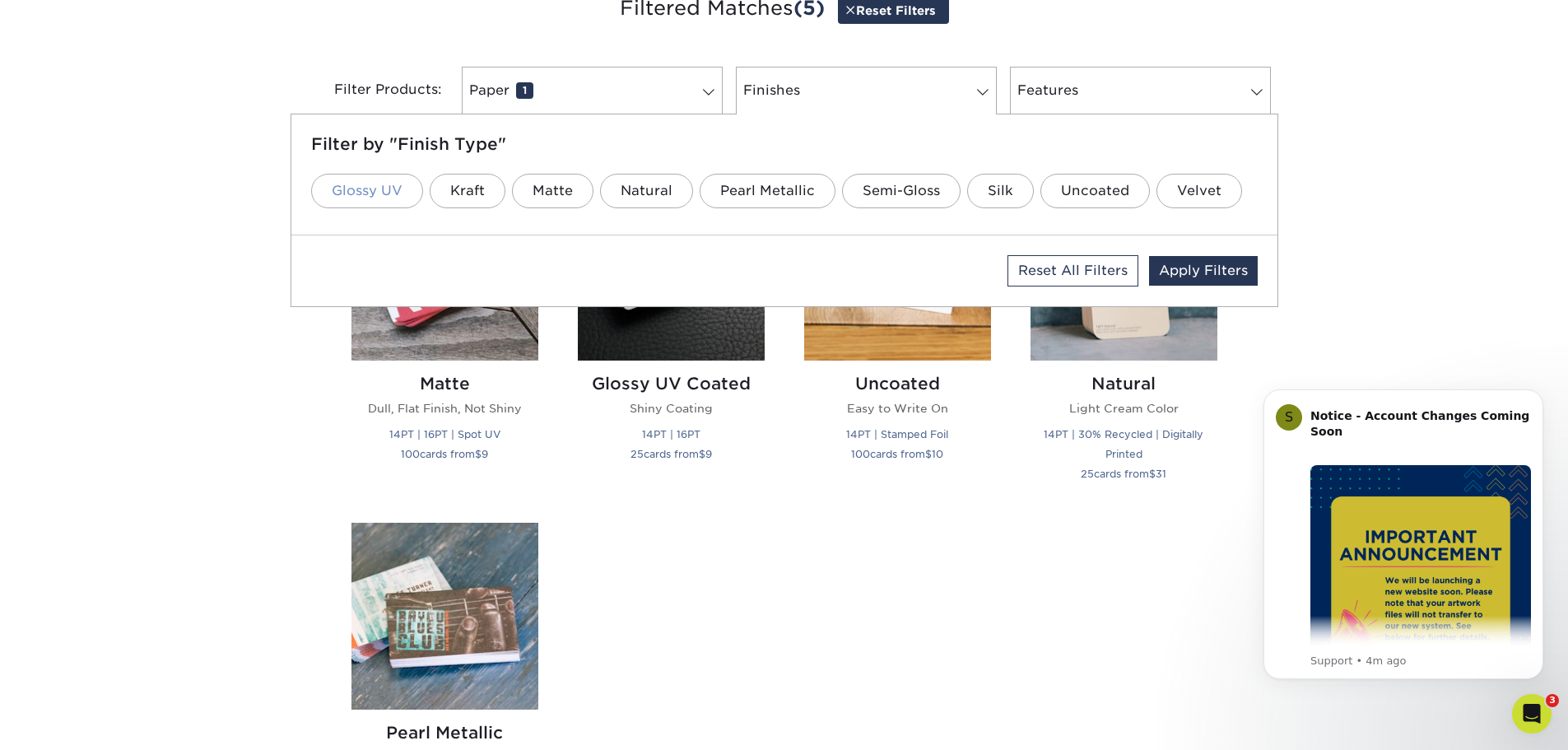
click at [371, 194] on link "Glossy UV" at bounding box center [367, 191] width 112 height 35
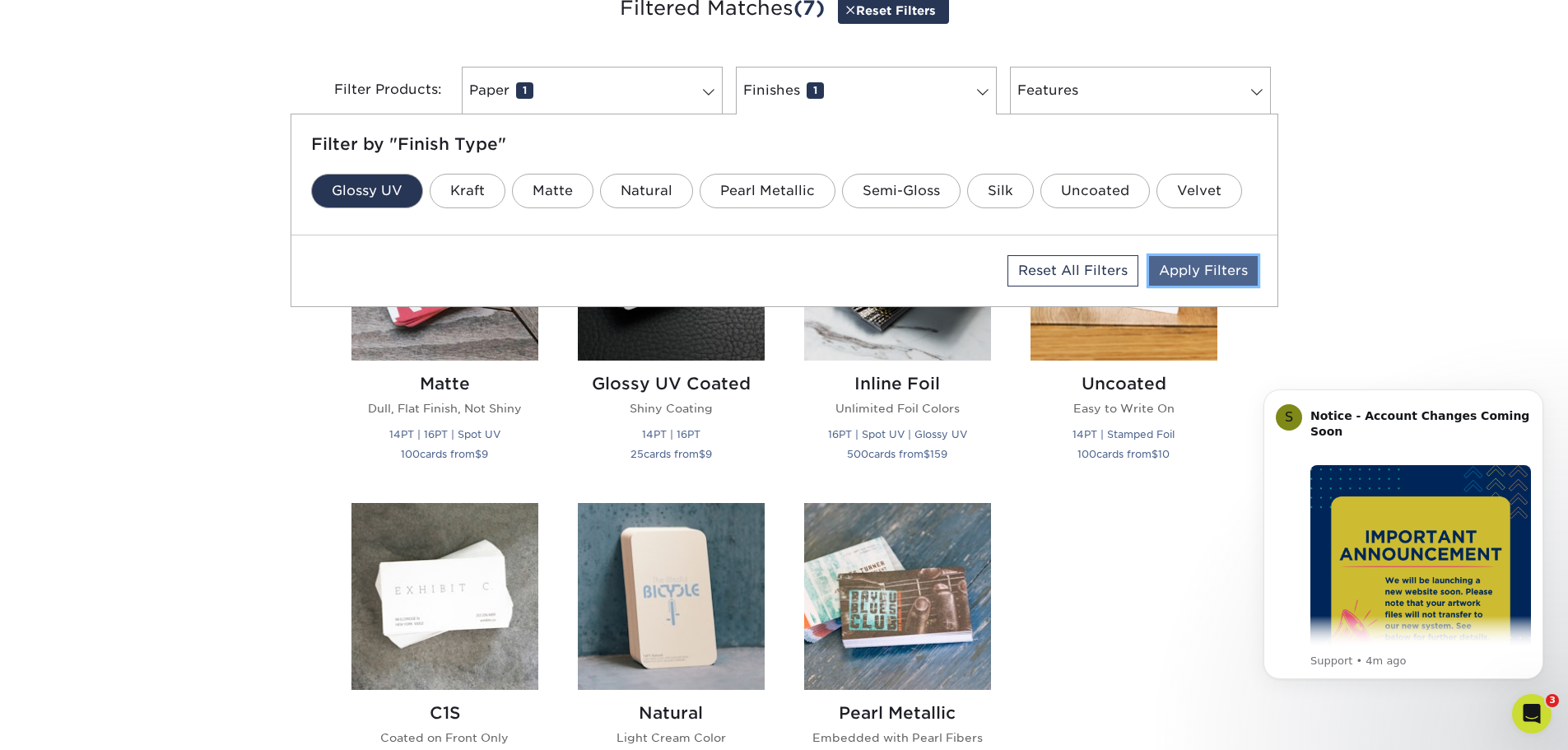
click at [1192, 261] on link "Apply Filters" at bounding box center [1202, 271] width 108 height 30
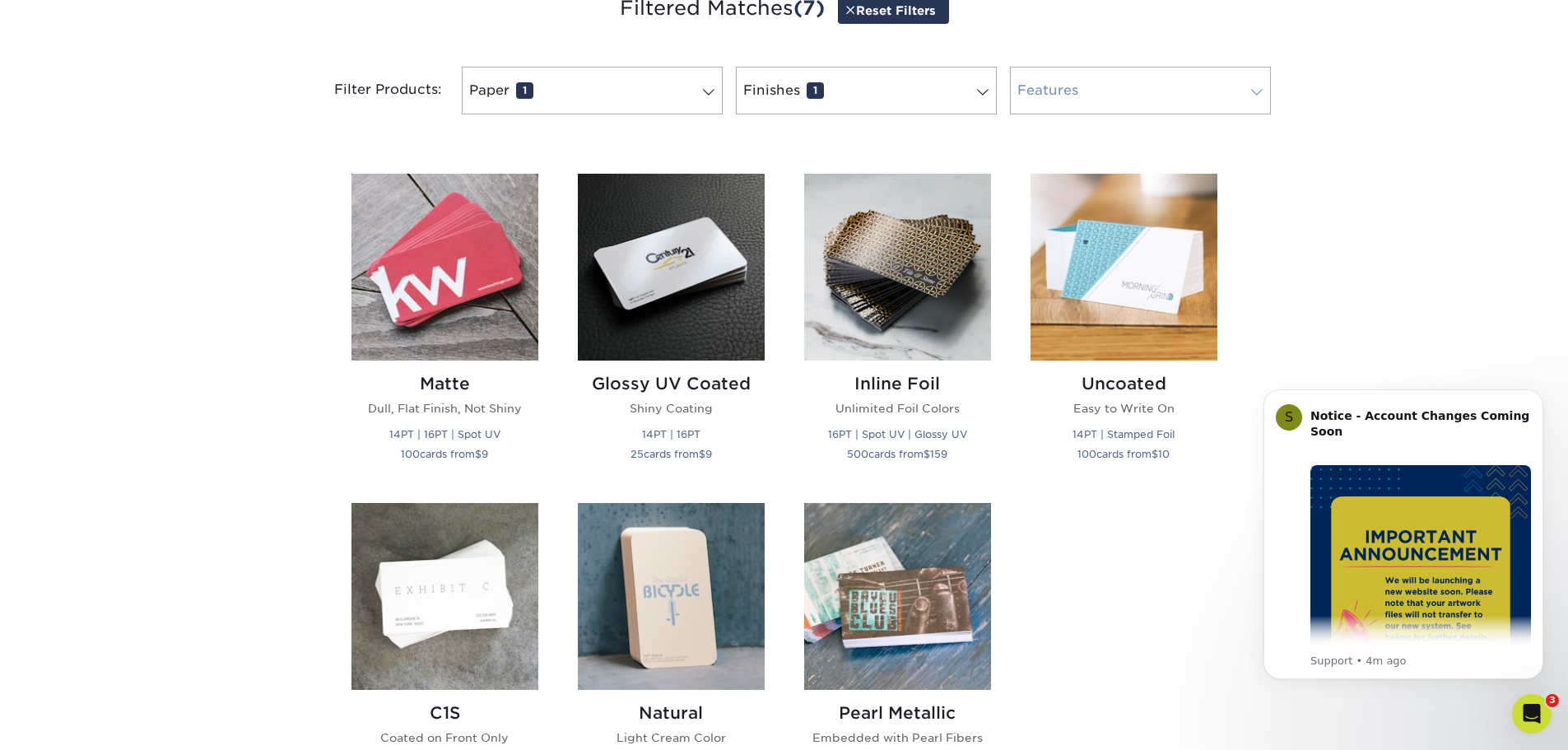
click at [1133, 93] on link "Features 0" at bounding box center [1140, 90] width 261 height 48
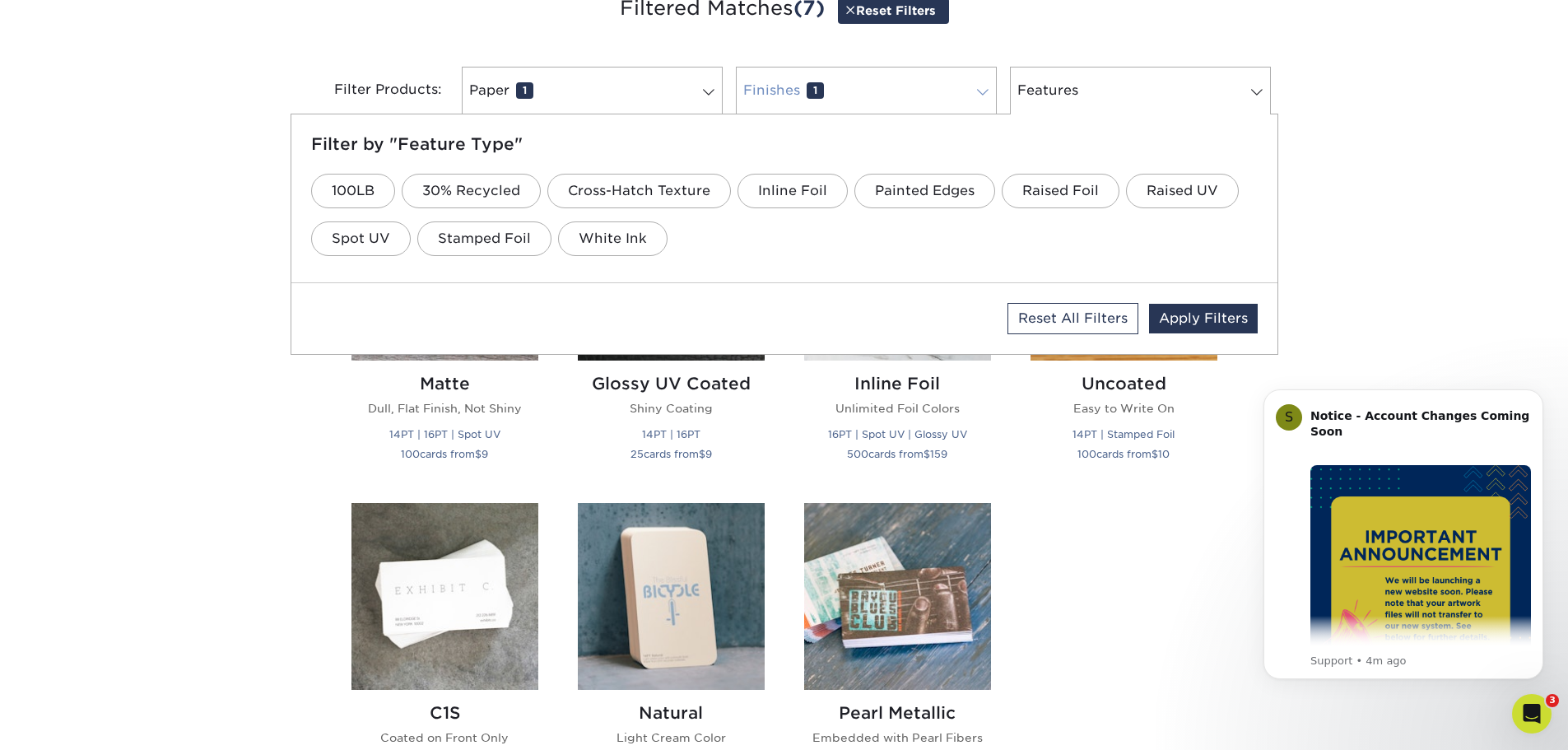
click at [910, 99] on link "Finishes 1" at bounding box center [866, 90] width 261 height 48
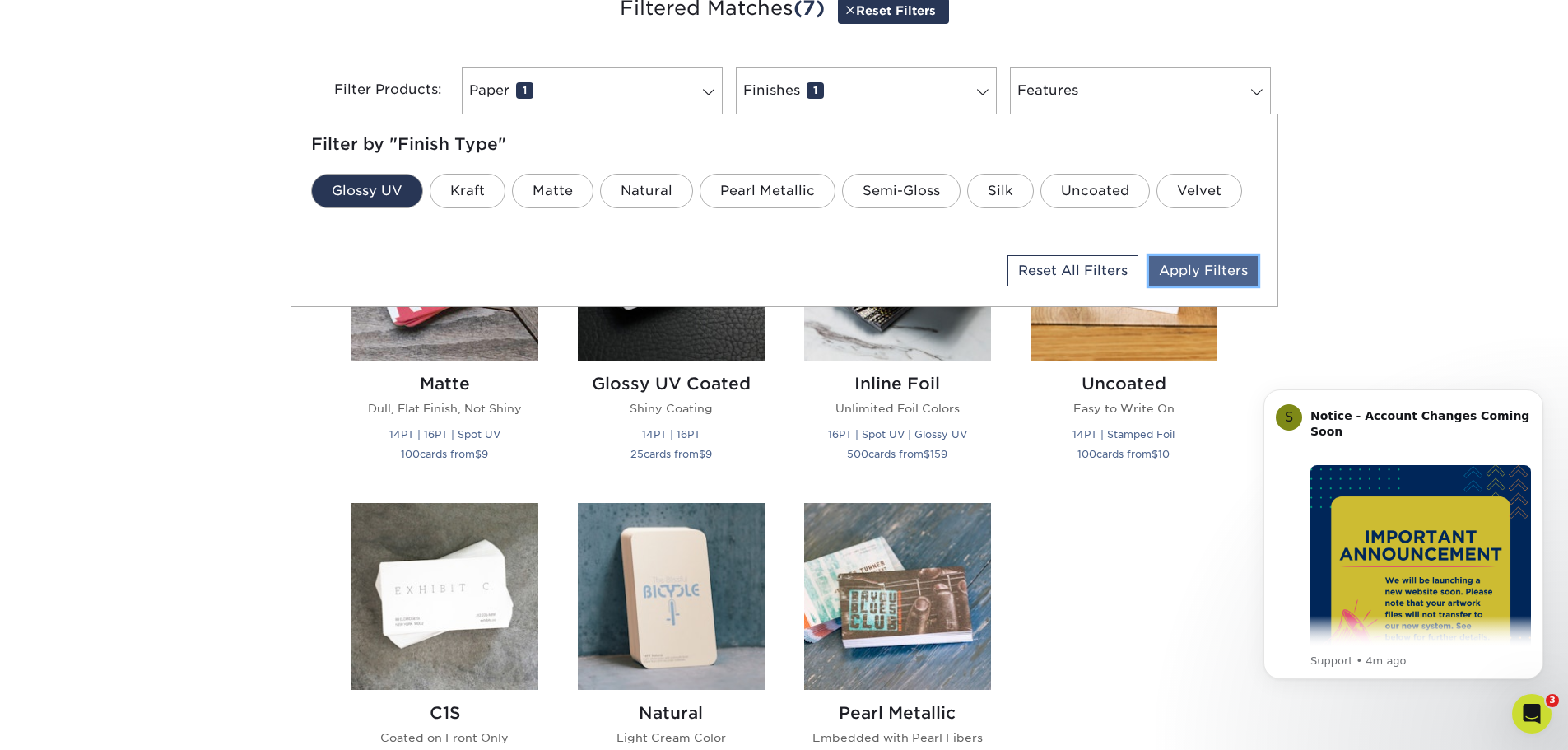
click at [1196, 268] on link "Apply Filters" at bounding box center [1202, 271] width 108 height 30
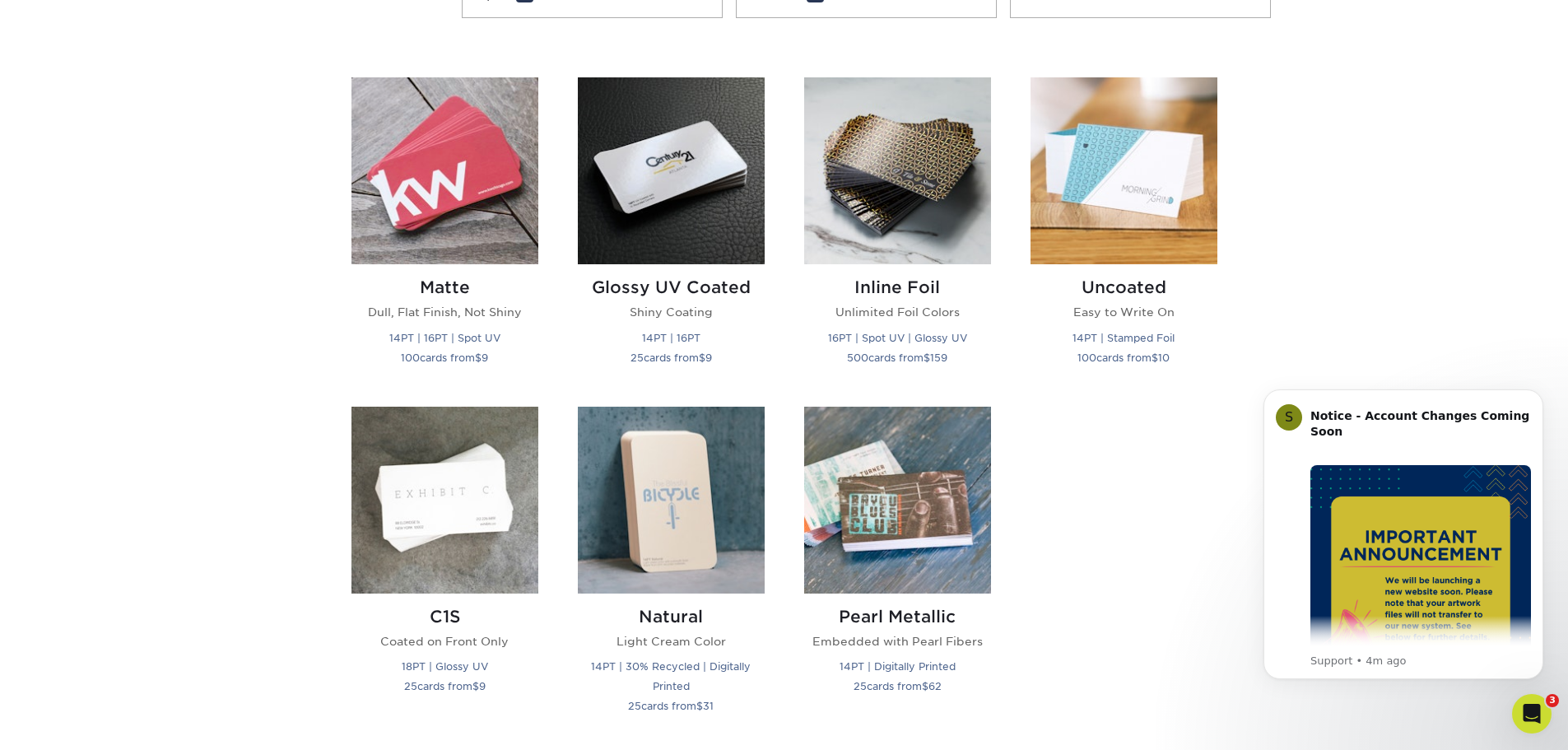
scroll to position [742, 0]
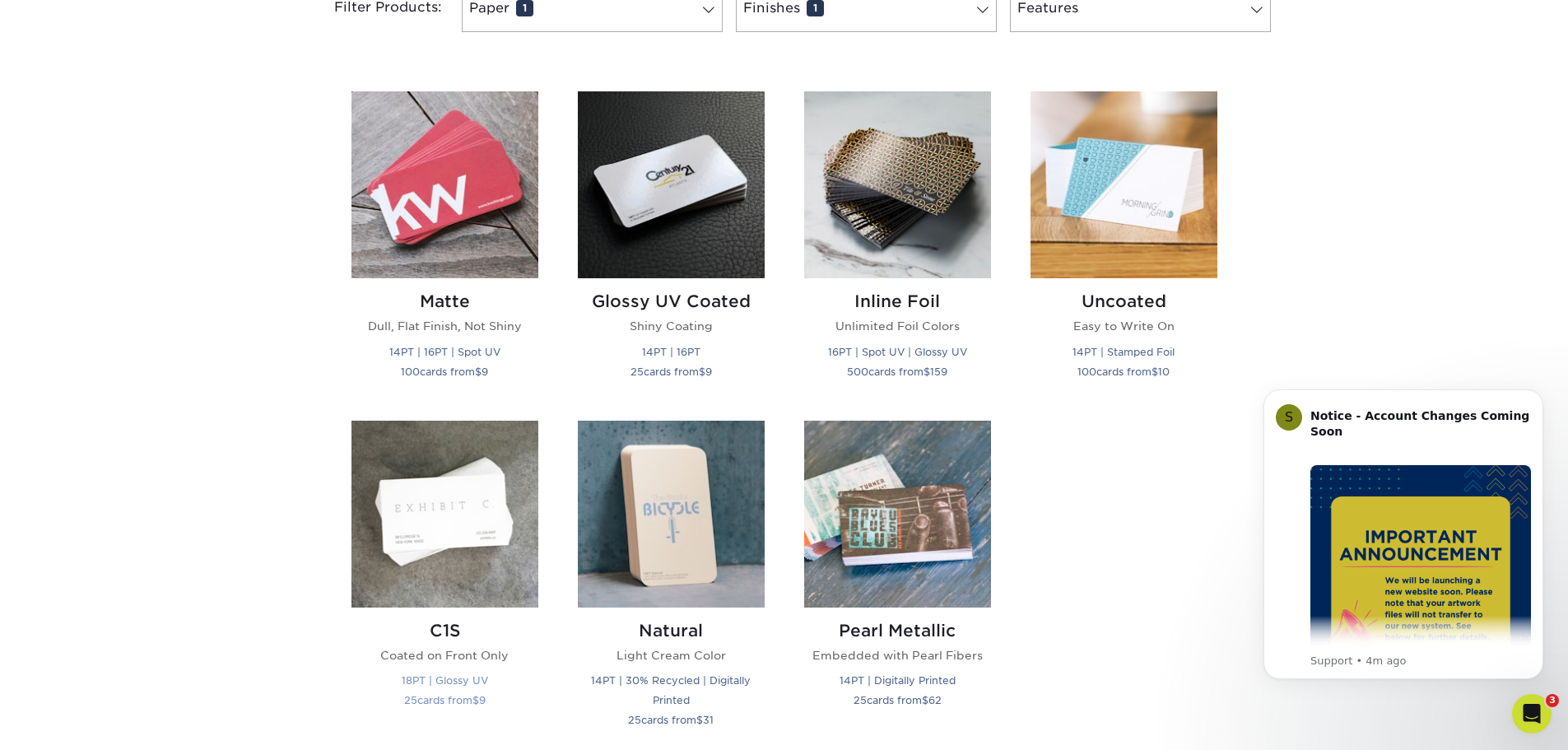
click at [452, 529] on img at bounding box center [445, 514] width 187 height 187
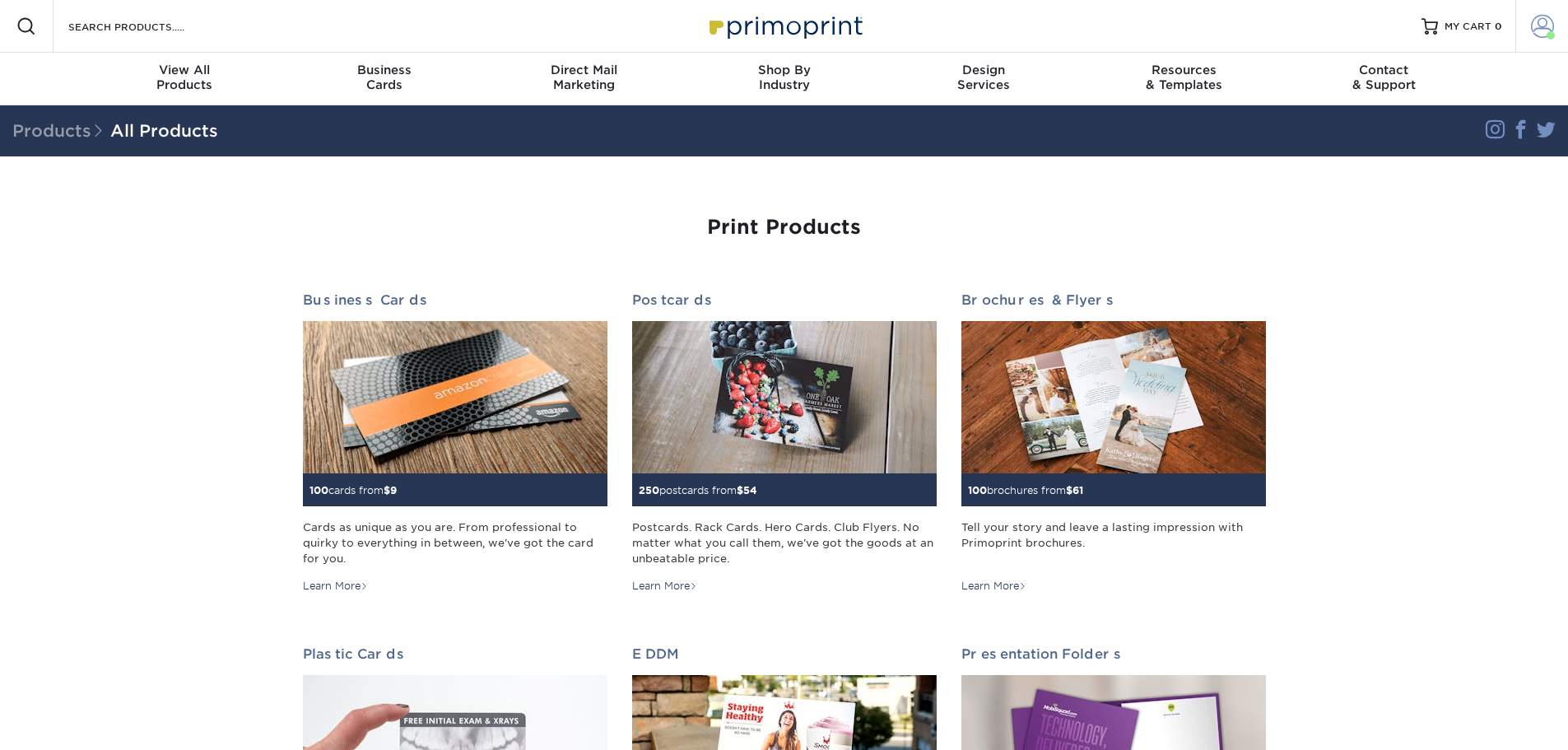
click at [1542, 27] on span at bounding box center [1542, 26] width 23 height 23
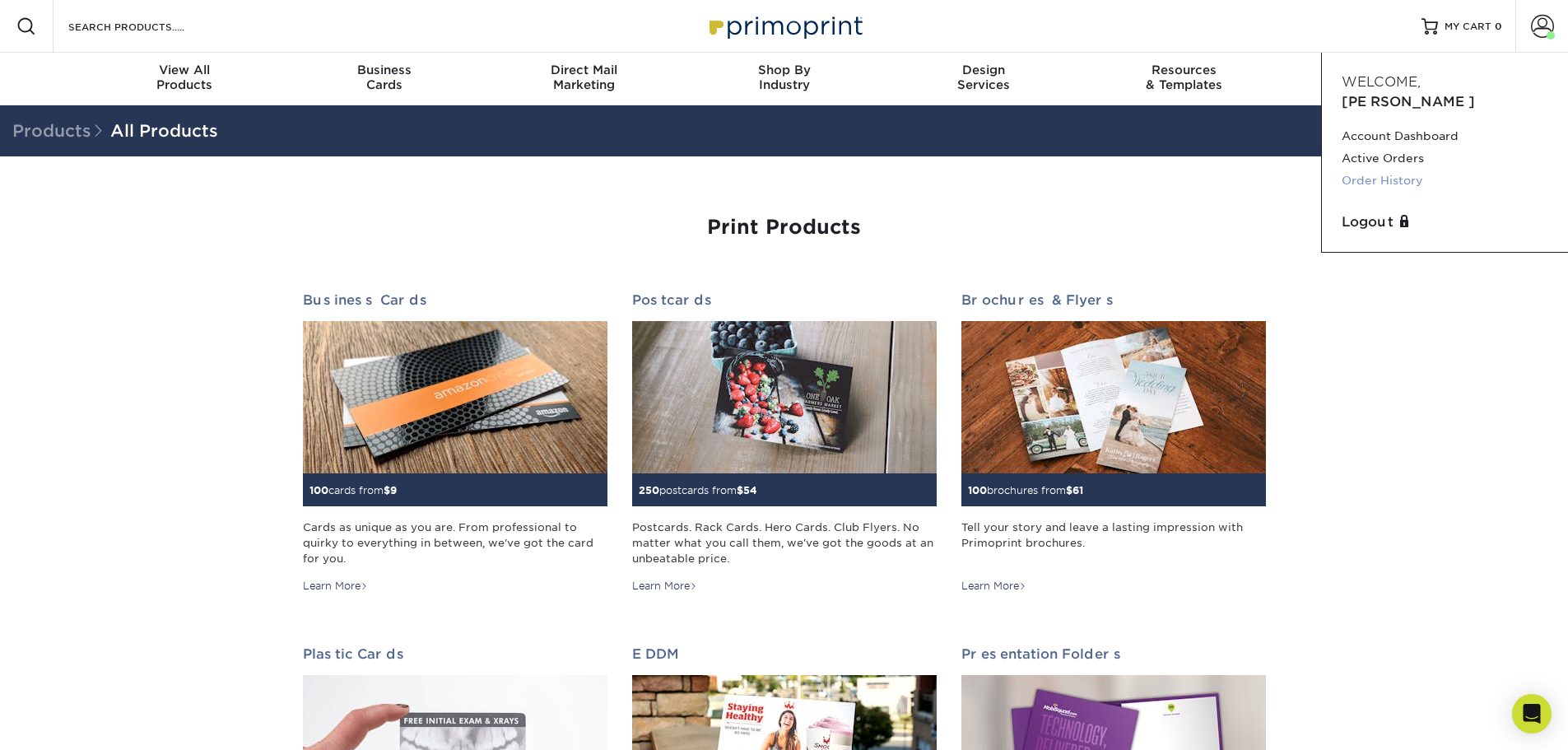
click at [1374, 170] on link "Order History" at bounding box center [1445, 181] width 207 height 22
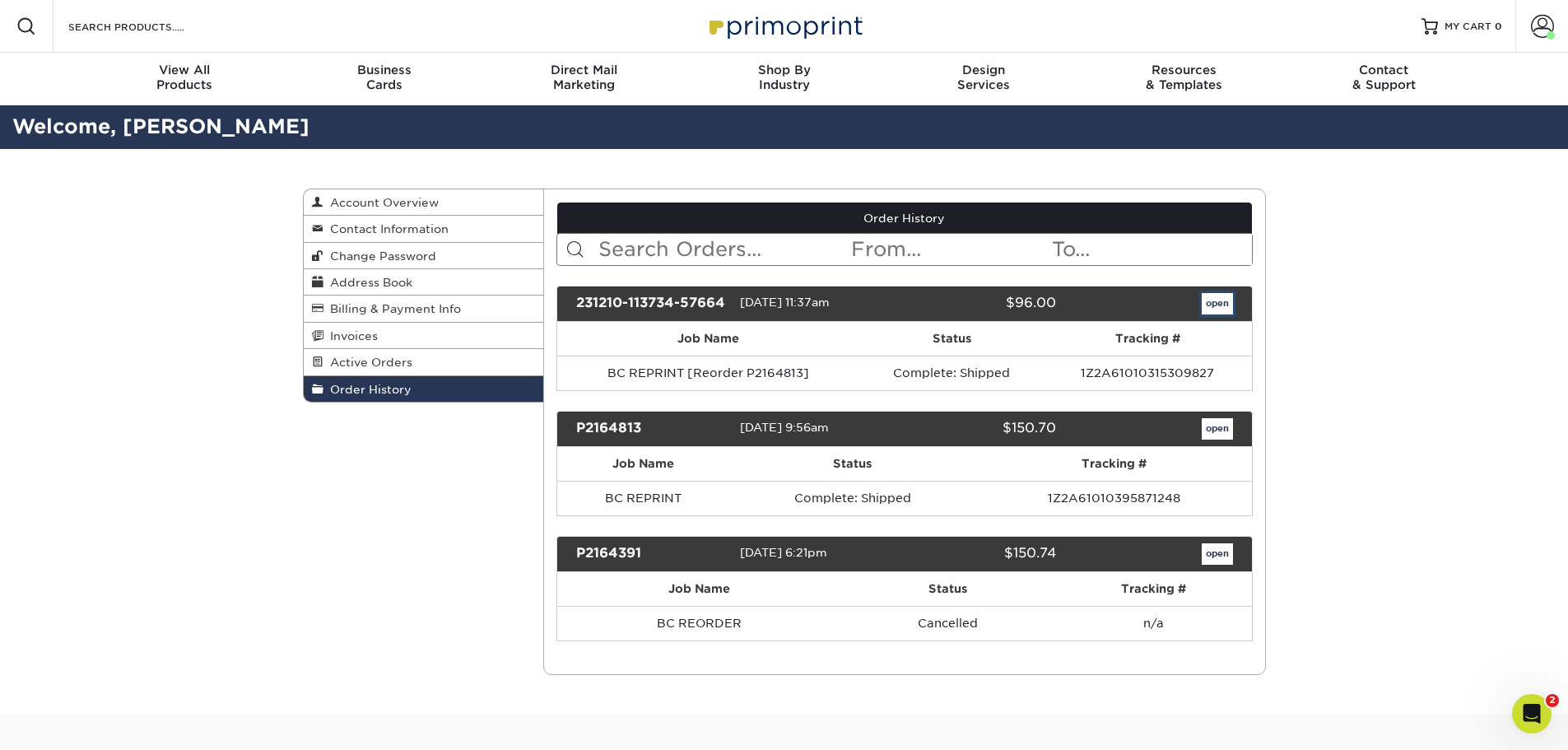
click at [1217, 304] on link "open" at bounding box center [1216, 304] width 31 height 22
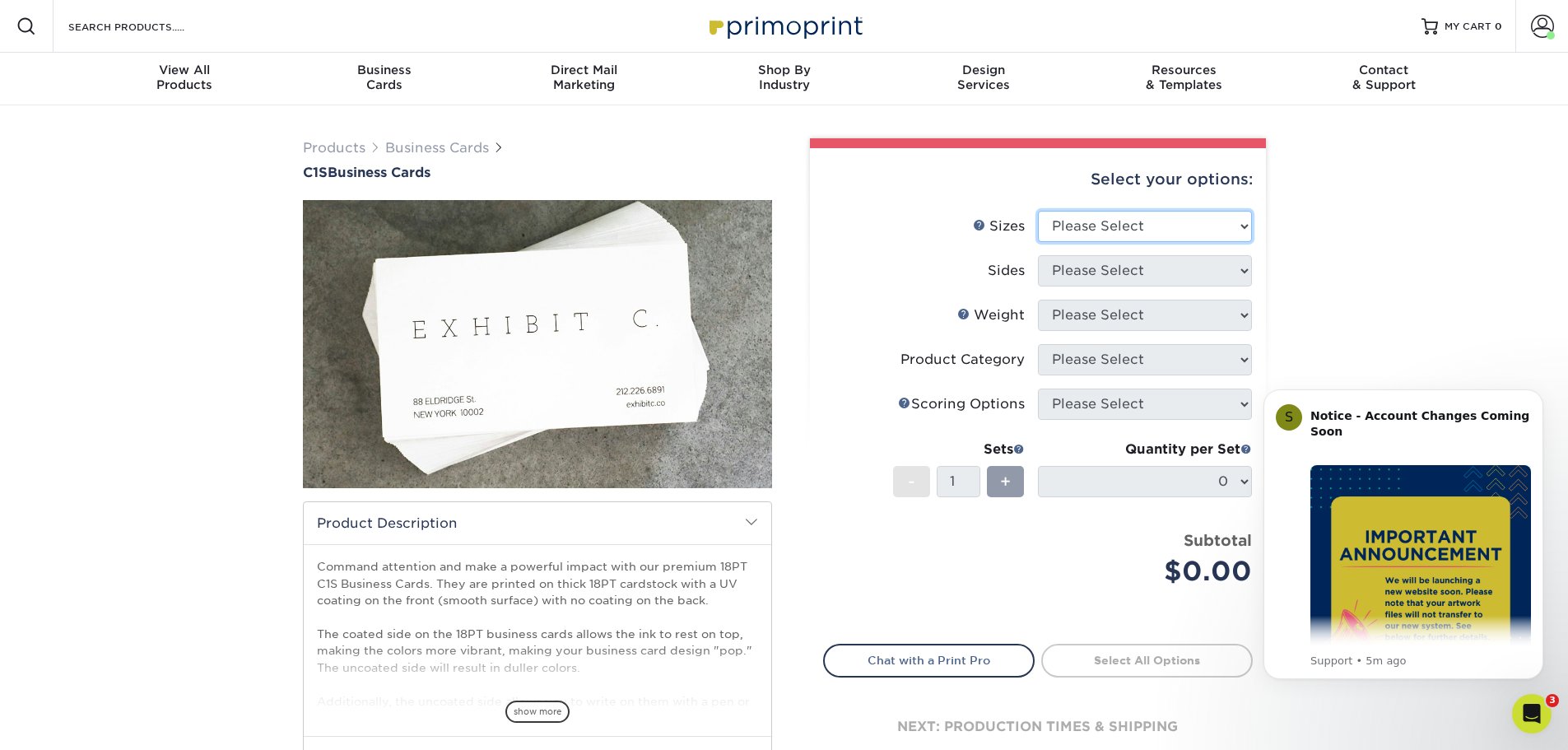
click at [1134, 222] on select "Please Select 2" x 3.5" - Standard 2.125" x 3.375" - European 2.5" x 2.5" - Squ…" at bounding box center [1144, 225] width 214 height 31
select select "2.00x3.50"
click at [1037, 211] on select "Please Select 2" x 3.5" - Standard 2.125" x 3.375" - European 2.5" x 2.5" - Squ…" at bounding box center [1144, 225] width 214 height 31
click at [1126, 275] on select "Please Select Print Both Sides Print Front Only" at bounding box center [1144, 270] width 214 height 31
select select "13abbda7-1d64-4f25-8bb2-c179b224825d"
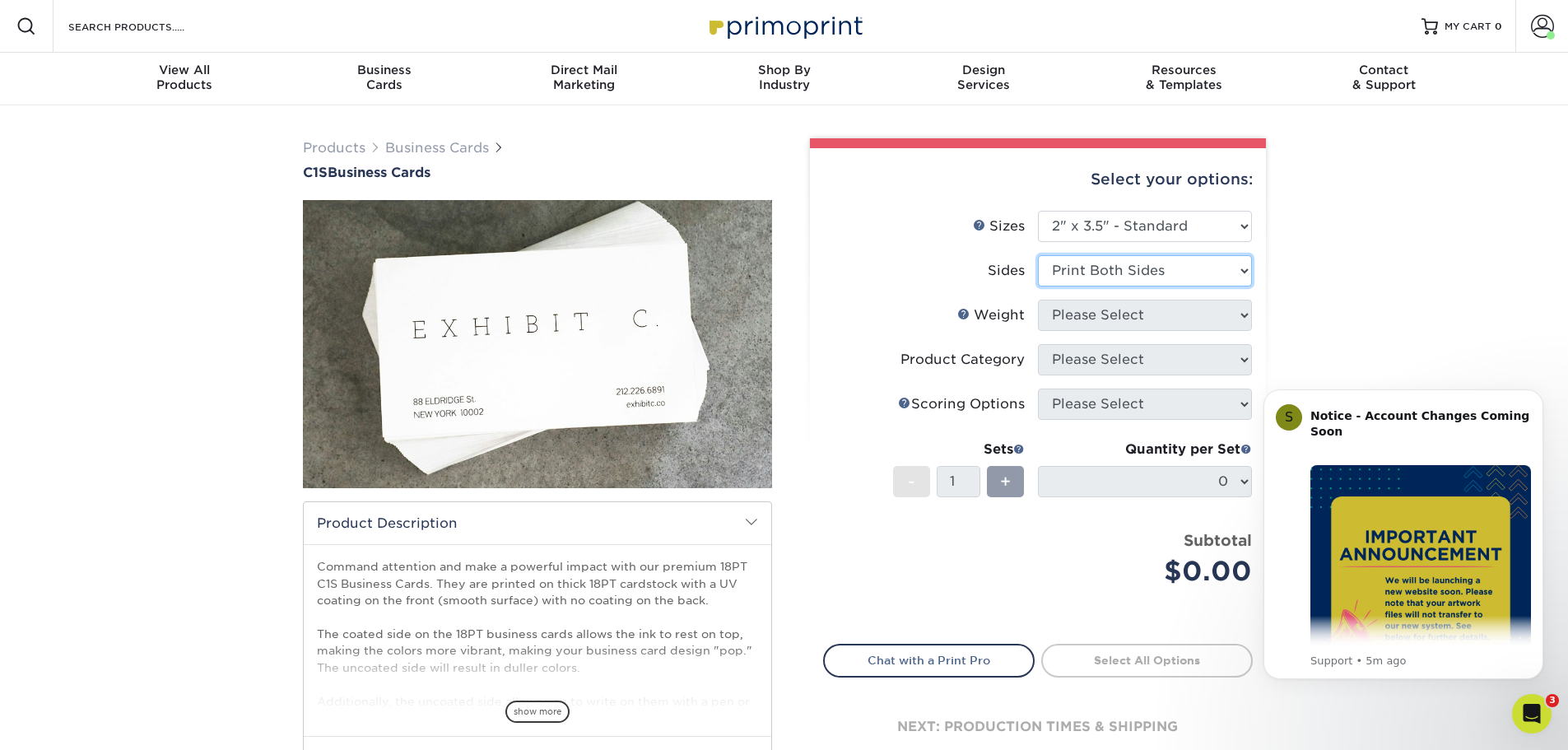
click at [1037, 255] on select "Please Select Print Both Sides Print Front Only" at bounding box center [1144, 270] width 214 height 31
click at [1126, 322] on select "Please Select 18PT C1S" at bounding box center [1144, 315] width 214 height 31
select select "18PTC1S"
click at [1037, 300] on select "Please Select 18PT C1S" at bounding box center [1144, 315] width 214 height 31
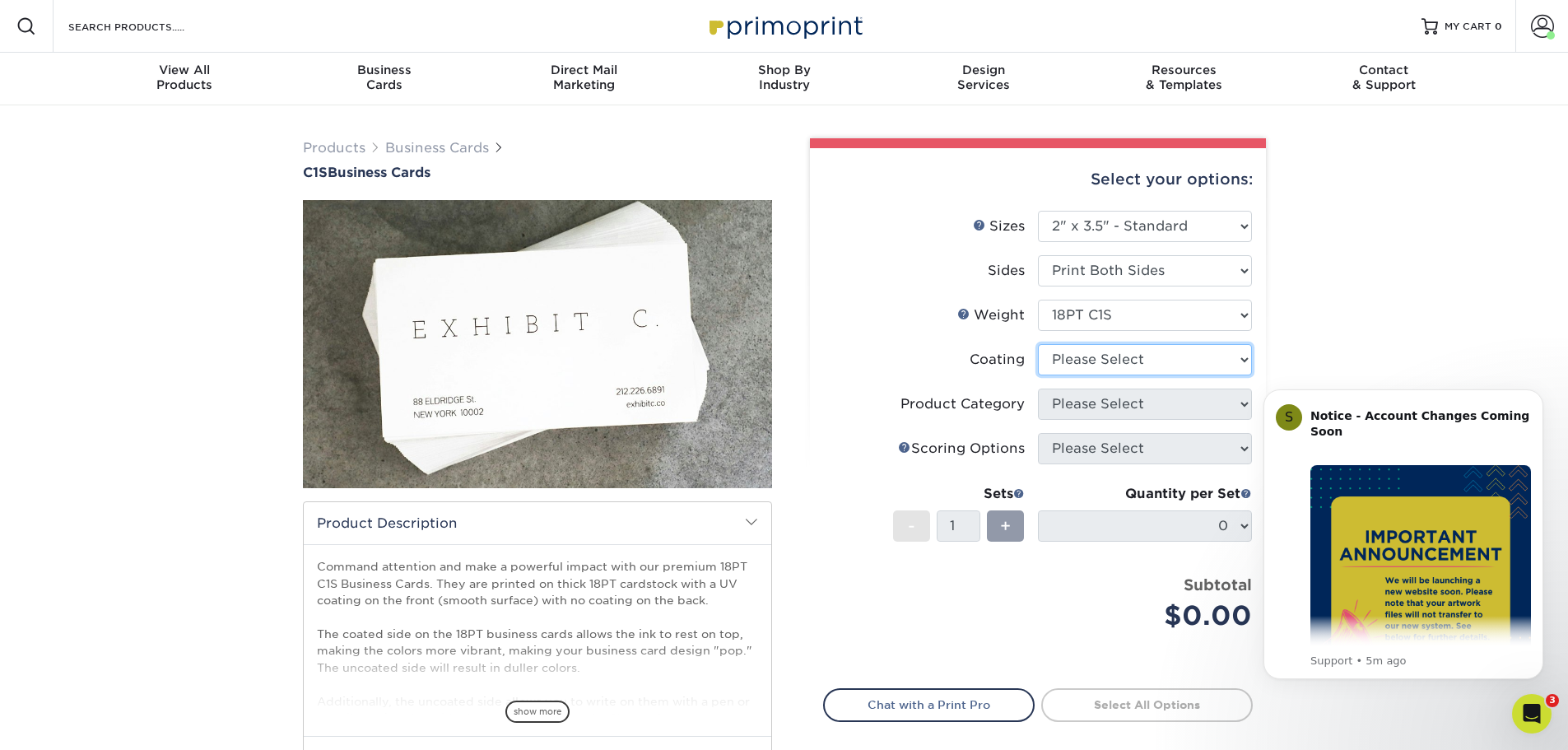
click at [1128, 365] on select at bounding box center [1144, 359] width 214 height 31
select select "1e8116af-acfc-44b1-83dc-8181aa338834"
click at [1037, 344] on select at bounding box center [1144, 359] width 214 height 31
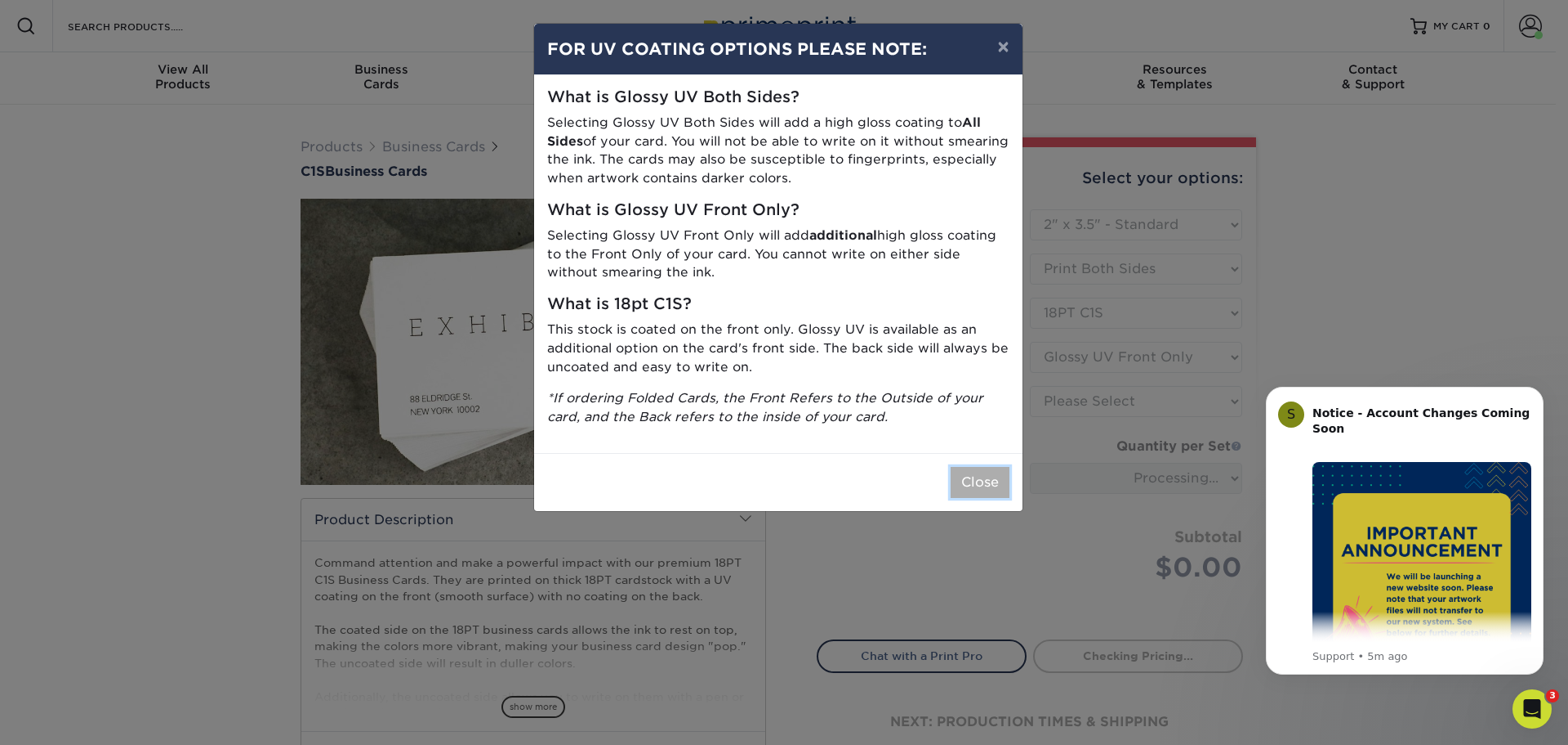
click at [987, 490] on button "Close" at bounding box center [980, 482] width 59 height 31
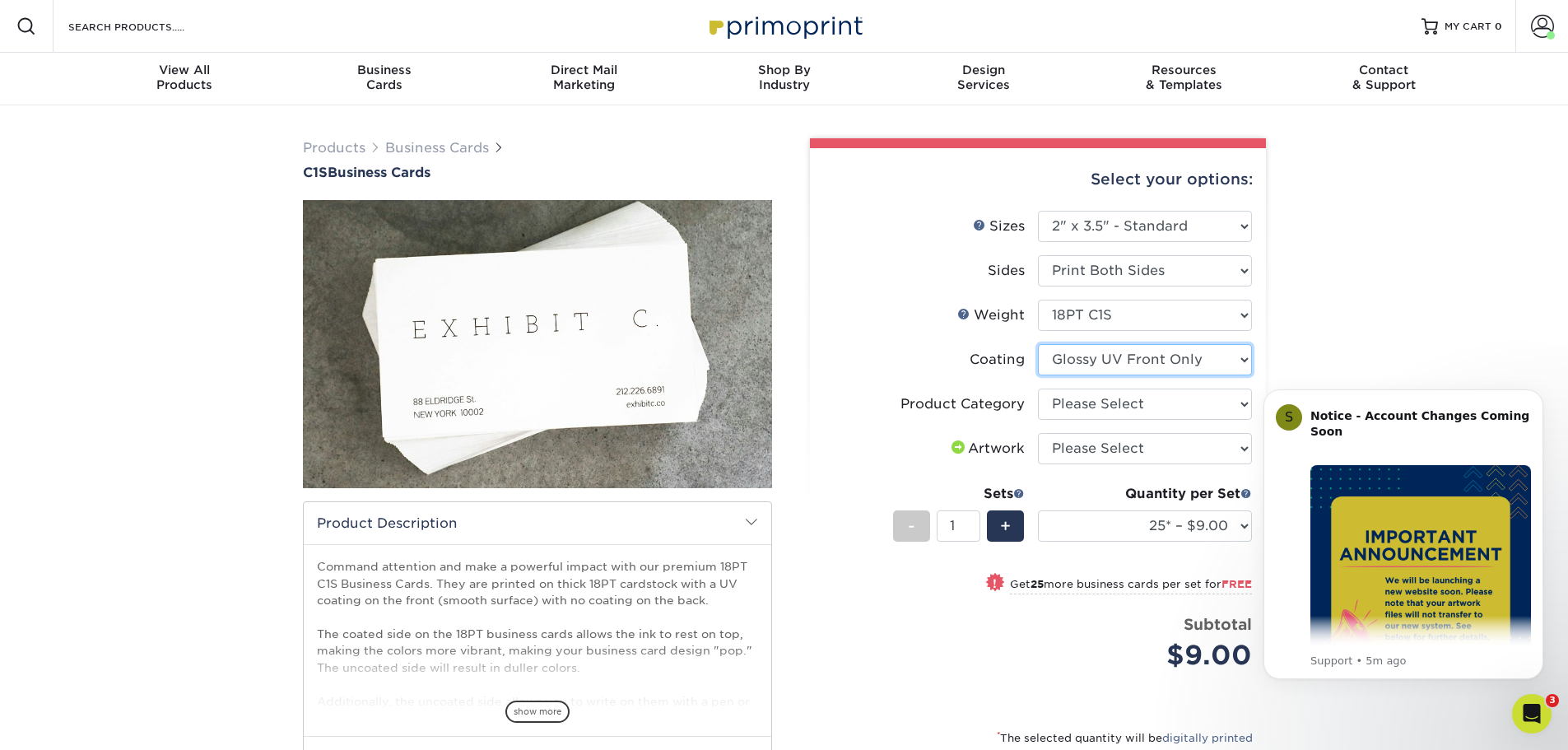
click at [1176, 367] on select at bounding box center [1144, 359] width 214 height 31
click at [1037, 344] on select at bounding box center [1144, 359] width 214 height 31
click at [1181, 412] on select "Please Select Business Cards" at bounding box center [1144, 403] width 214 height 31
select select "3b5148f1-0588-4f88-a218-97bcfdce65c1"
click at [1037, 388] on select "Please Select Business Cards" at bounding box center [1144, 403] width 214 height 31
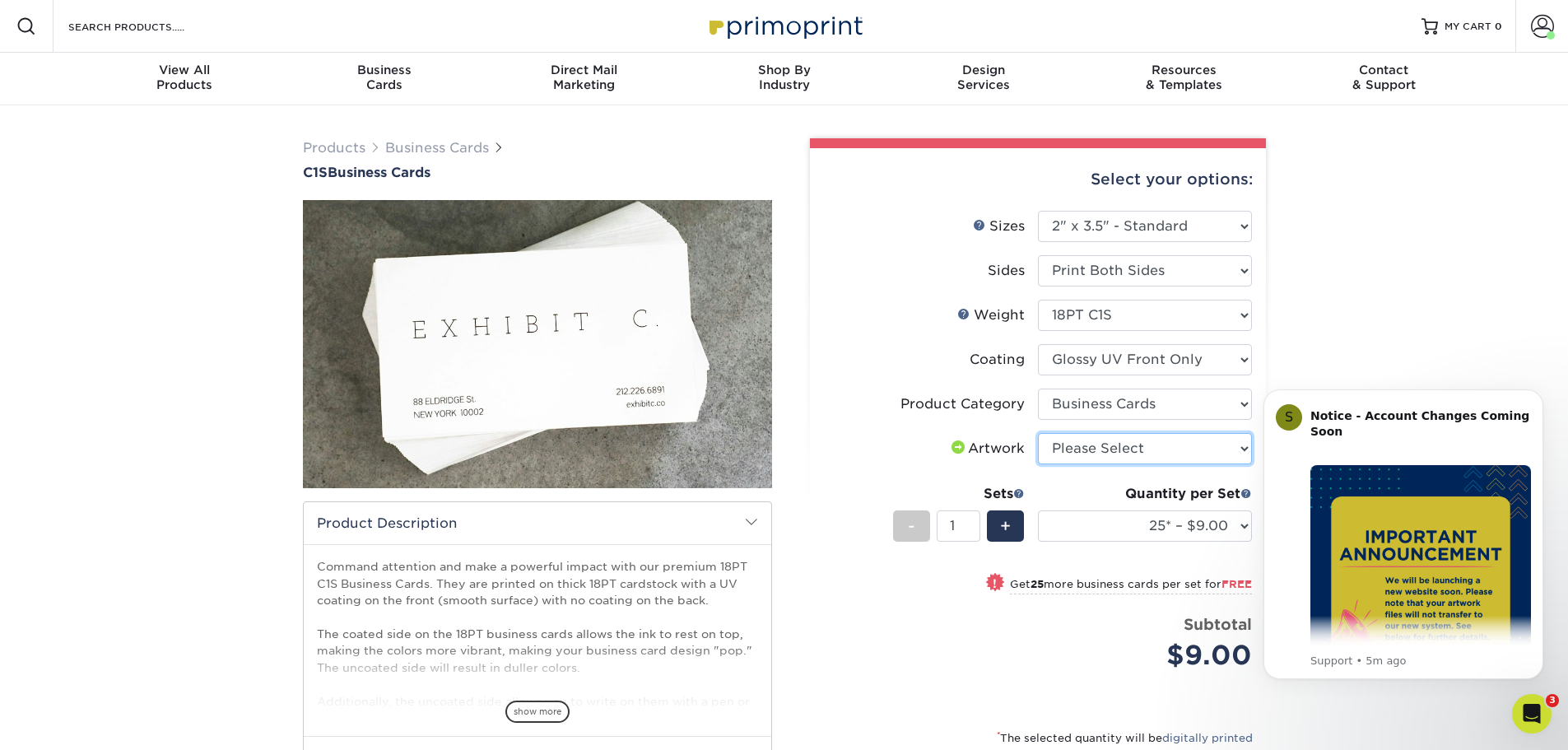
click at [1174, 438] on select "Please Select I will upload files I need a design - $100" at bounding box center [1144, 448] width 214 height 31
select select "upload"
click at [1037, 433] on select "Please Select I will upload files I need a design - $100" at bounding box center [1144, 448] width 214 height 31
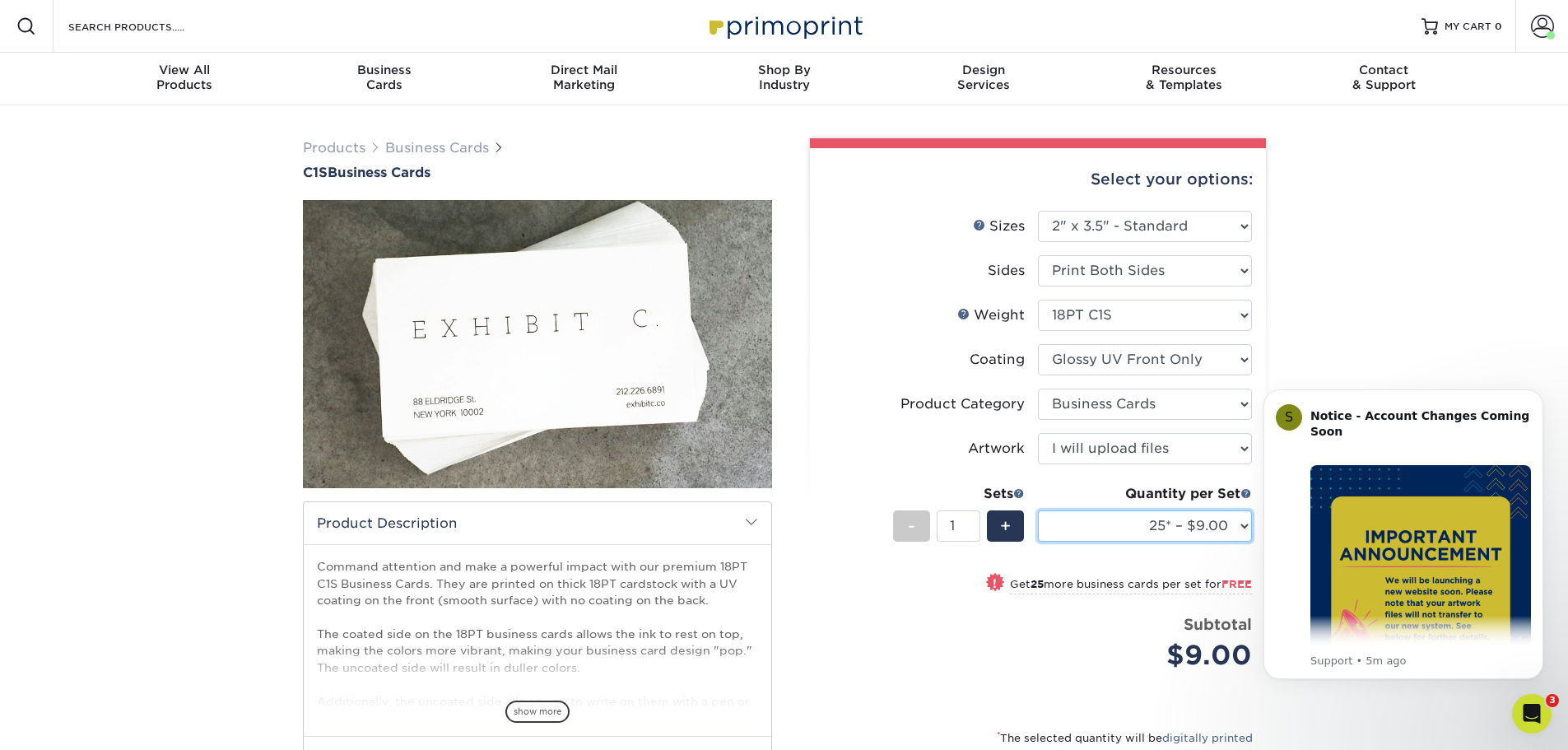
click at [1152, 535] on select "25* – $9.00 50* – $9.00 75* – $9.00 100* – $9.00 250* – $20.00 500 – $39.00 100…" at bounding box center [1144, 525] width 214 height 31
select select "2500 – $109.00"
click at [1037, 511] on select "25* – $9.00 50* – $9.00 75* – $9.00 100* – $9.00 250* – $20.00 500 – $39.00 100…" at bounding box center [1144, 525] width 214 height 31
